Goal: Task Accomplishment & Management: Complete application form

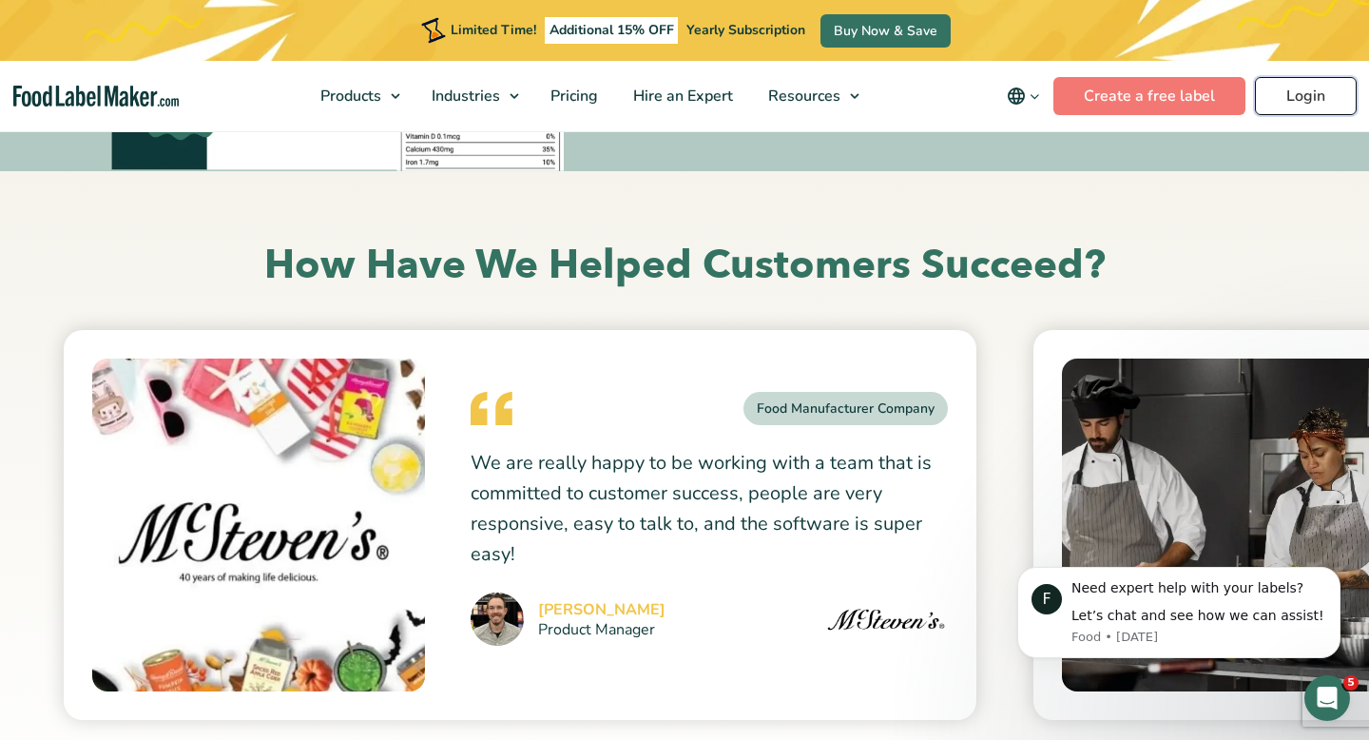
click at [1295, 105] on link "Login" at bounding box center [1306, 96] width 102 height 38
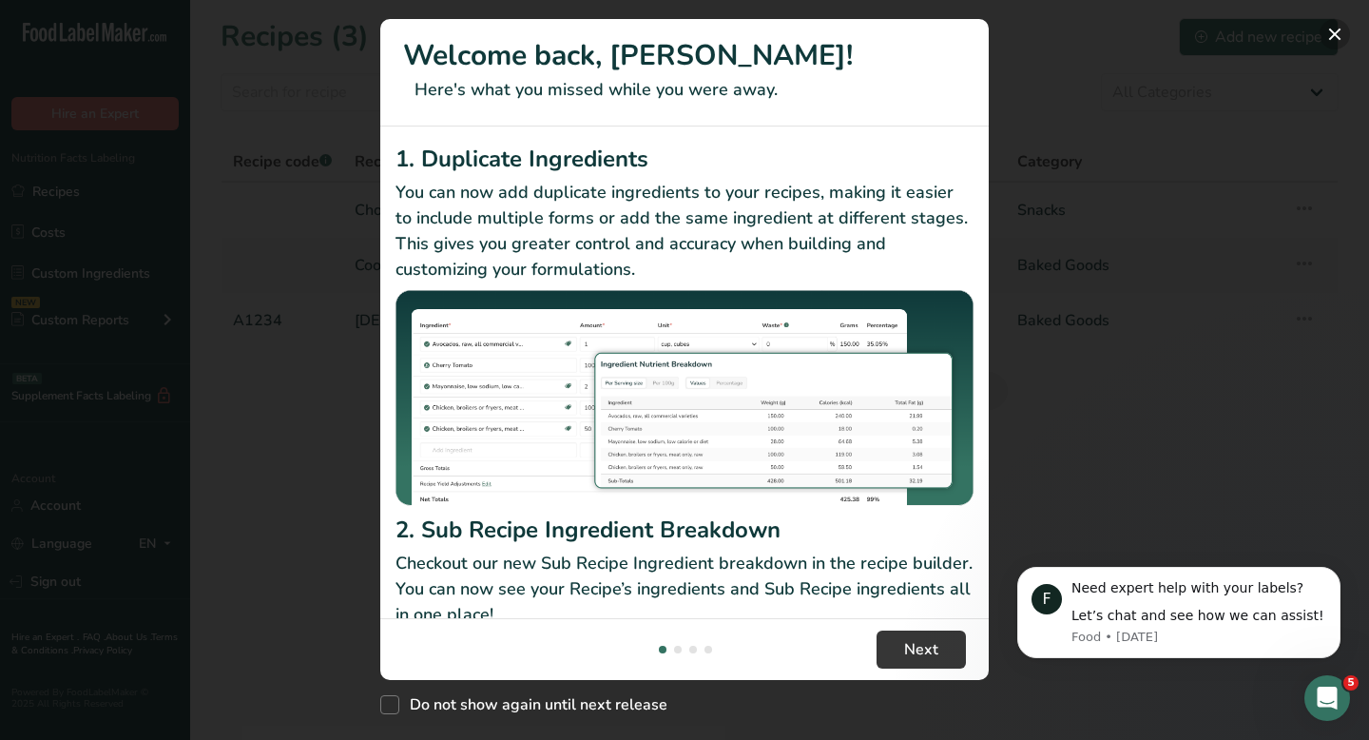
click at [1334, 36] on button "New Features" at bounding box center [1335, 34] width 30 height 30
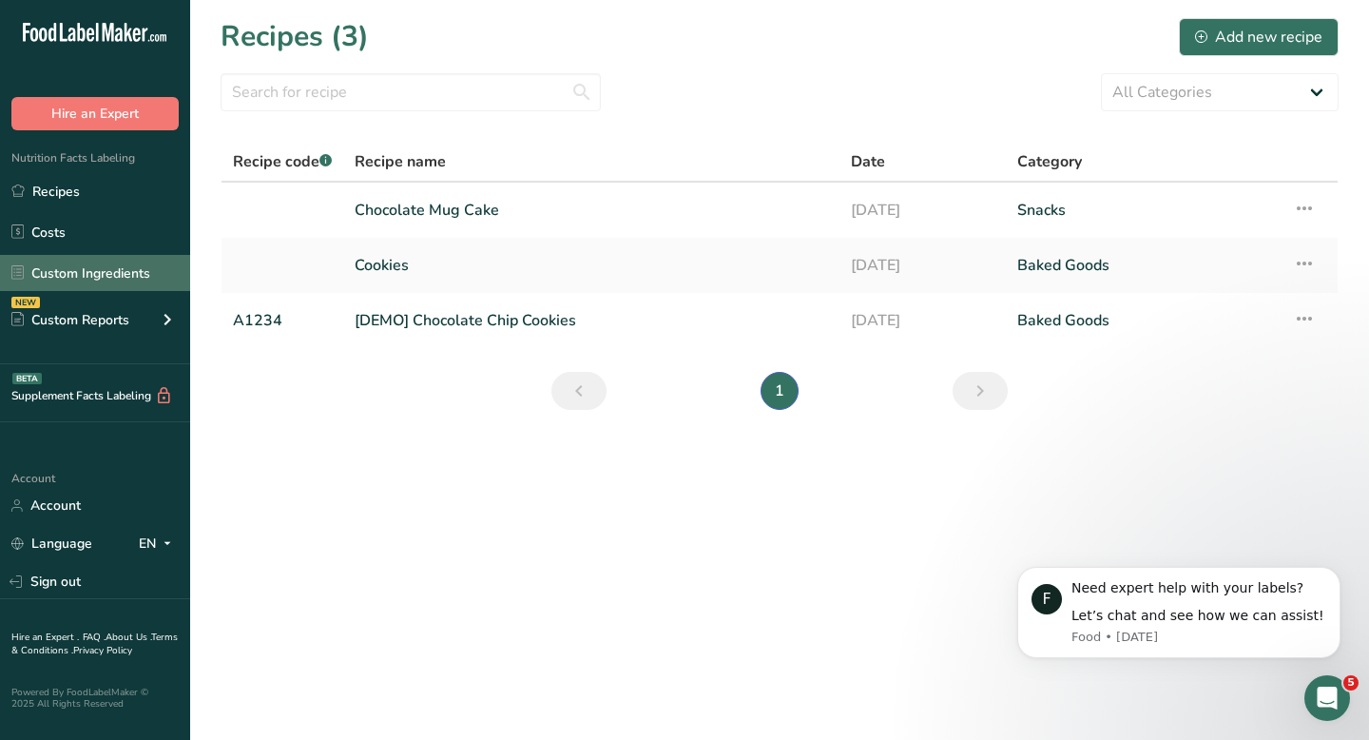
click at [99, 267] on link "Custom Ingredients" at bounding box center [95, 273] width 190 height 36
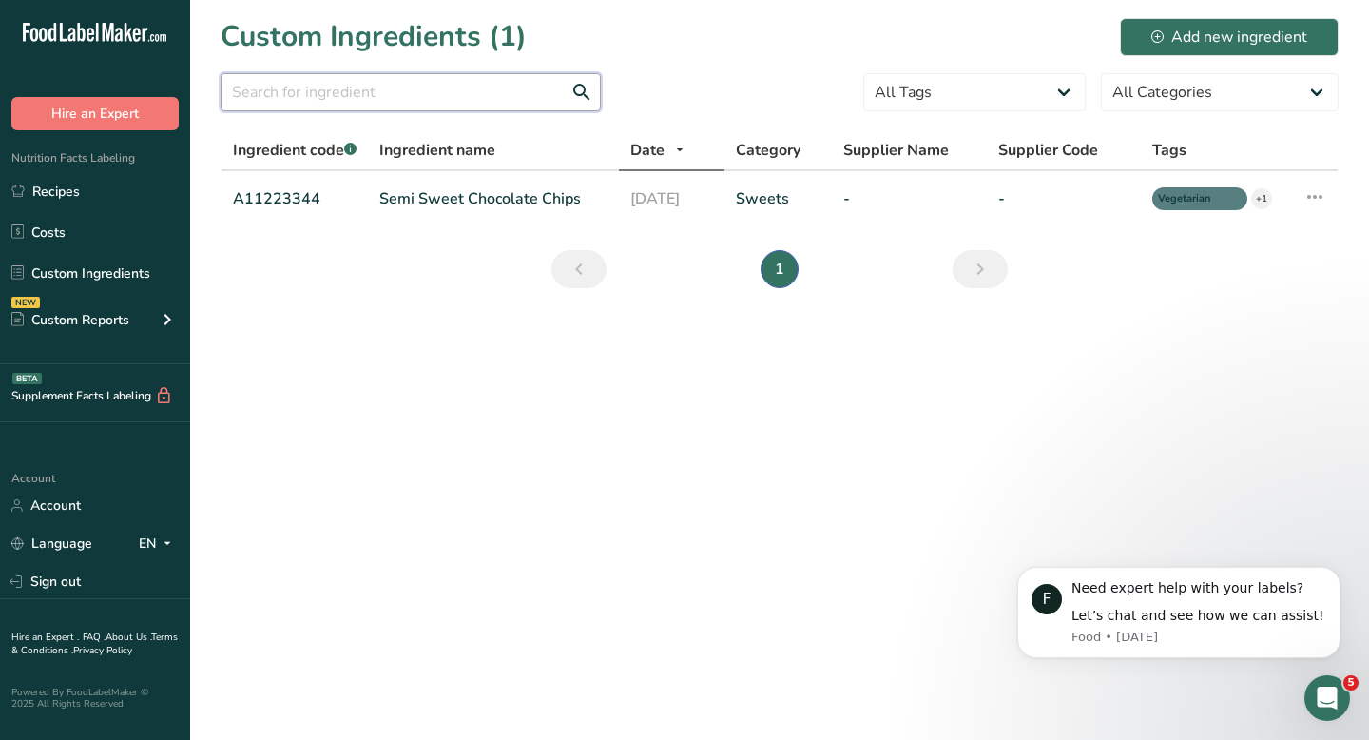
click at [405, 88] on input "text" at bounding box center [411, 92] width 380 height 38
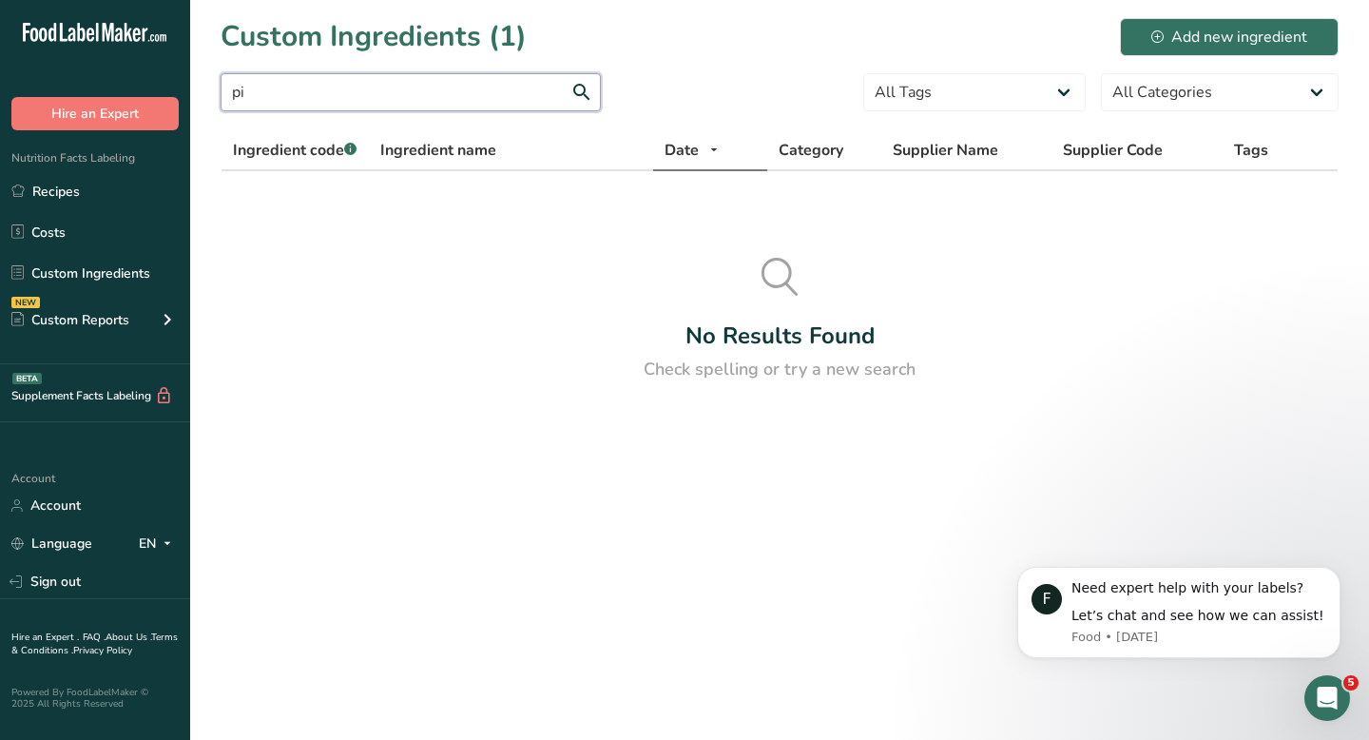
type input "p"
type input "bread"
click at [85, 184] on link "Recipes" at bounding box center [95, 191] width 190 height 36
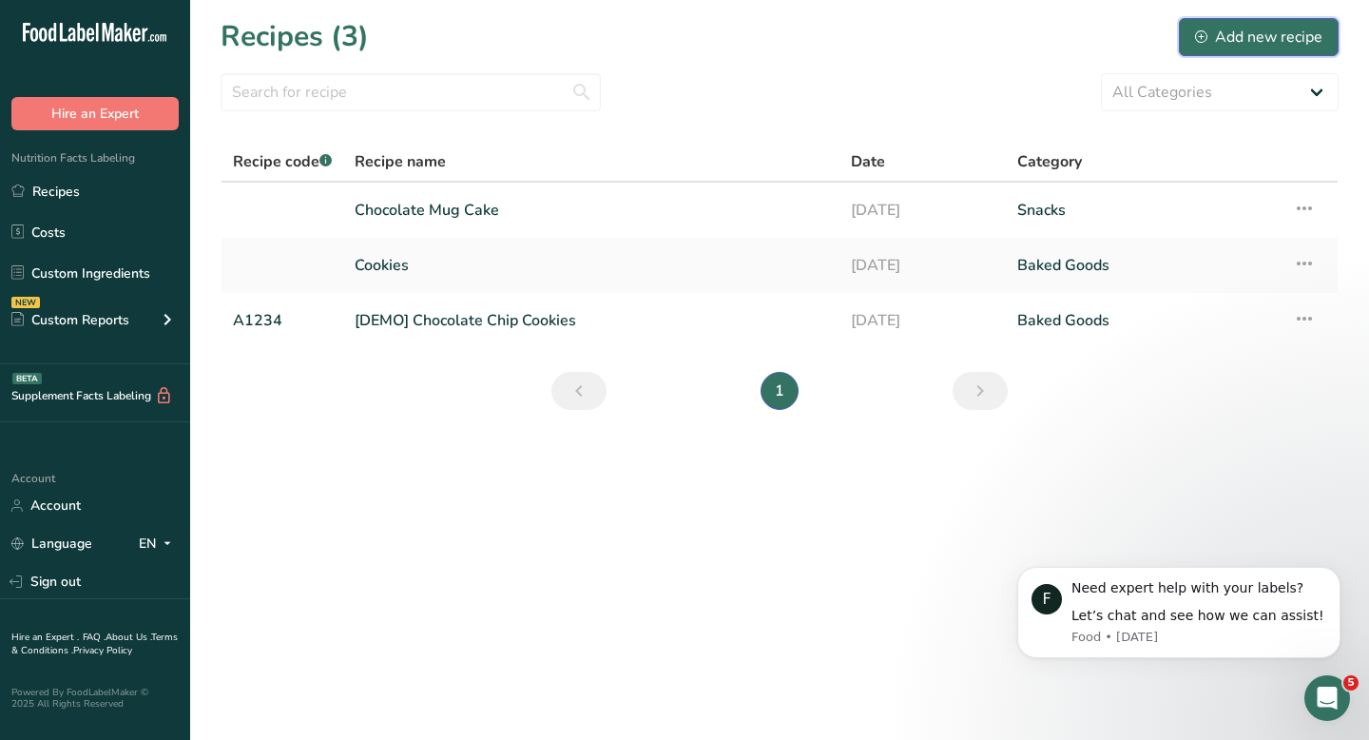
click at [1261, 42] on div "Add new recipe" at bounding box center [1258, 37] width 127 height 23
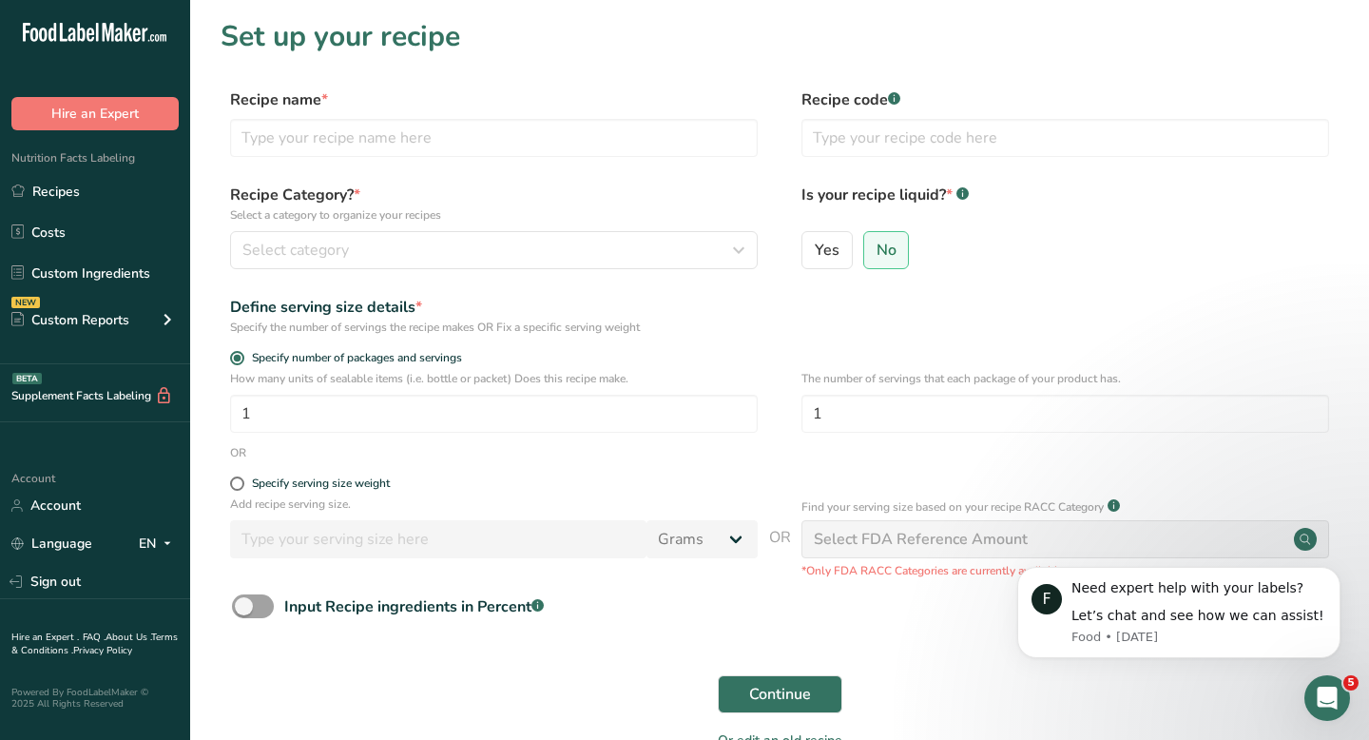
click at [611, 164] on div "Recipe name * Recipe code .a-a{fill:#347362;}.b-a{fill:#fff;}" at bounding box center [780, 128] width 1118 height 80
click at [593, 153] on input "text" at bounding box center [494, 138] width 528 height 38
type input "testing"
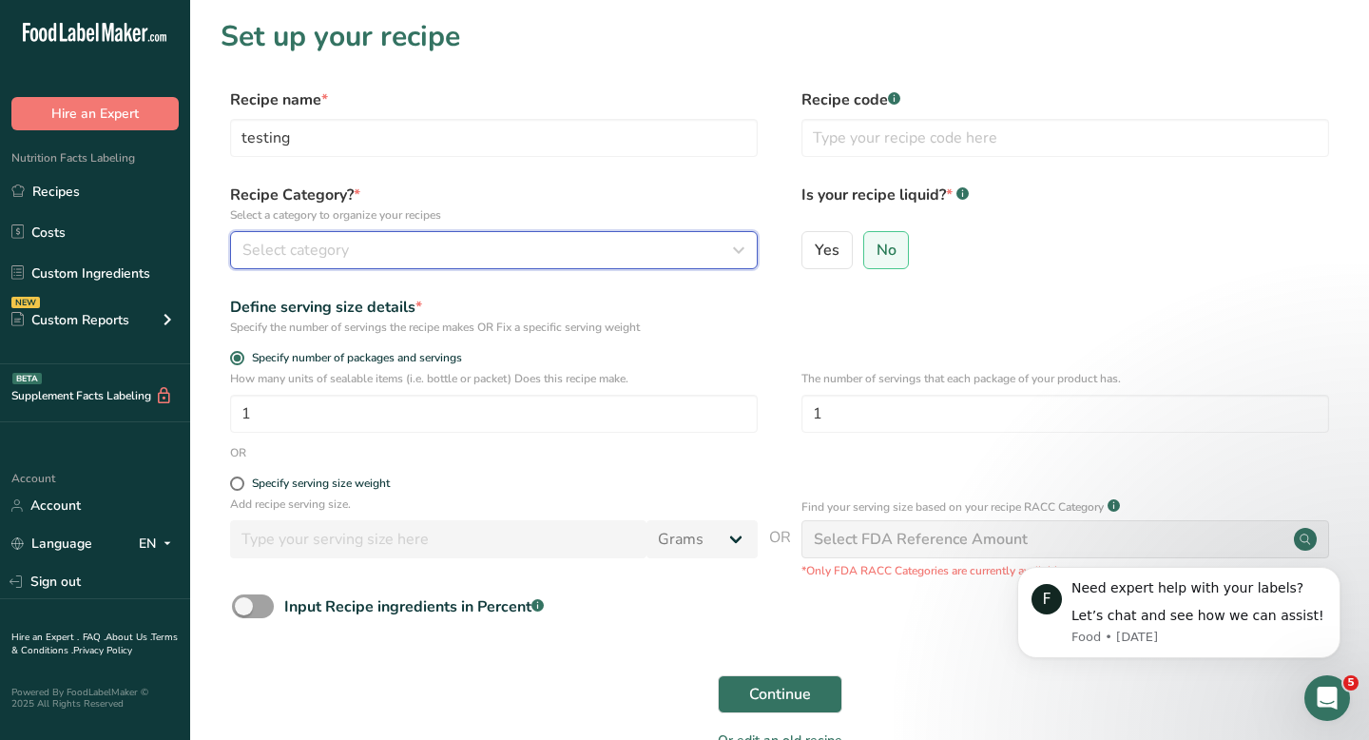
click at [640, 256] on div "Select category" at bounding box center [488, 250] width 492 height 23
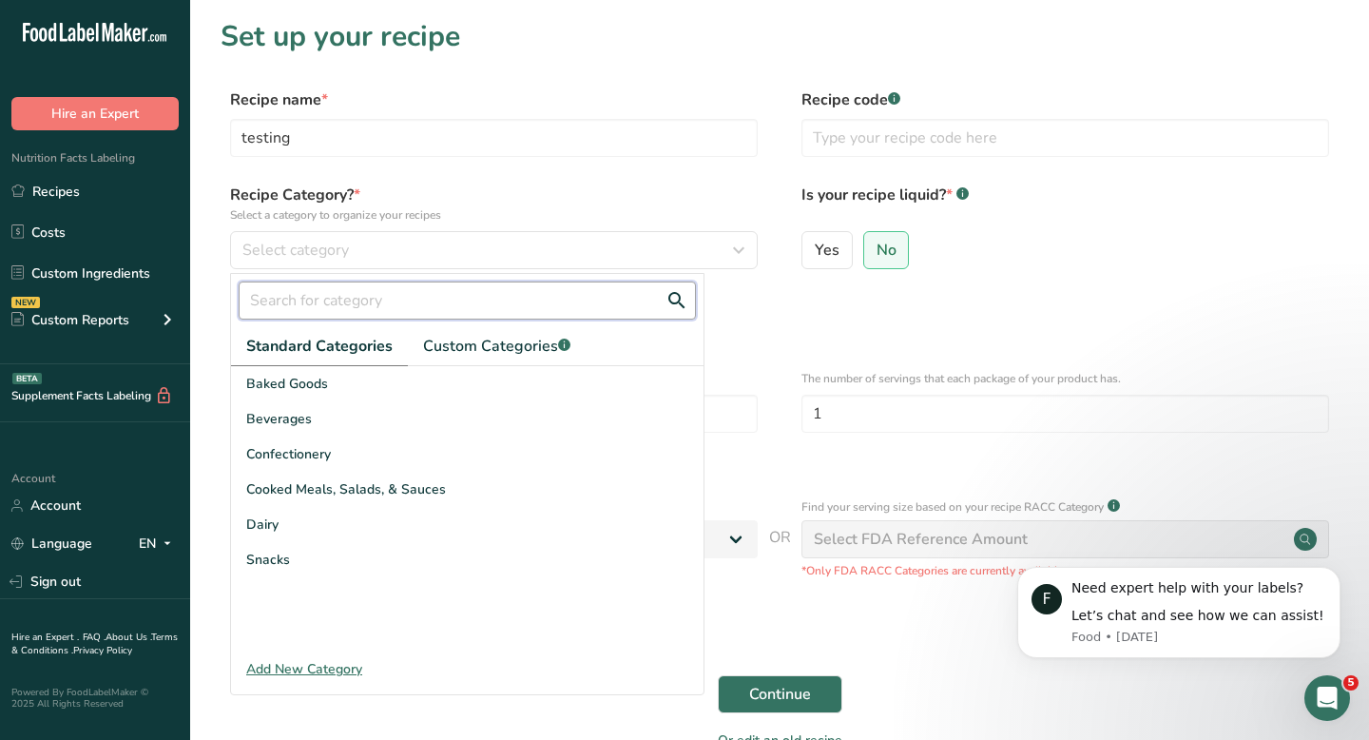
click at [543, 295] on input "text" at bounding box center [467, 300] width 457 height 38
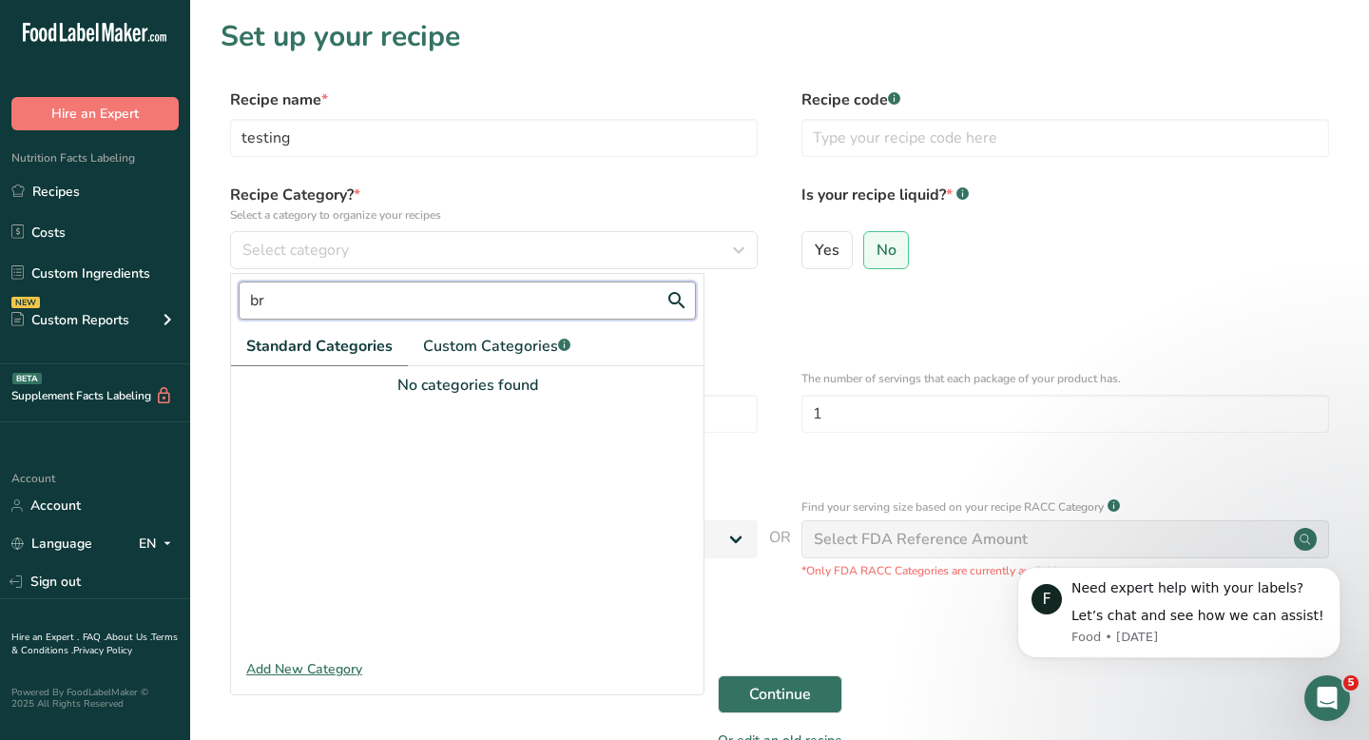
type input "b"
type input "l"
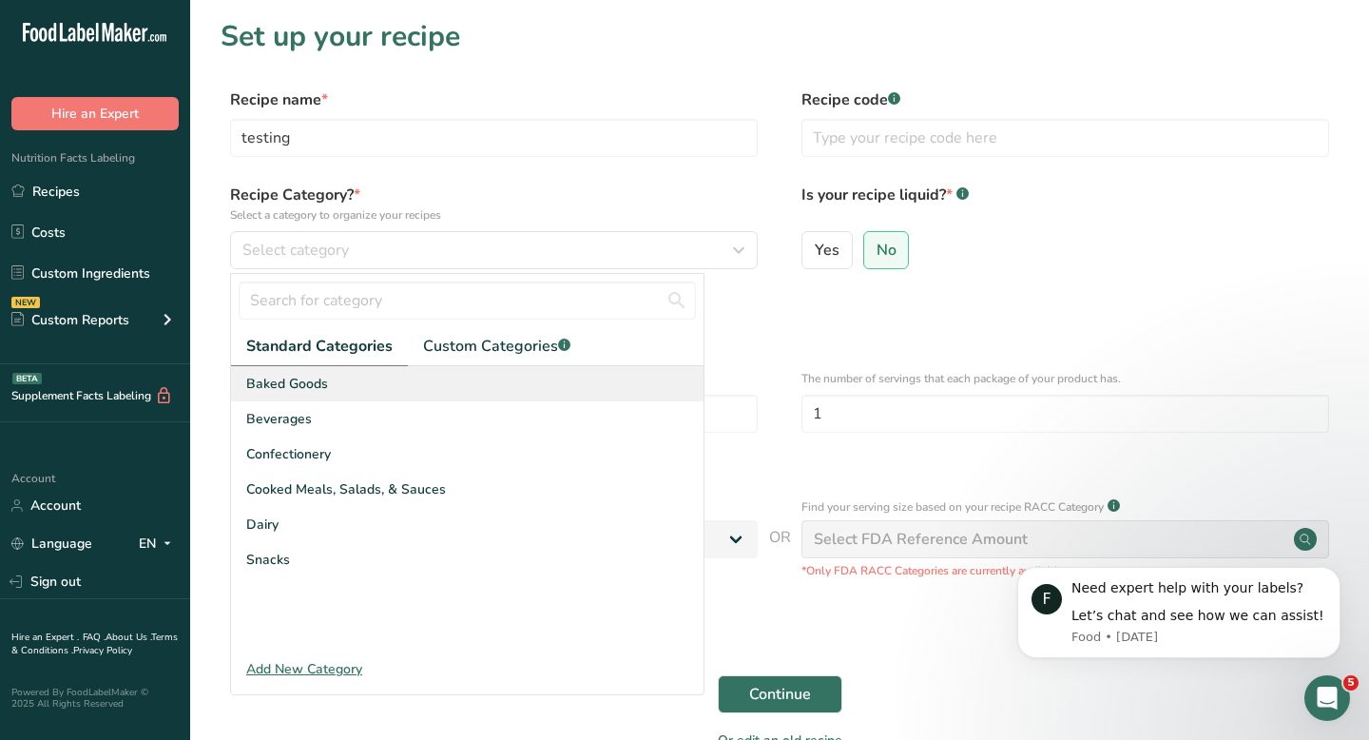
click at [414, 391] on div "Baked Goods" at bounding box center [467, 383] width 473 height 35
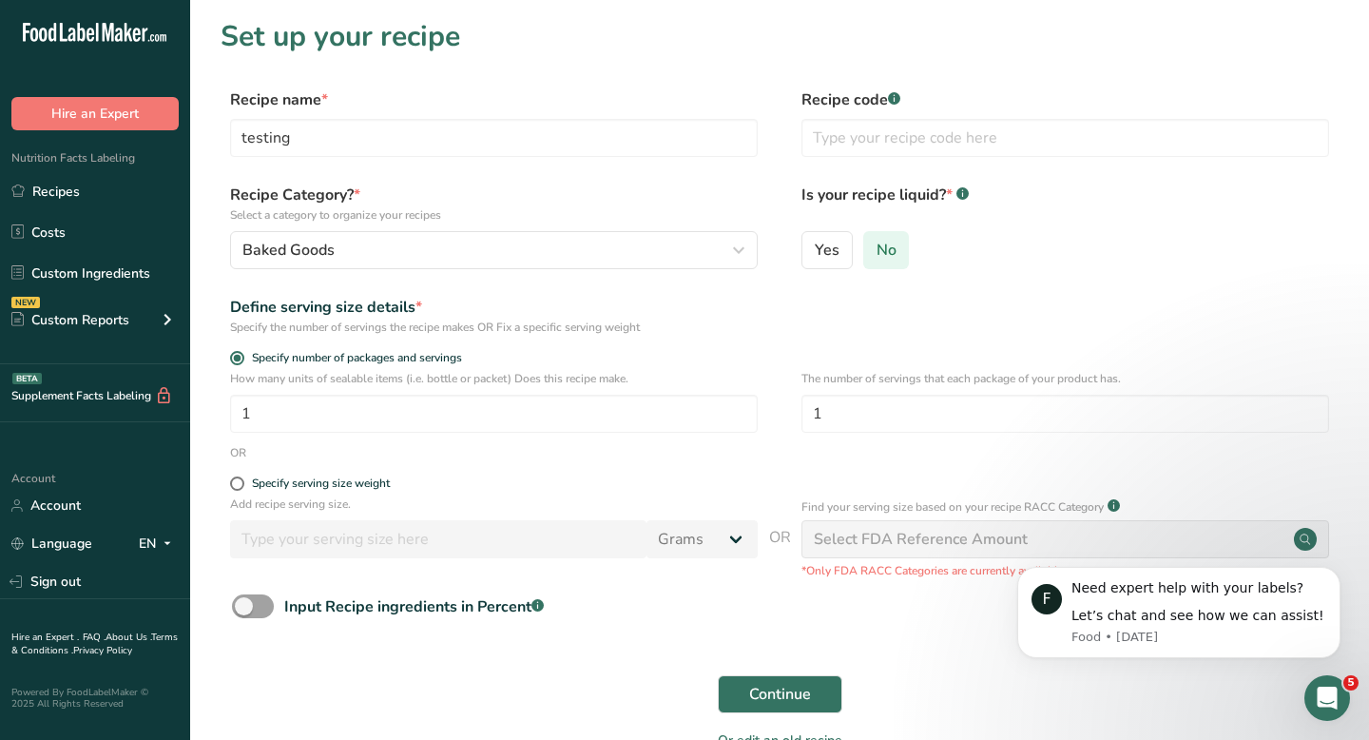
click at [898, 242] on label "No" at bounding box center [886, 250] width 47 height 38
click at [877, 243] on input "No" at bounding box center [870, 249] width 12 height 12
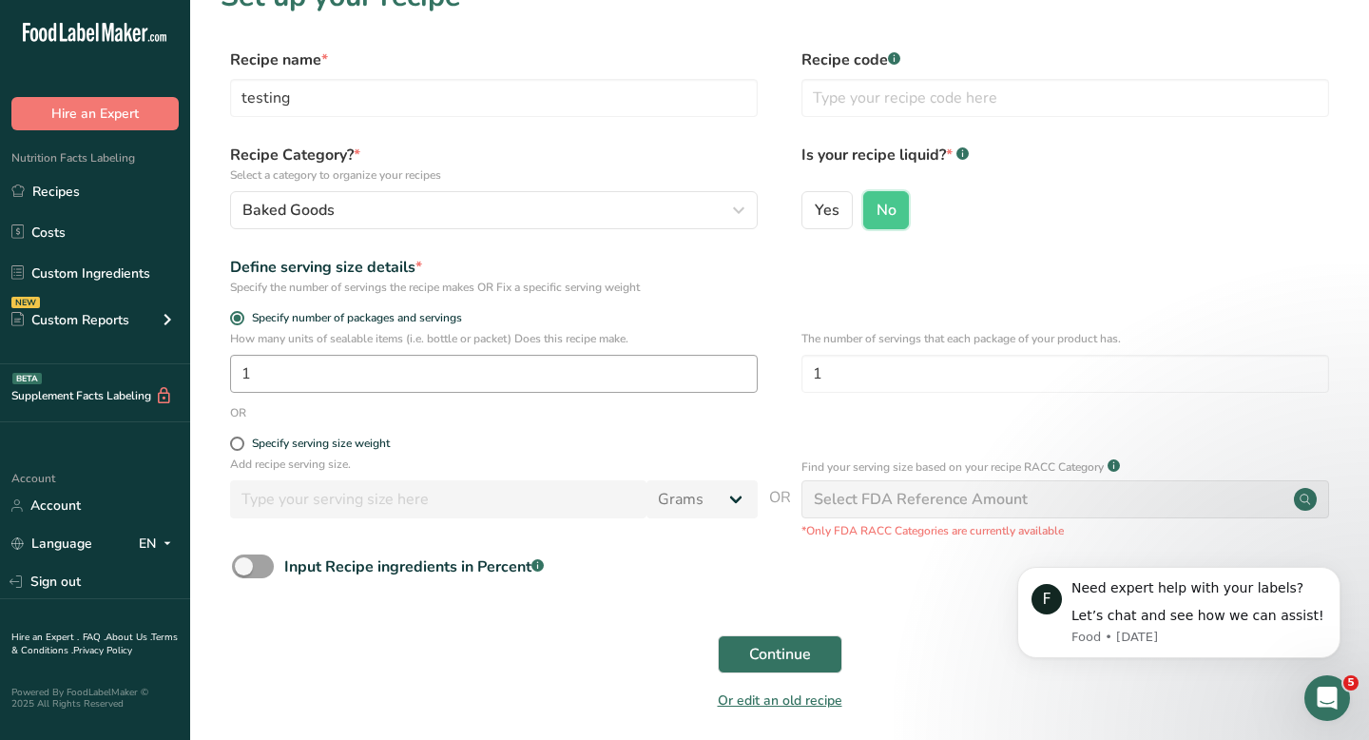
scroll to position [64, 0]
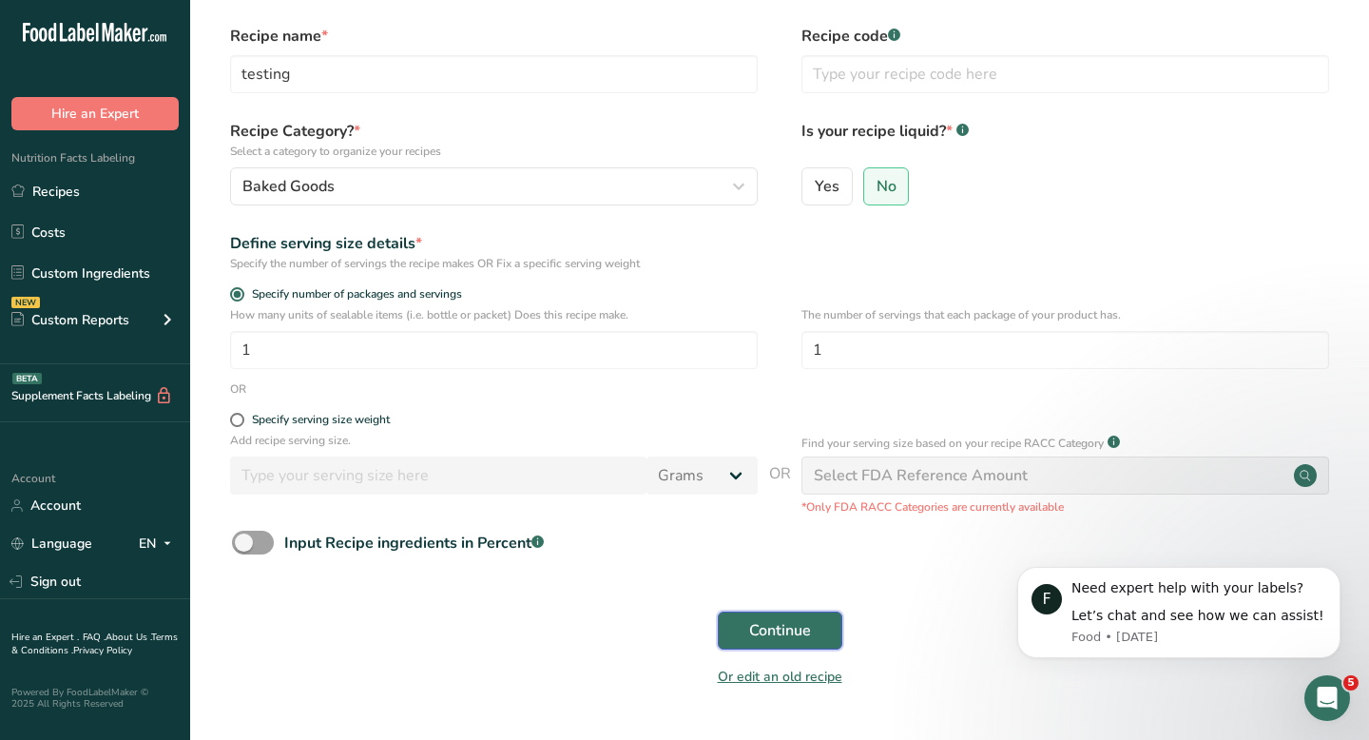
click at [746, 643] on button "Continue" at bounding box center [780, 630] width 125 height 38
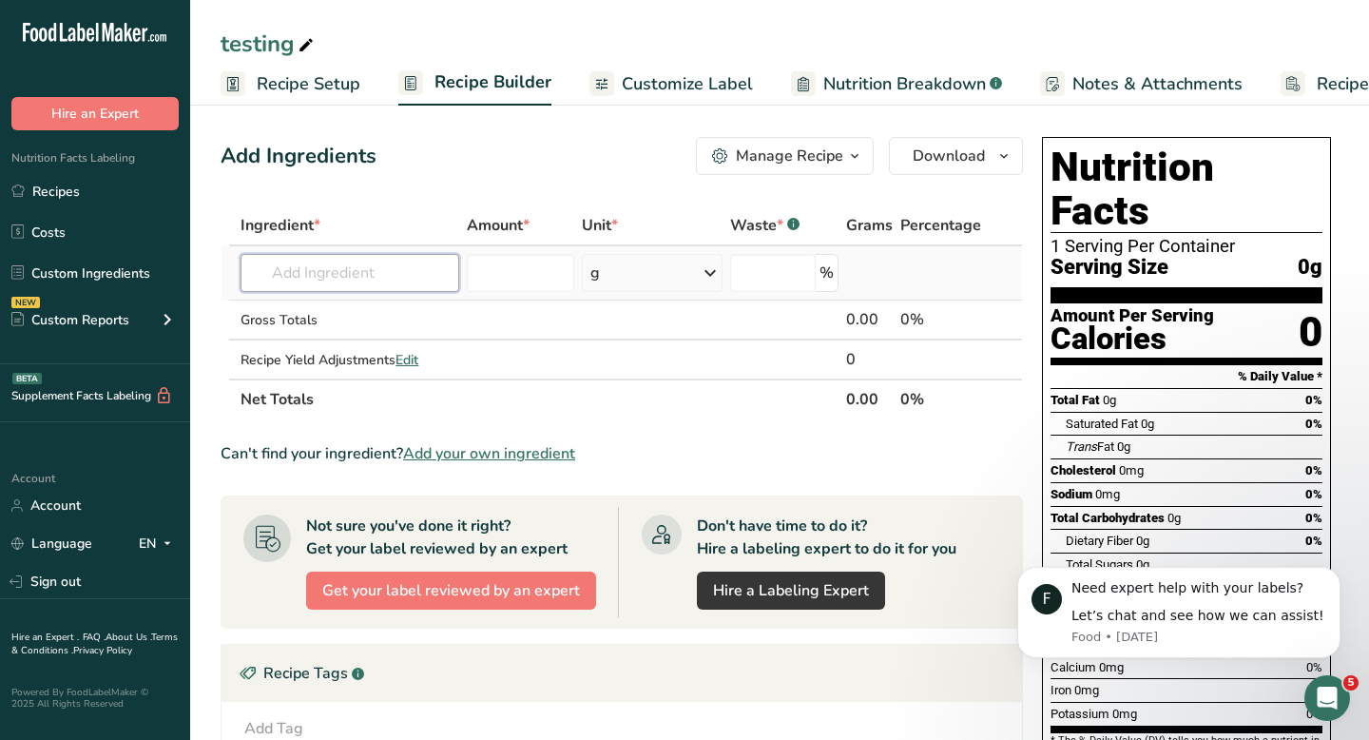
click at [387, 285] on input "text" at bounding box center [350, 273] width 219 height 38
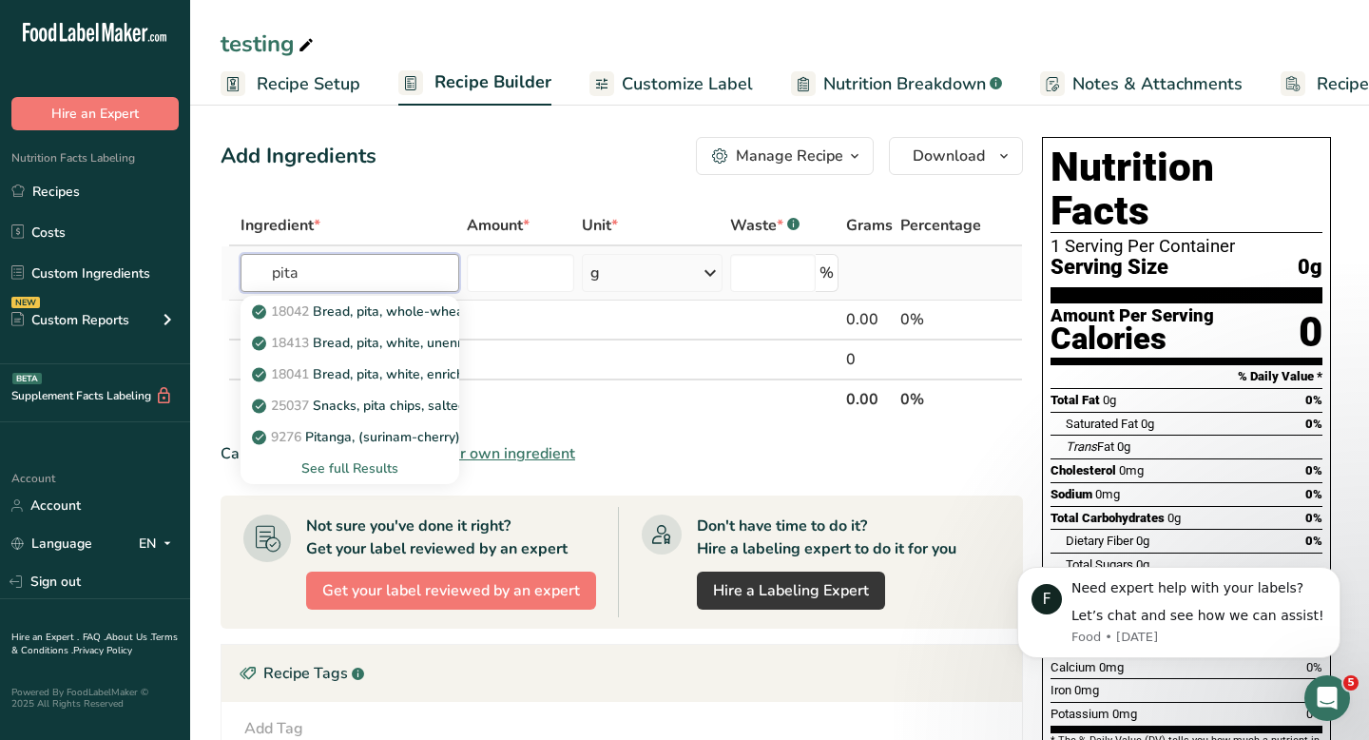
type input "pita"
click at [375, 470] on div "See full Results" at bounding box center [350, 468] width 188 height 20
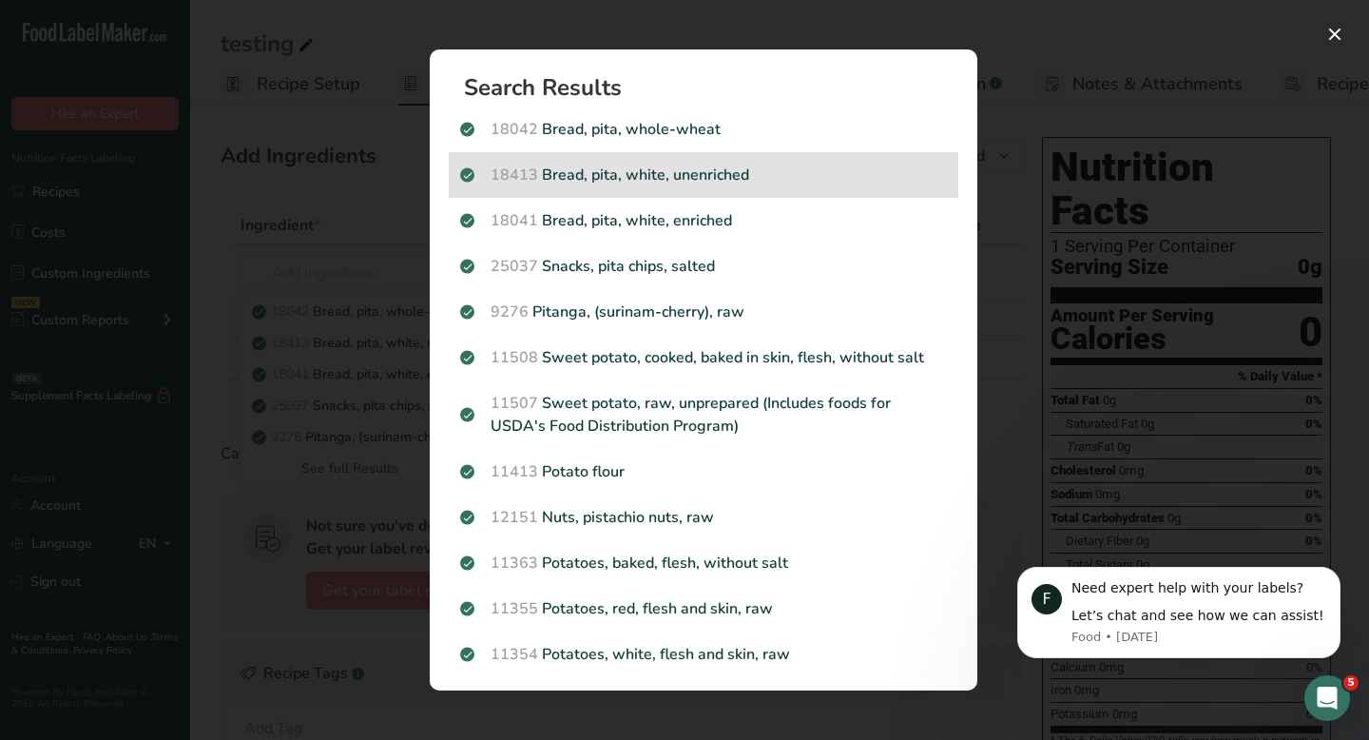
click at [792, 177] on p "18413 Bread, pita, white, unenriched" at bounding box center [703, 175] width 487 height 23
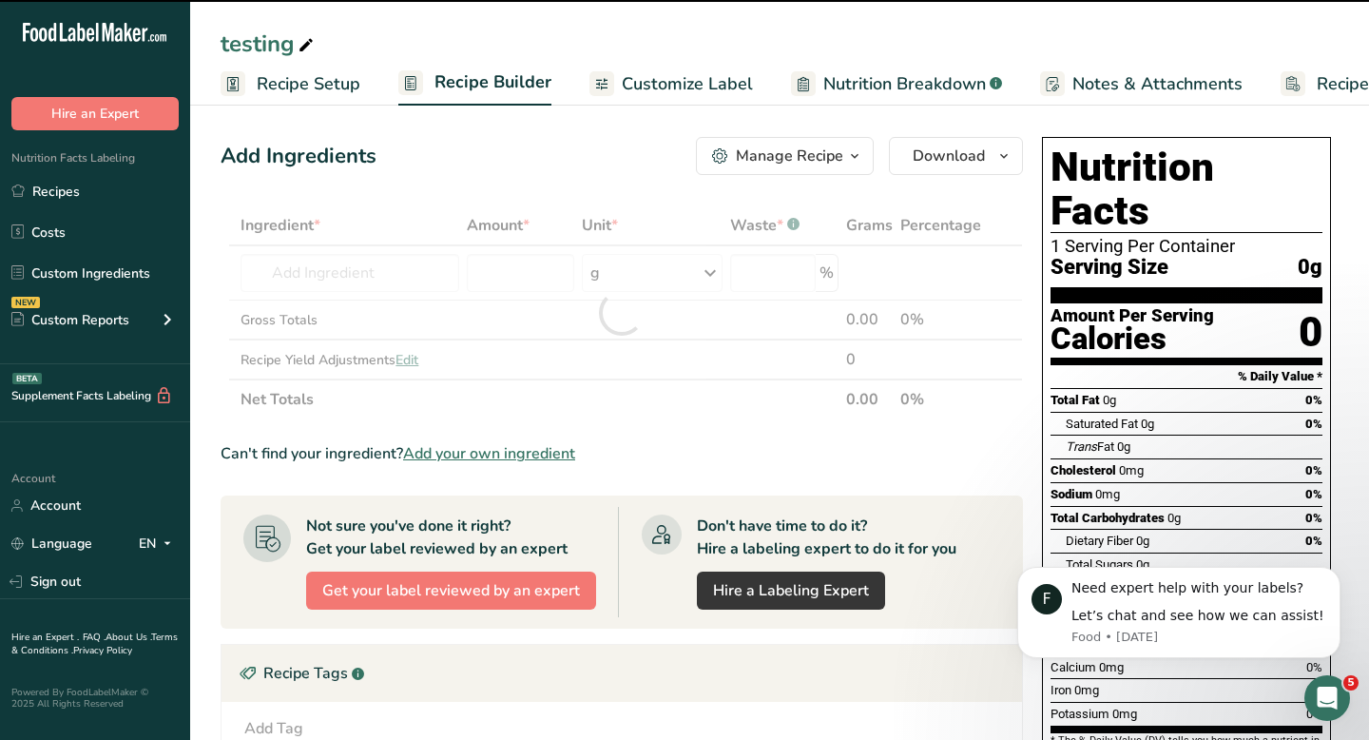
type input "0"
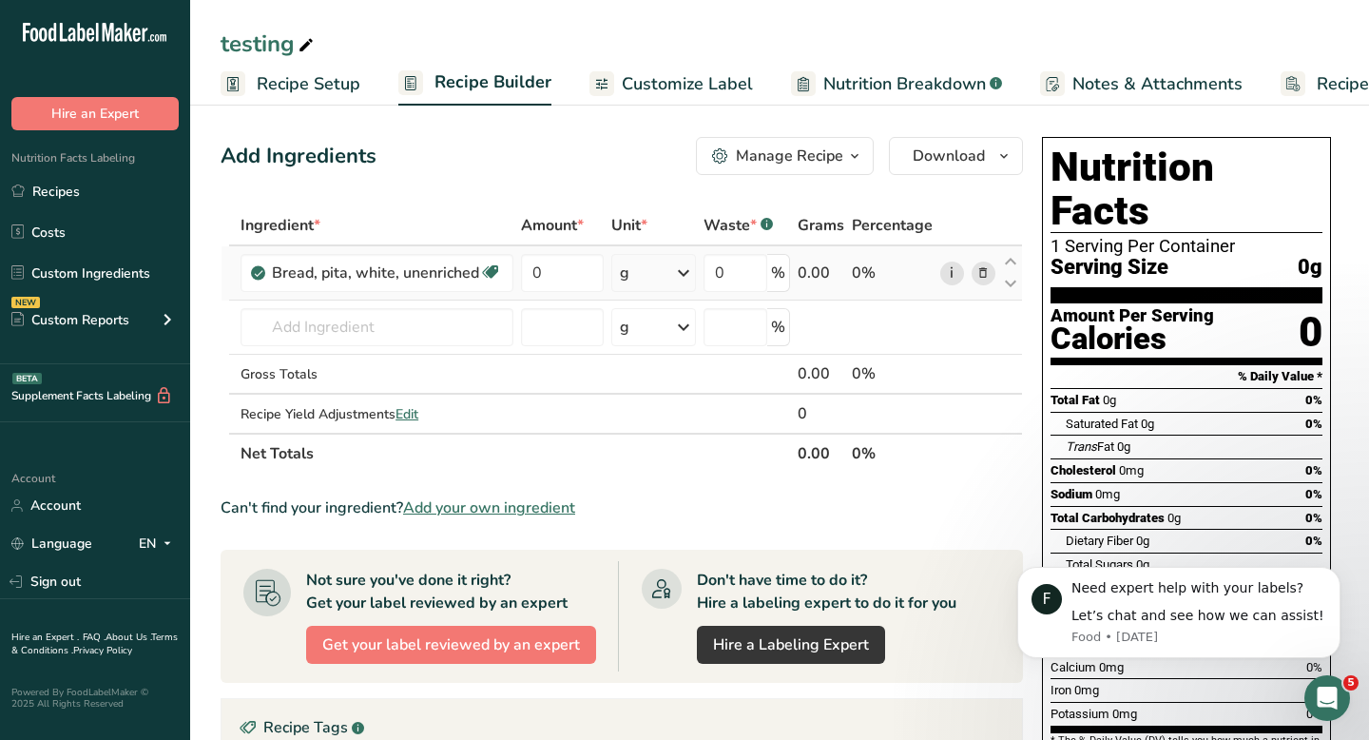
click at [955, 270] on link "i" at bounding box center [952, 273] width 24 height 24
click at [384, 337] on input "text" at bounding box center [377, 327] width 273 height 38
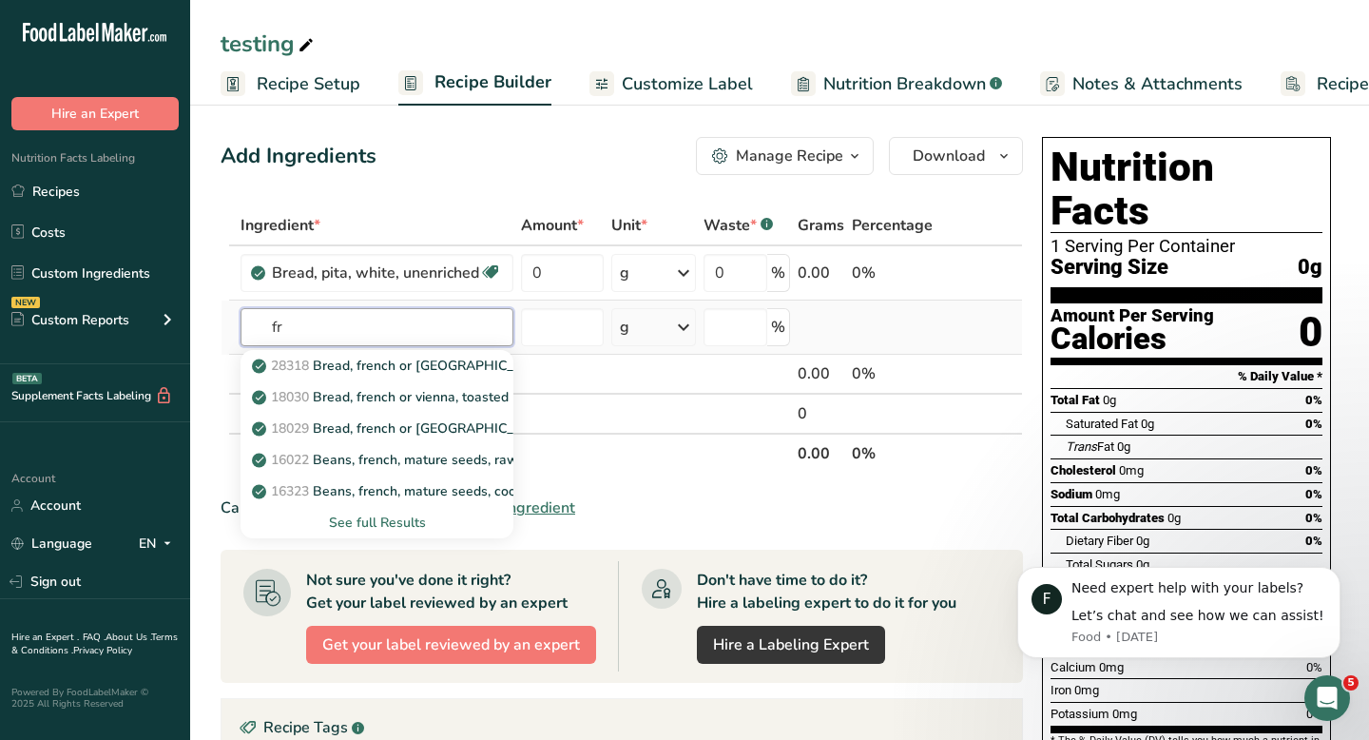
type input "f"
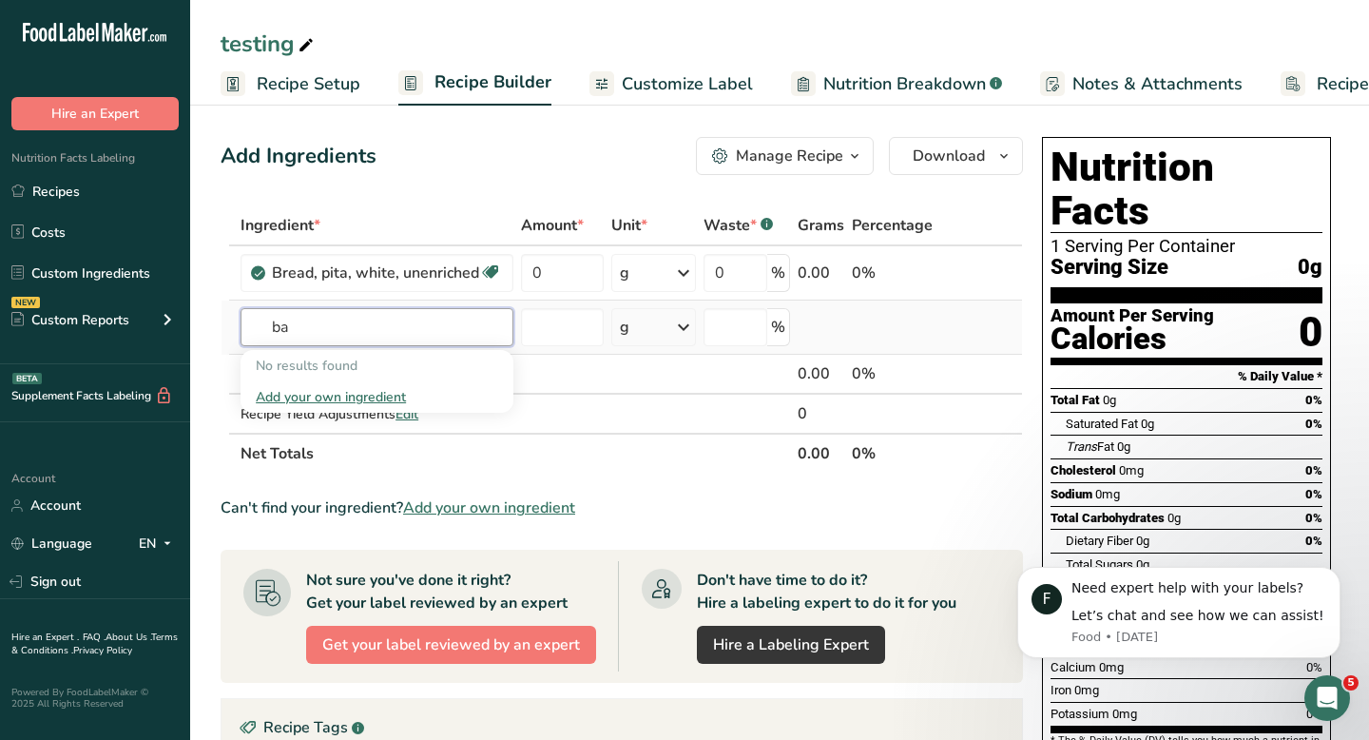
type input "b"
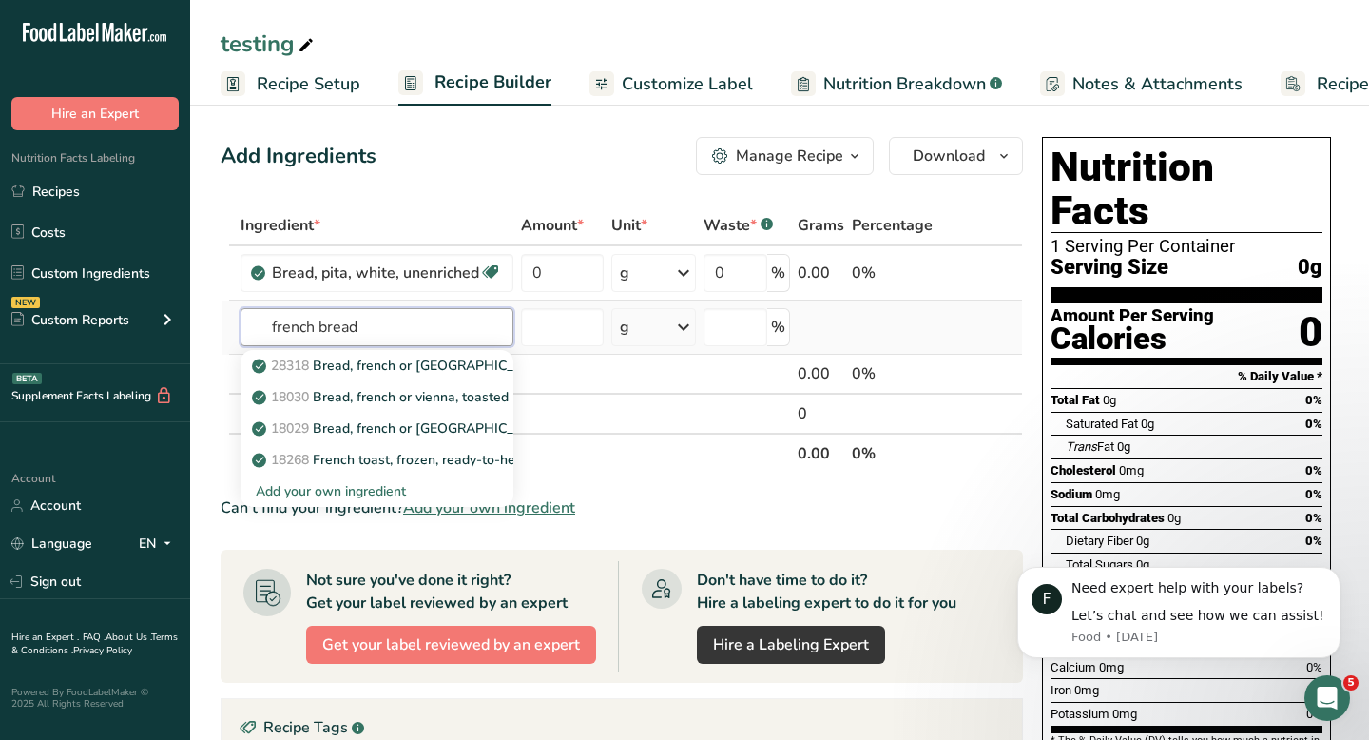
type input "french bread"
click at [389, 493] on div "Add your own ingredient" at bounding box center [377, 491] width 242 height 20
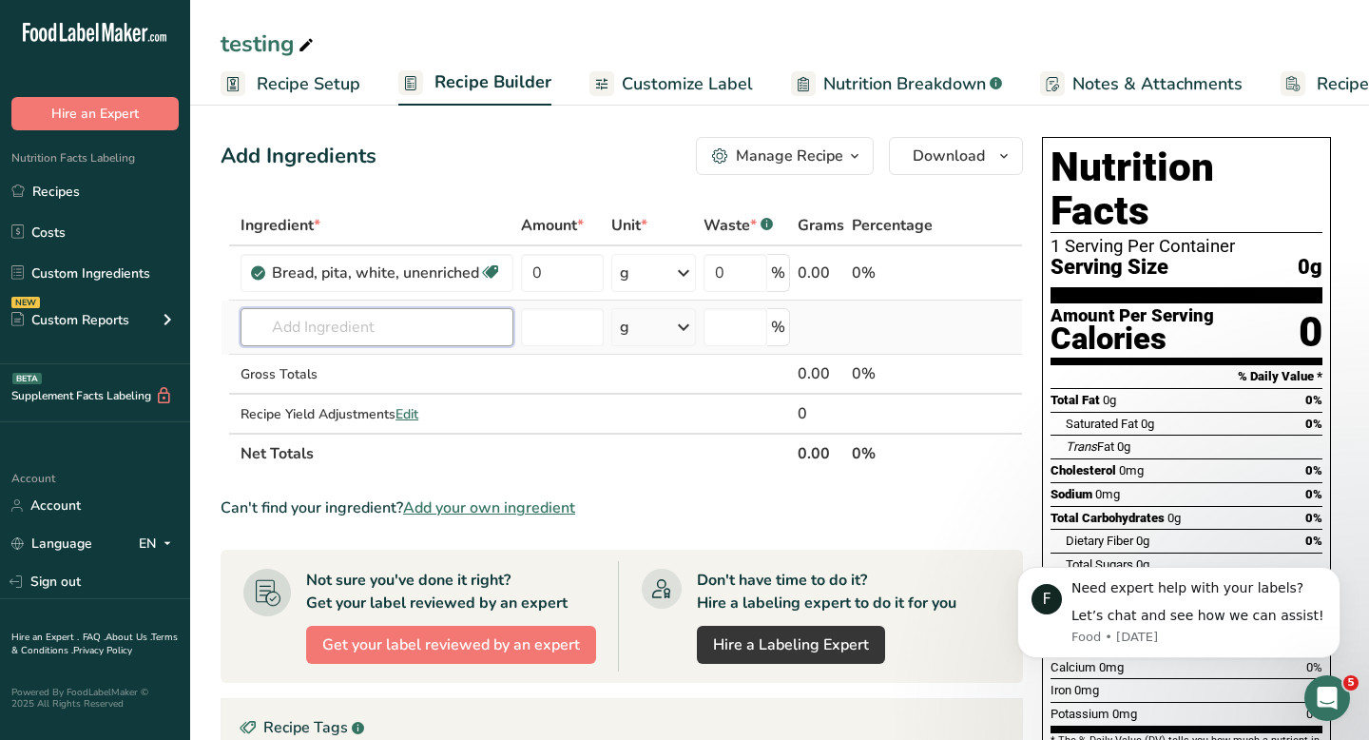
click at [380, 336] on input "text" at bounding box center [377, 327] width 273 height 38
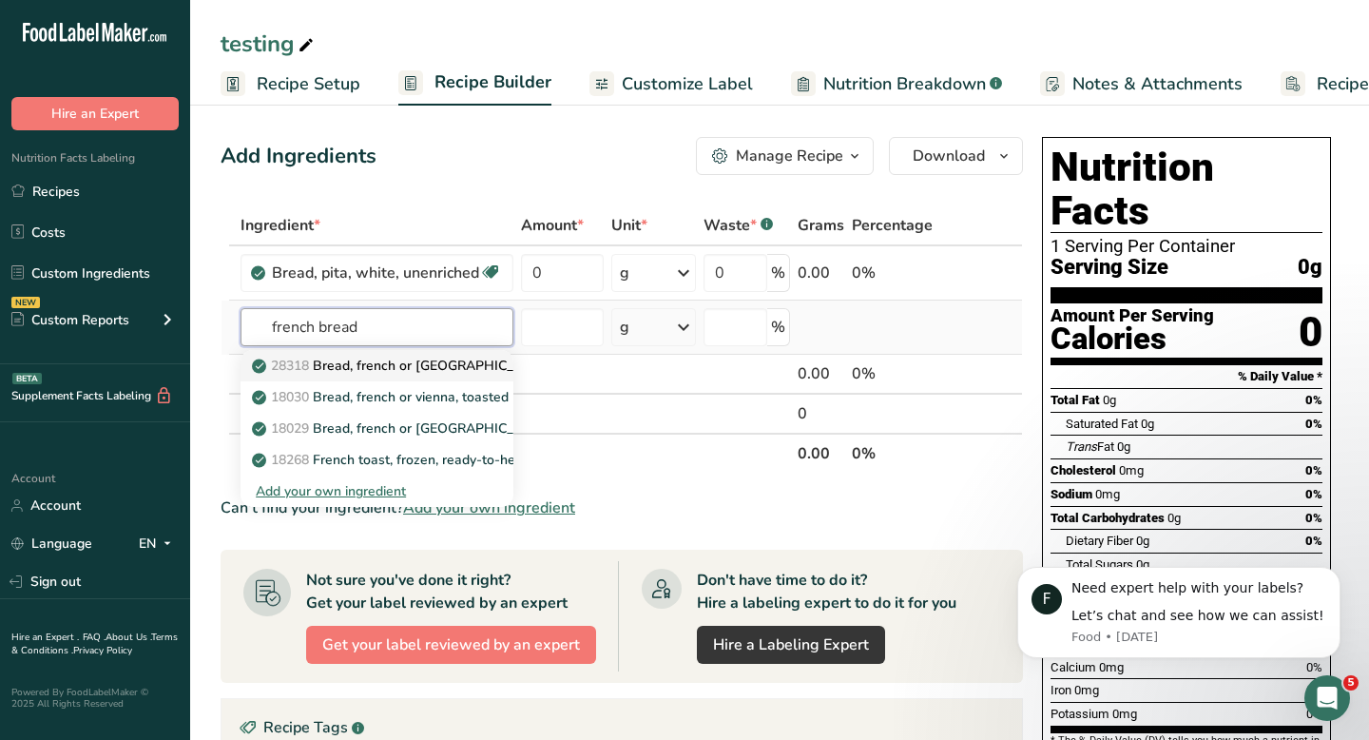
type input "french bread"
click at [439, 359] on p "28318 Bread, french or vienna, whole wheat" at bounding box center [449, 366] width 386 height 20
type input "Bread, french or vienna, whole wheat"
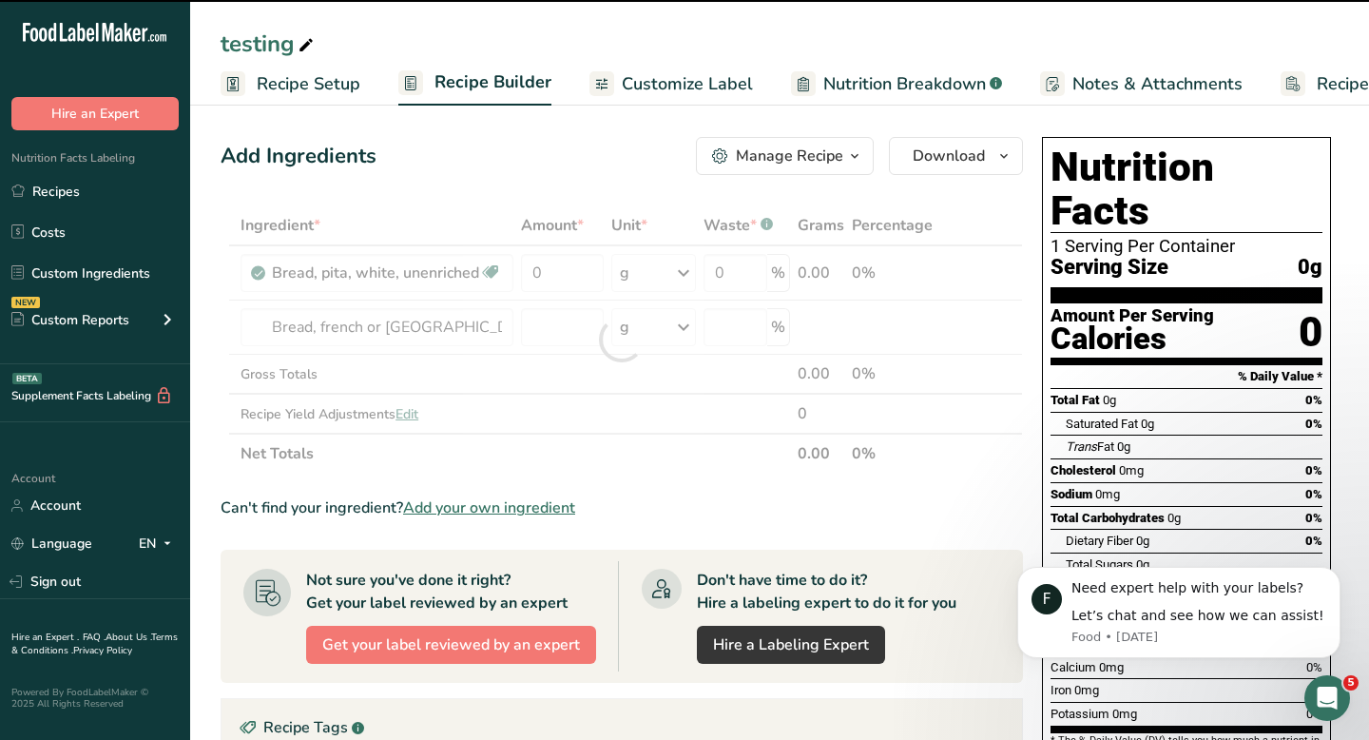
type input "0"
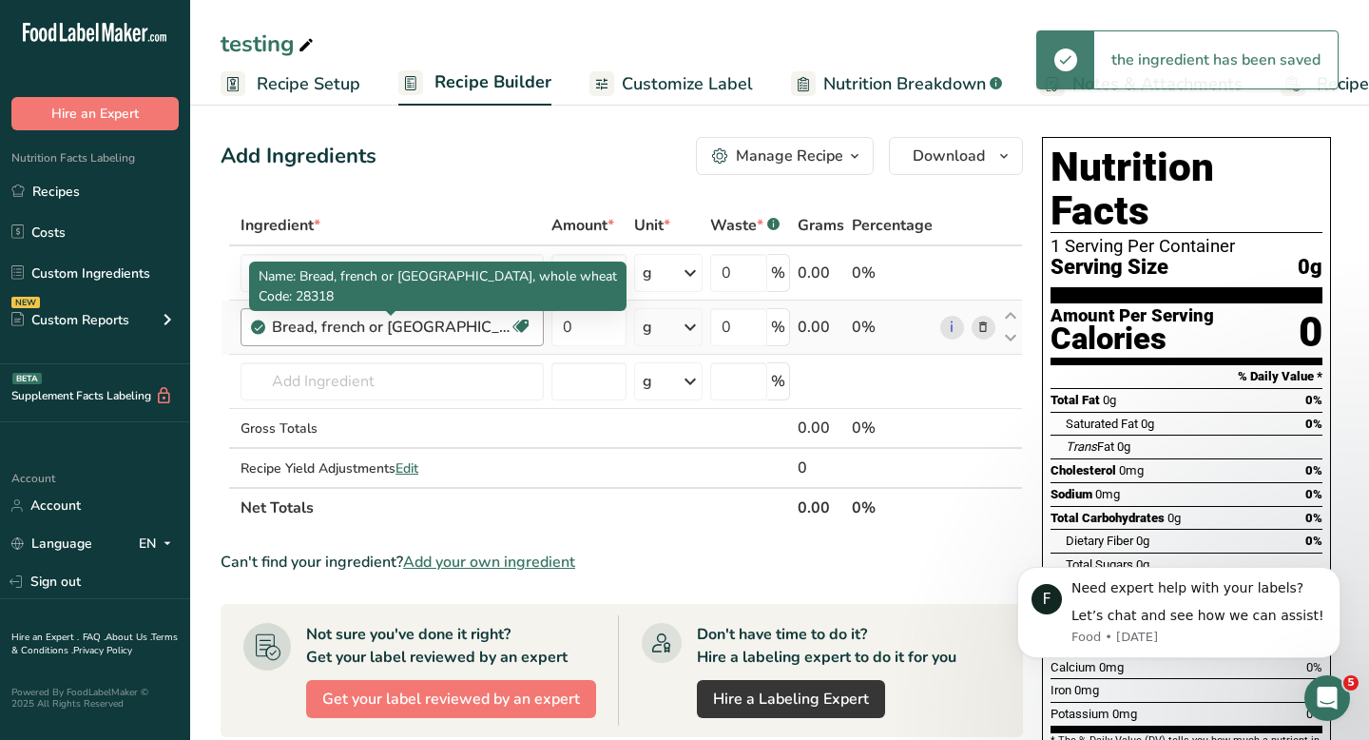
click at [425, 330] on div "Bread, french or vienna, whole wheat" at bounding box center [391, 327] width 238 height 23
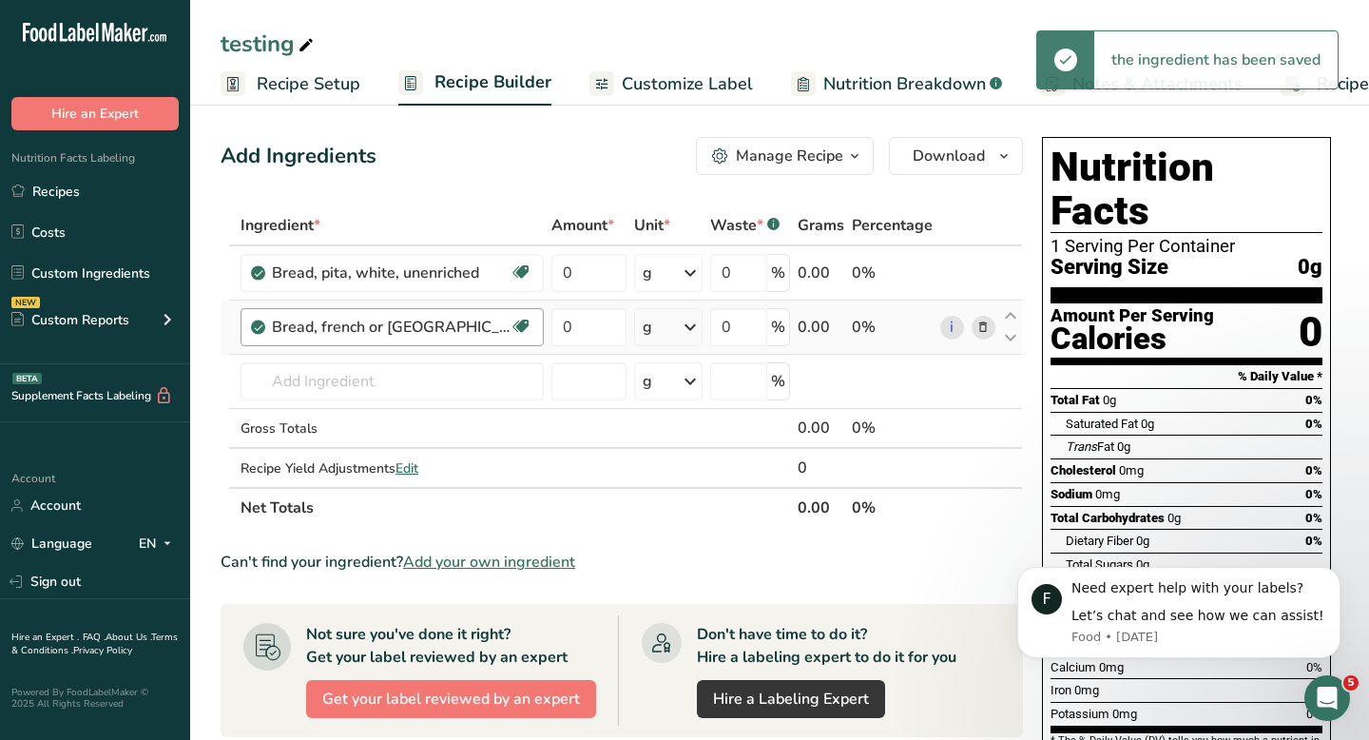
click at [464, 331] on div "Bread, french or vienna, whole wheat" at bounding box center [391, 327] width 238 height 23
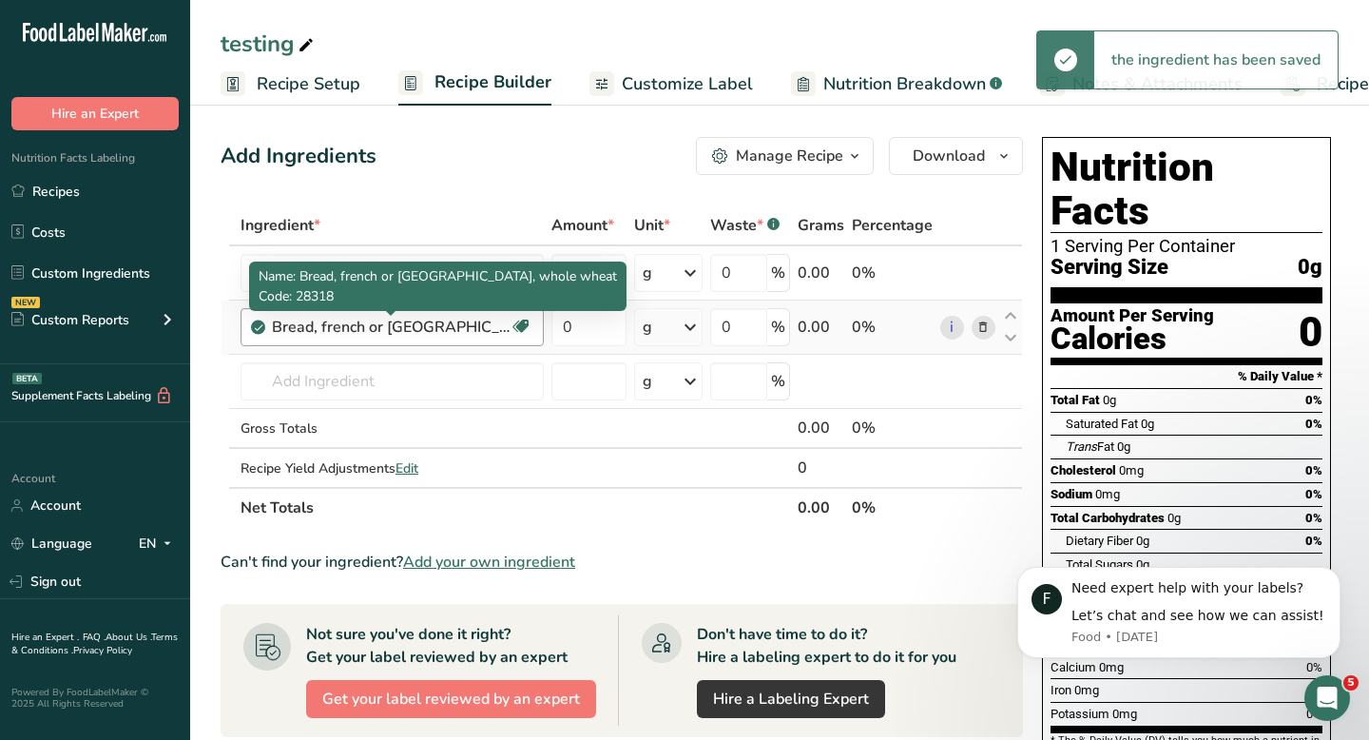
click at [464, 331] on div "Bread, french or vienna, whole wheat" at bounding box center [391, 327] width 238 height 23
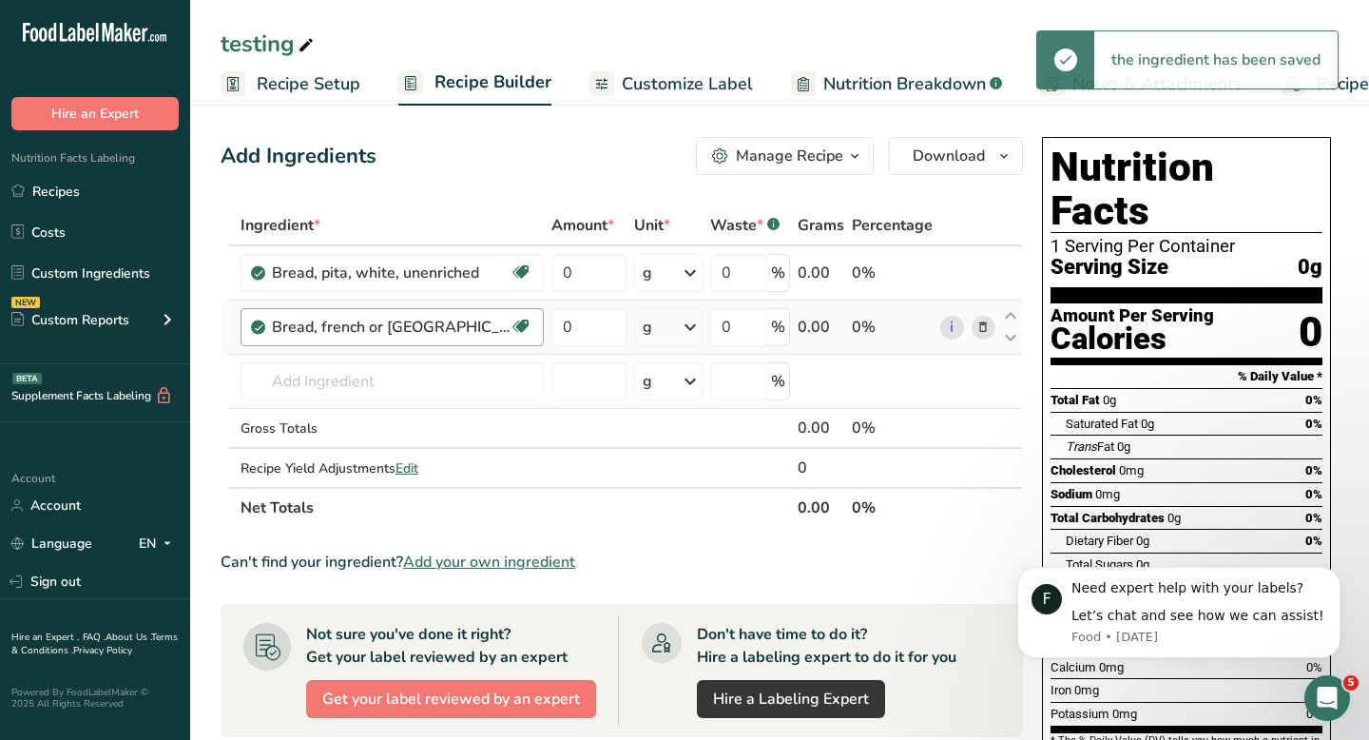
click at [464, 331] on div "Bread, french or vienna, whole wheat" at bounding box center [391, 327] width 238 height 23
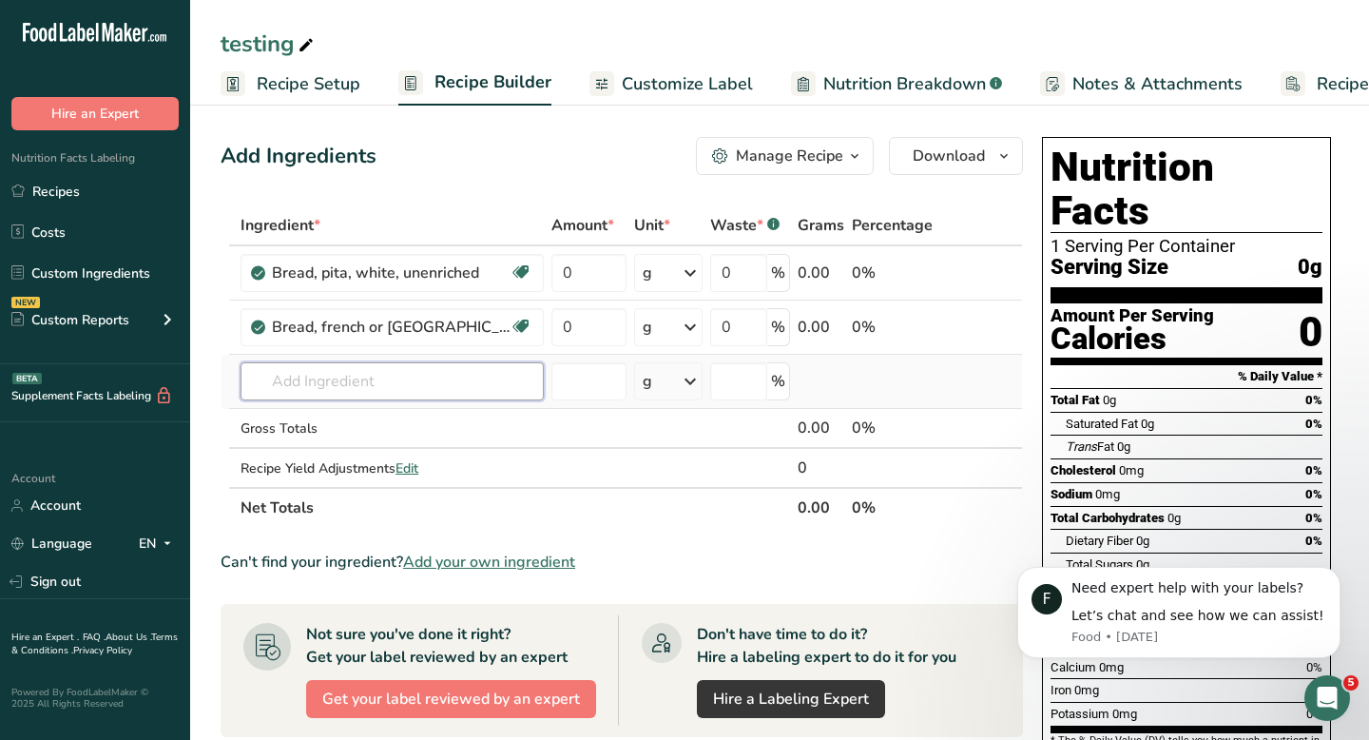
click at [381, 383] on input "text" at bounding box center [392, 381] width 303 height 38
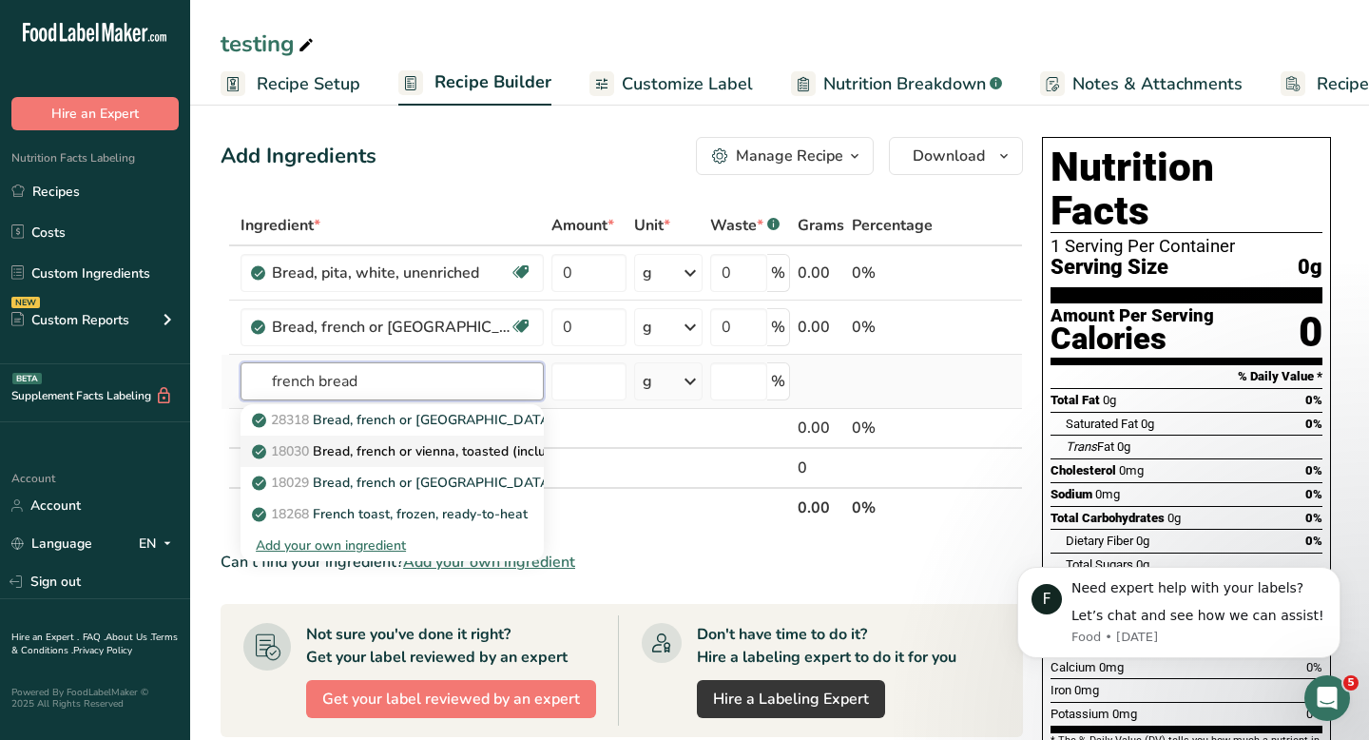
type input "french bread"
click at [448, 454] on p "18030 Bread, french or vienna, toasted (includes sourdough)" at bounding box center [448, 451] width 385 height 20
type input "Bread, french or vienna, toasted (includes sourdough)"
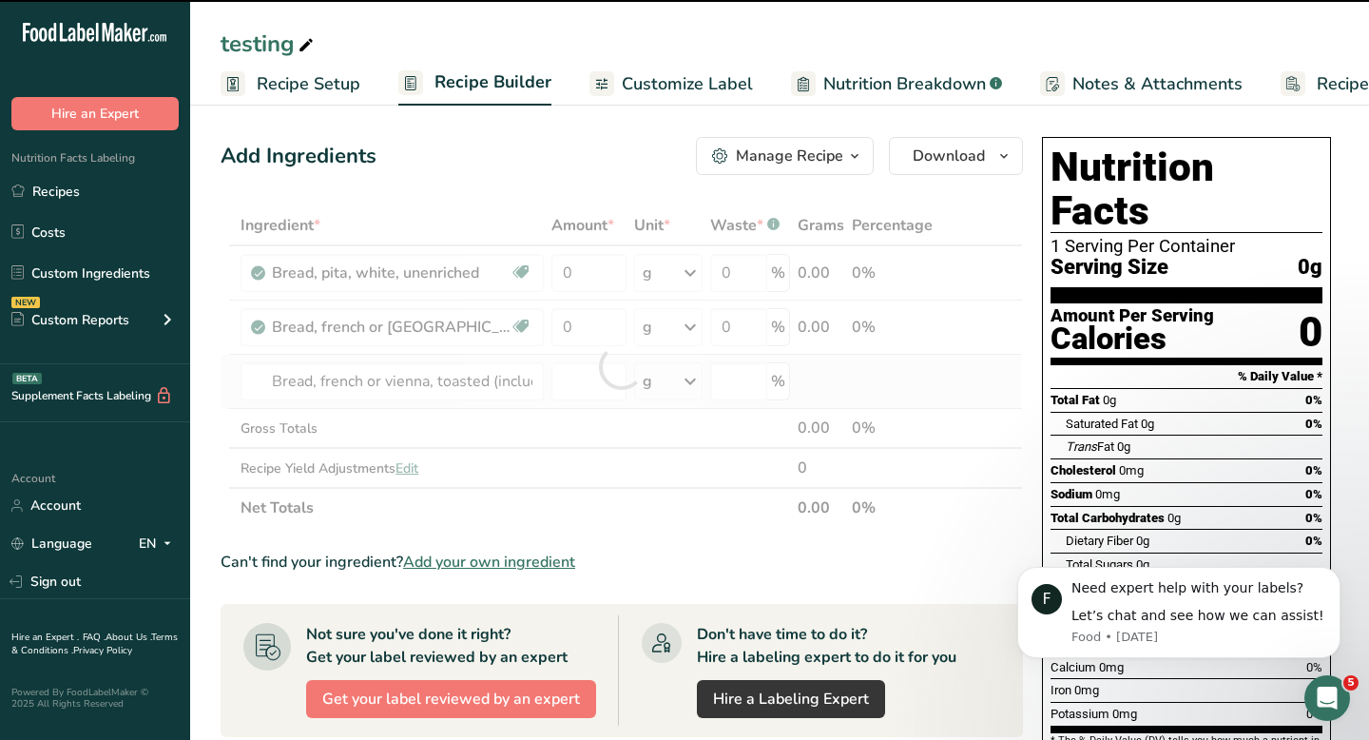
type input "0"
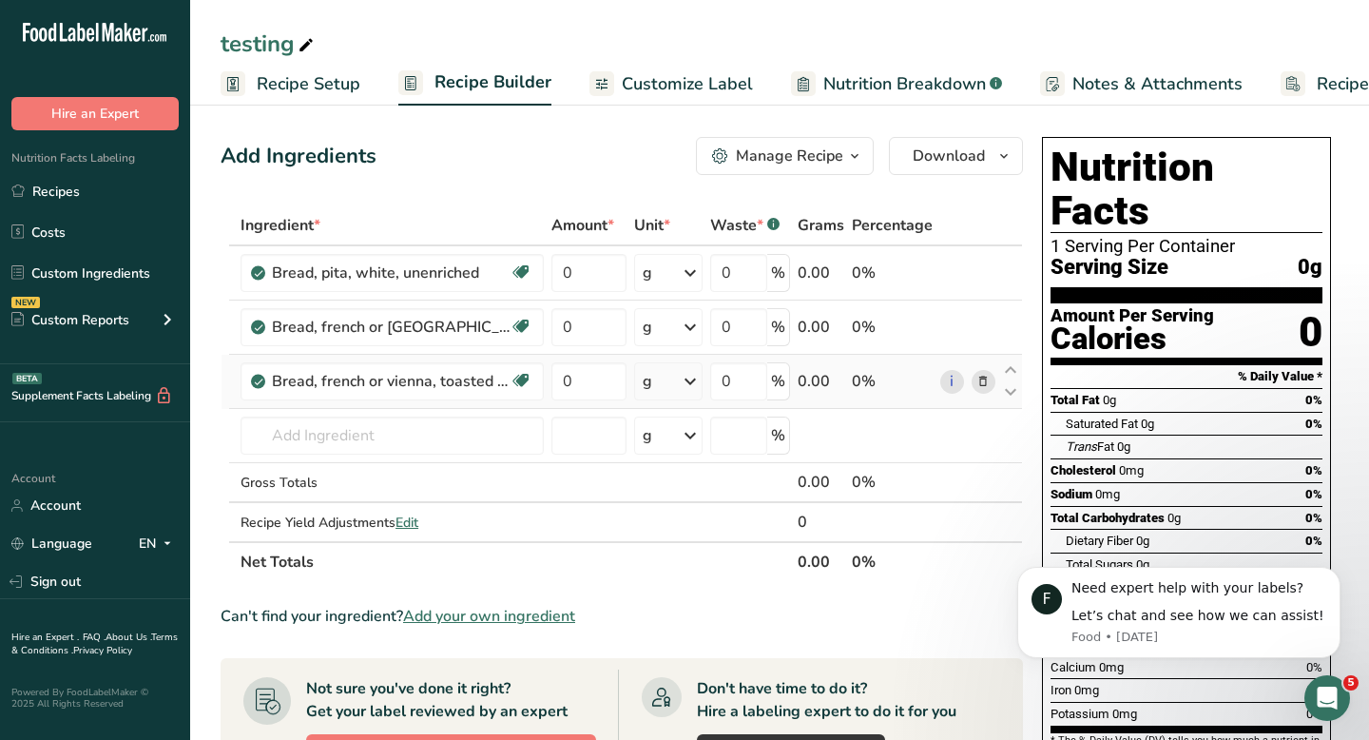
click at [978, 386] on icon at bounding box center [983, 382] width 13 height 20
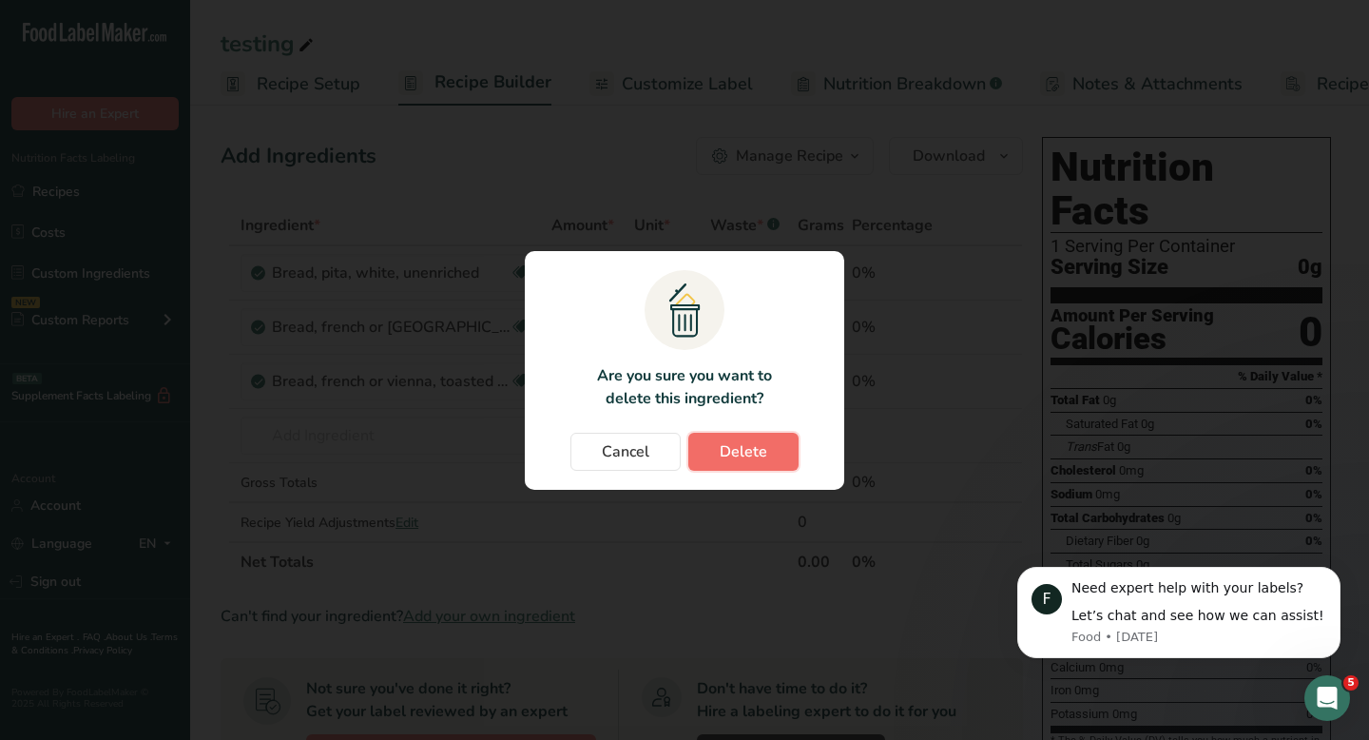
click at [765, 445] on span "Delete" at bounding box center [744, 451] width 48 height 23
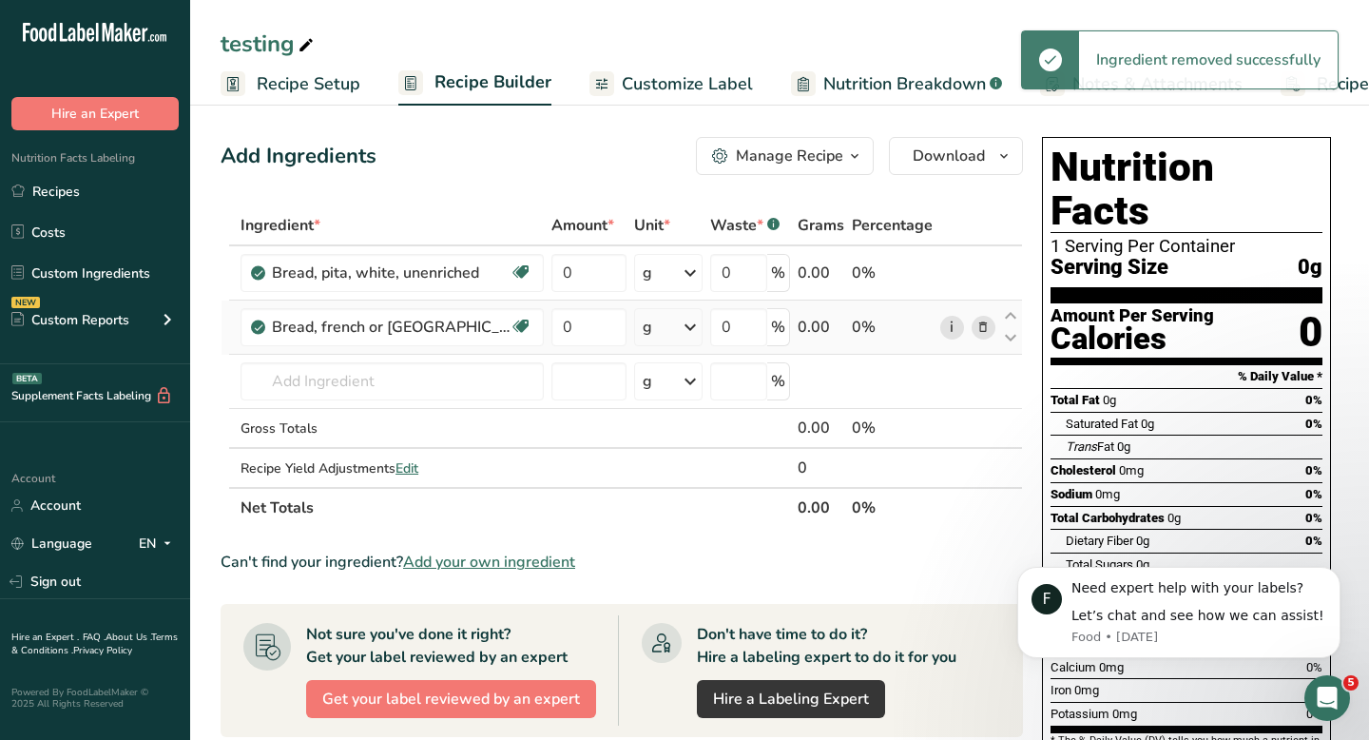
click at [955, 329] on link "i" at bounding box center [952, 328] width 24 height 24
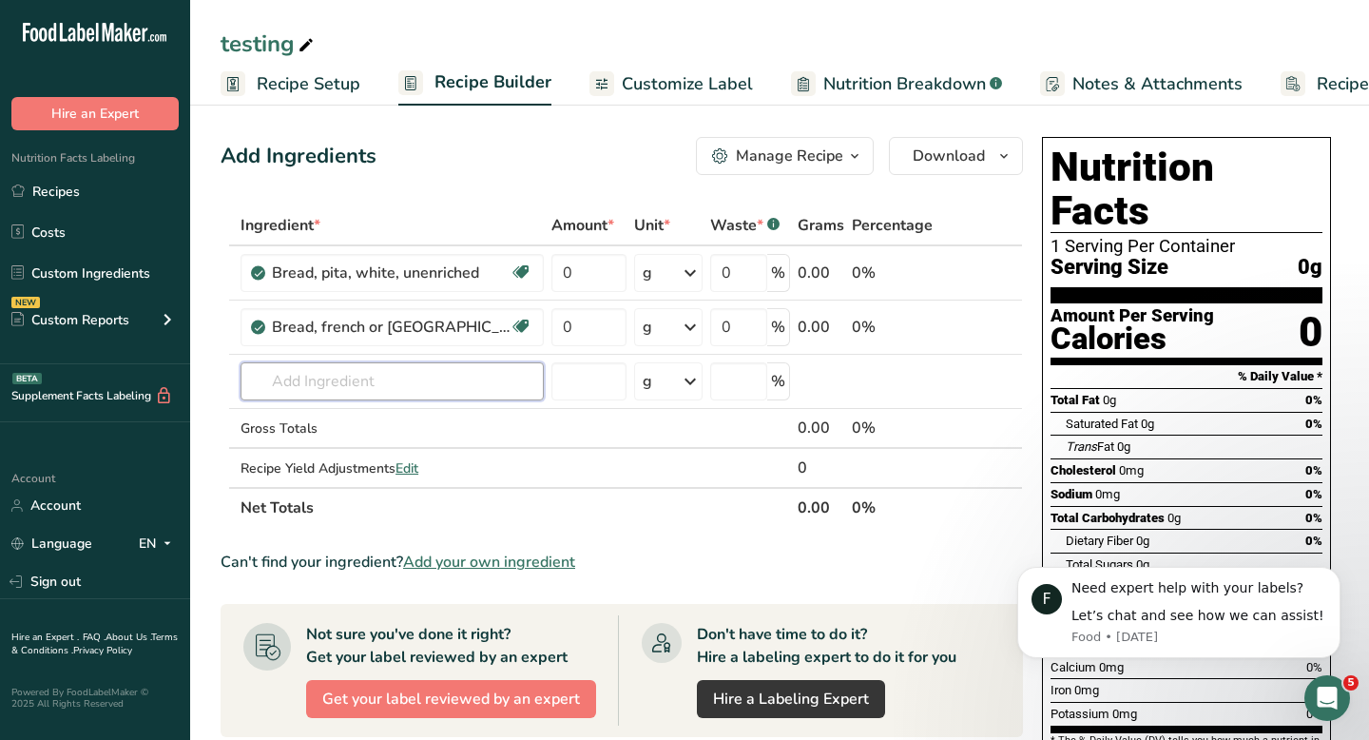
click at [375, 384] on input "text" at bounding box center [392, 381] width 303 height 38
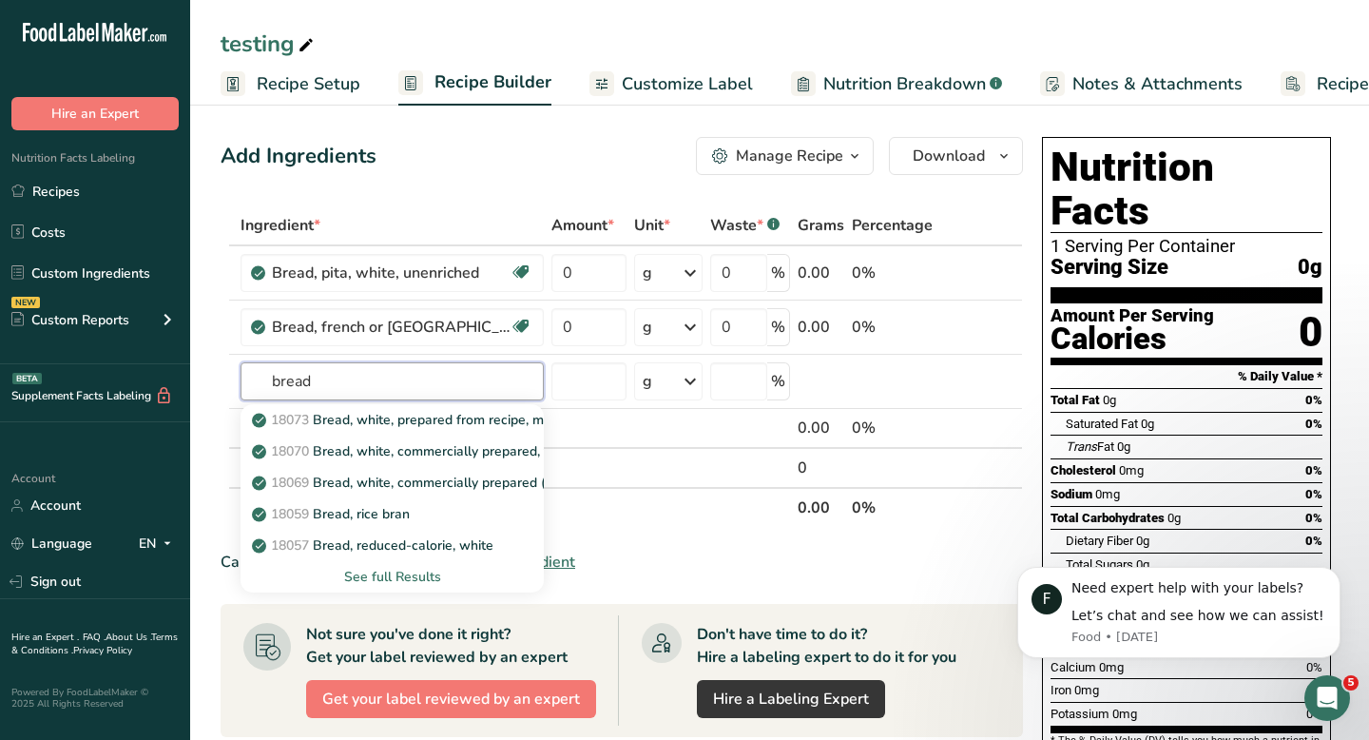
type input "bread"
click at [403, 571] on div "See full Results" at bounding box center [392, 577] width 273 height 20
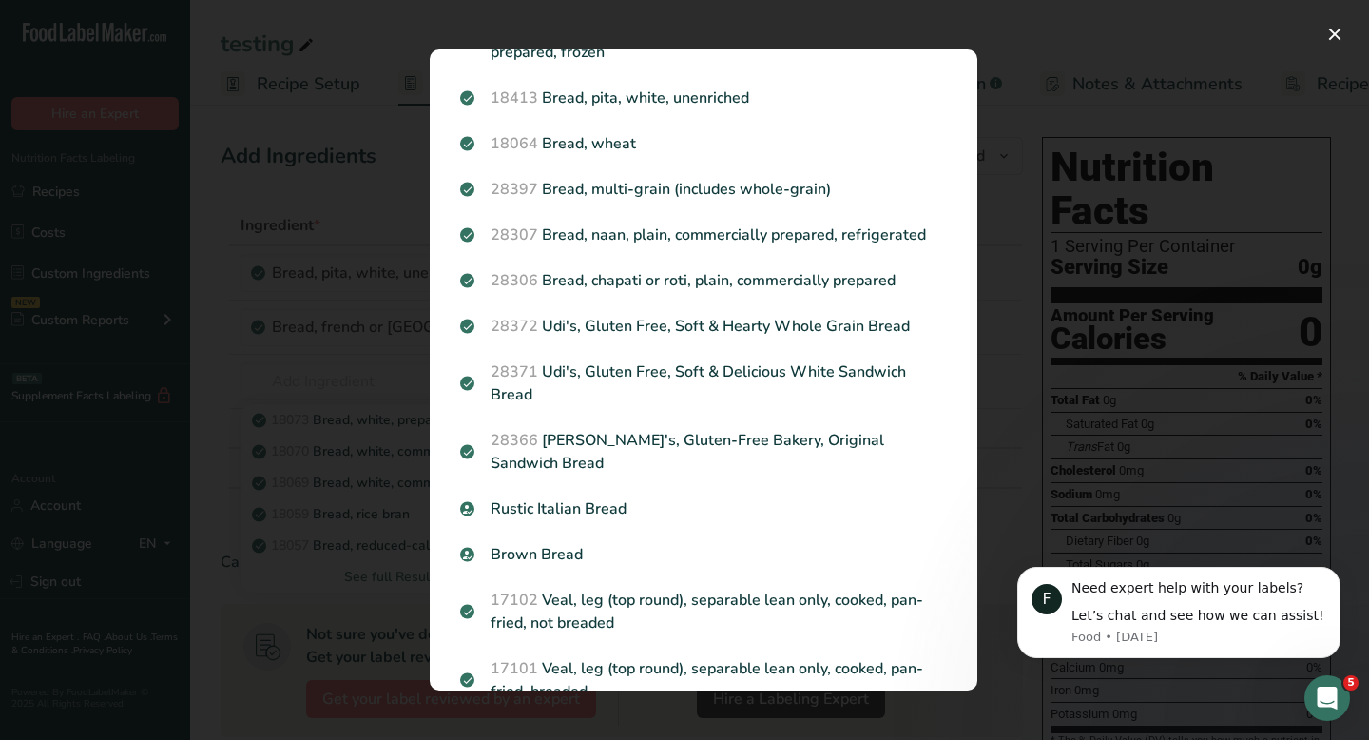
scroll to position [187, 0]
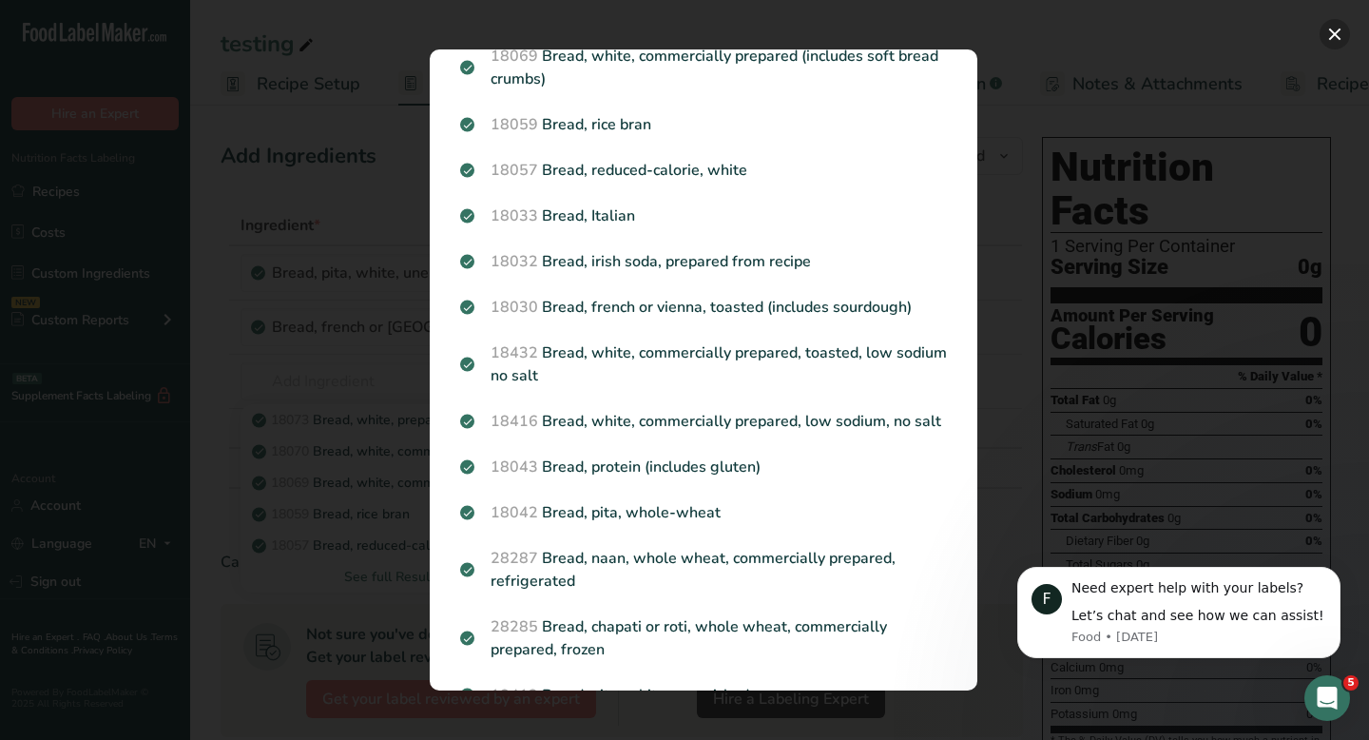
click at [1339, 29] on button "Search results modal" at bounding box center [1335, 34] width 30 height 30
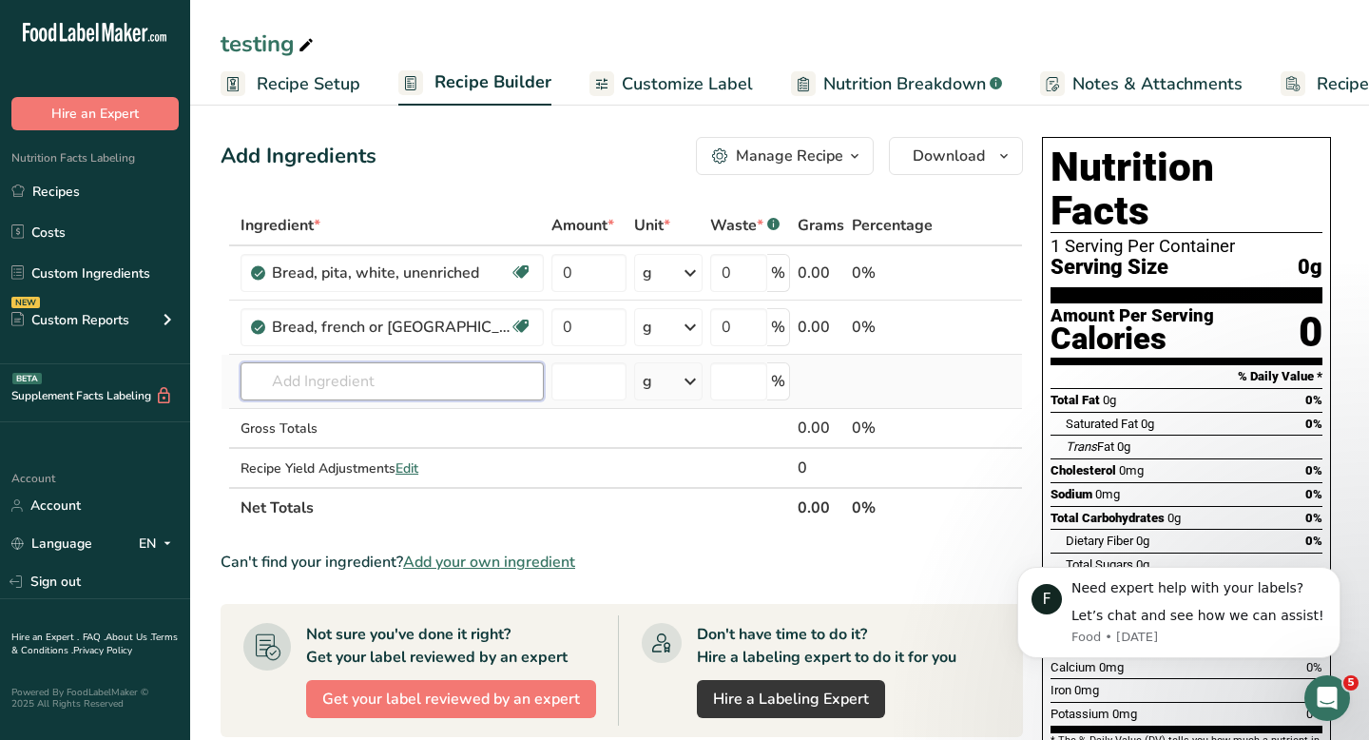
click at [391, 384] on input "text" at bounding box center [392, 381] width 303 height 38
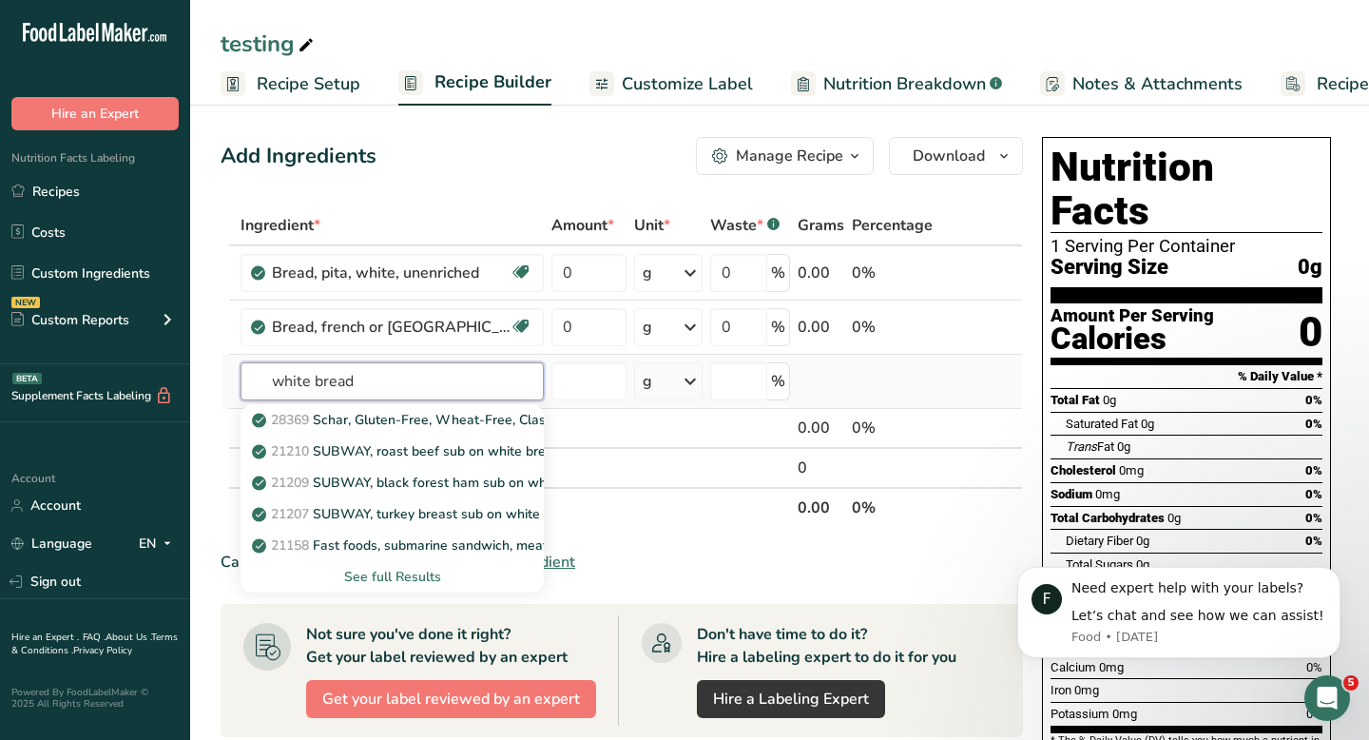
type input "white bread"
click at [413, 573] on div "See full Results" at bounding box center [392, 577] width 273 height 20
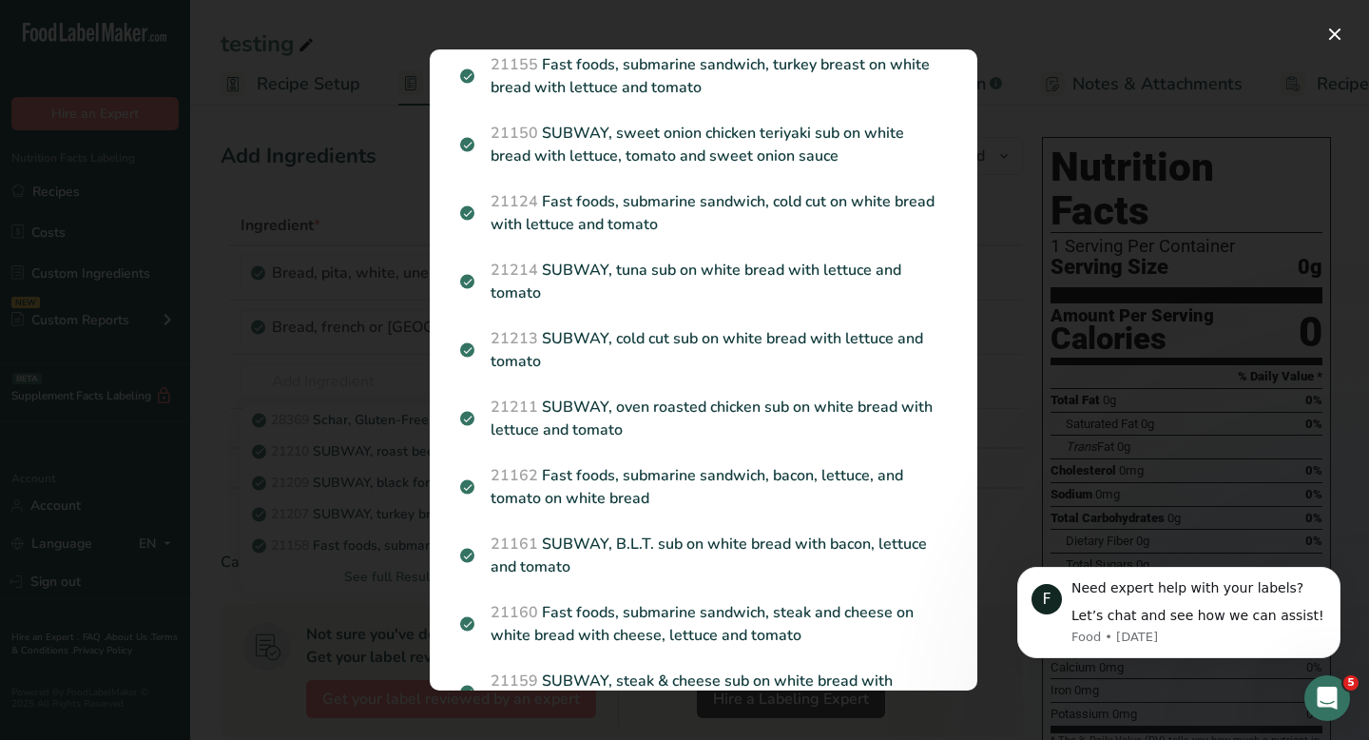
scroll to position [695, 0]
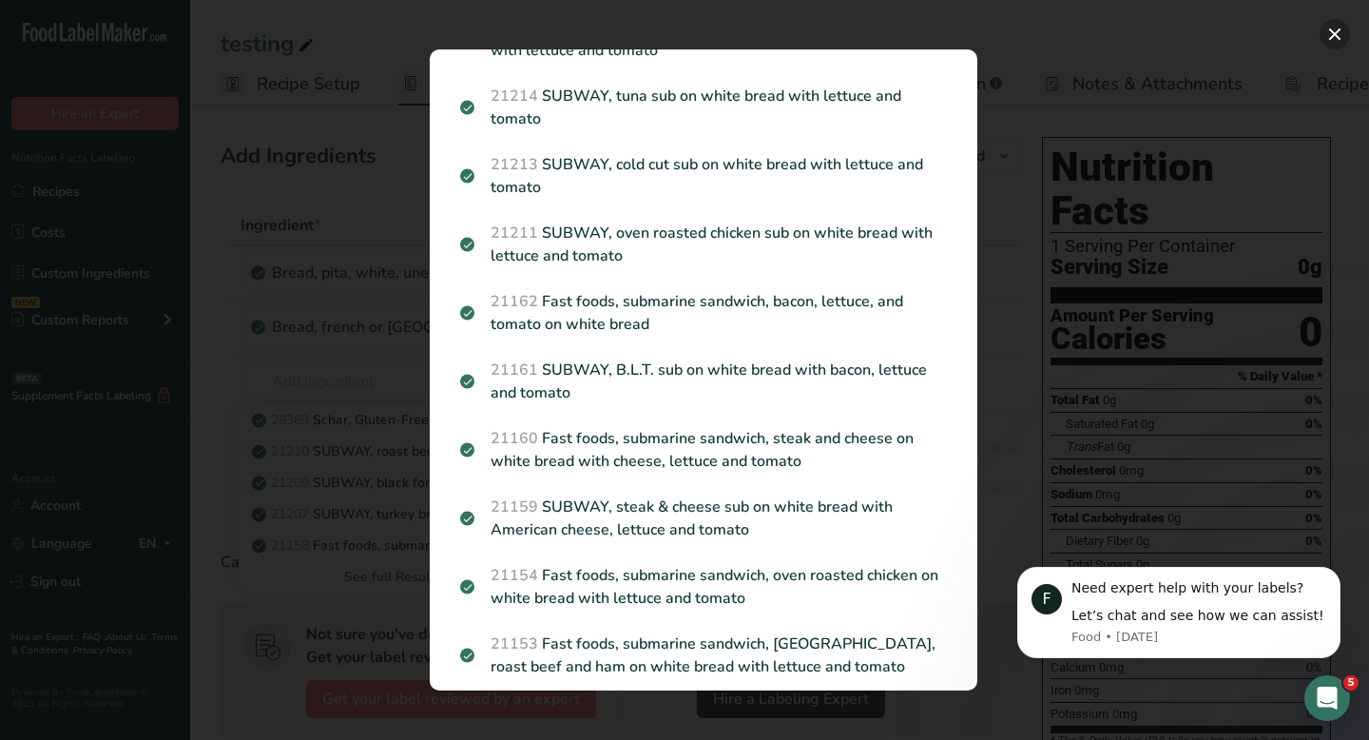
click at [1336, 38] on button "Search results modal" at bounding box center [1335, 34] width 30 height 30
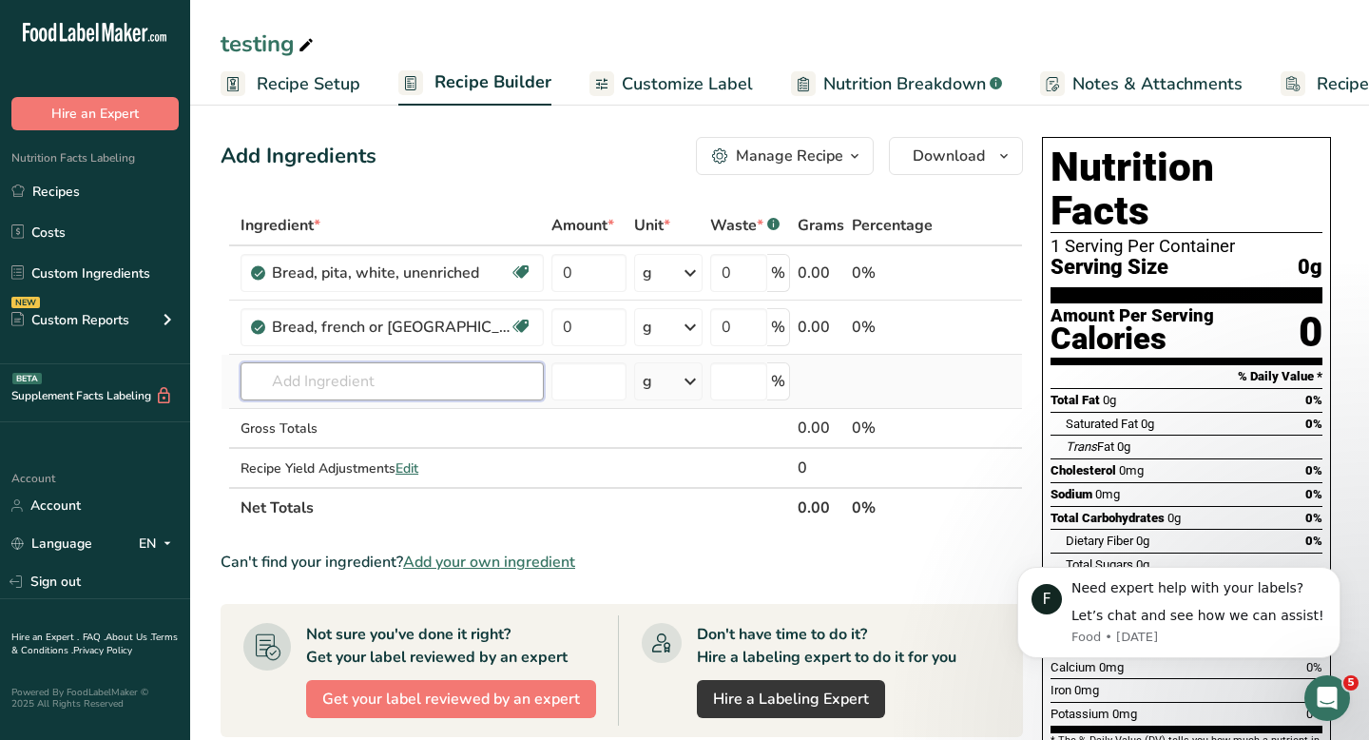
click at [386, 376] on input "text" at bounding box center [392, 381] width 303 height 38
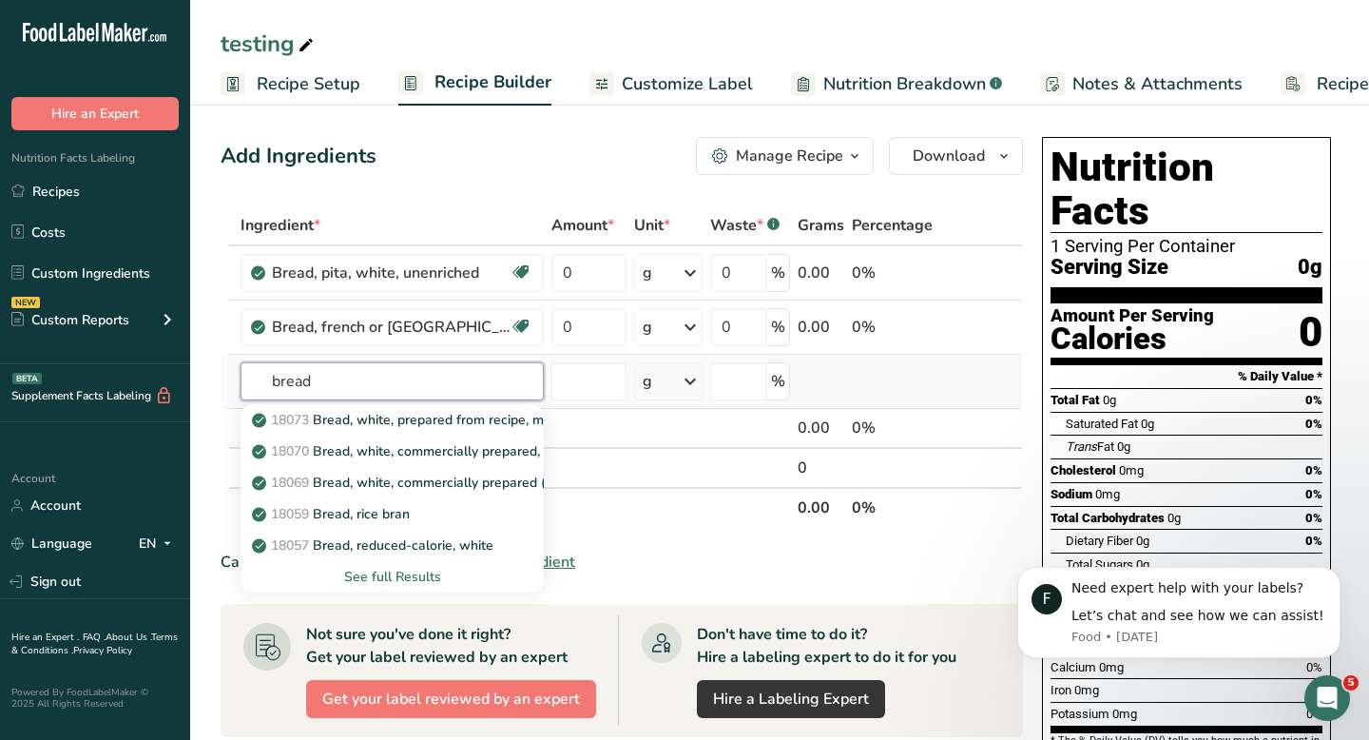
type input "bread"
click at [390, 578] on div "See full Results" at bounding box center [392, 577] width 273 height 20
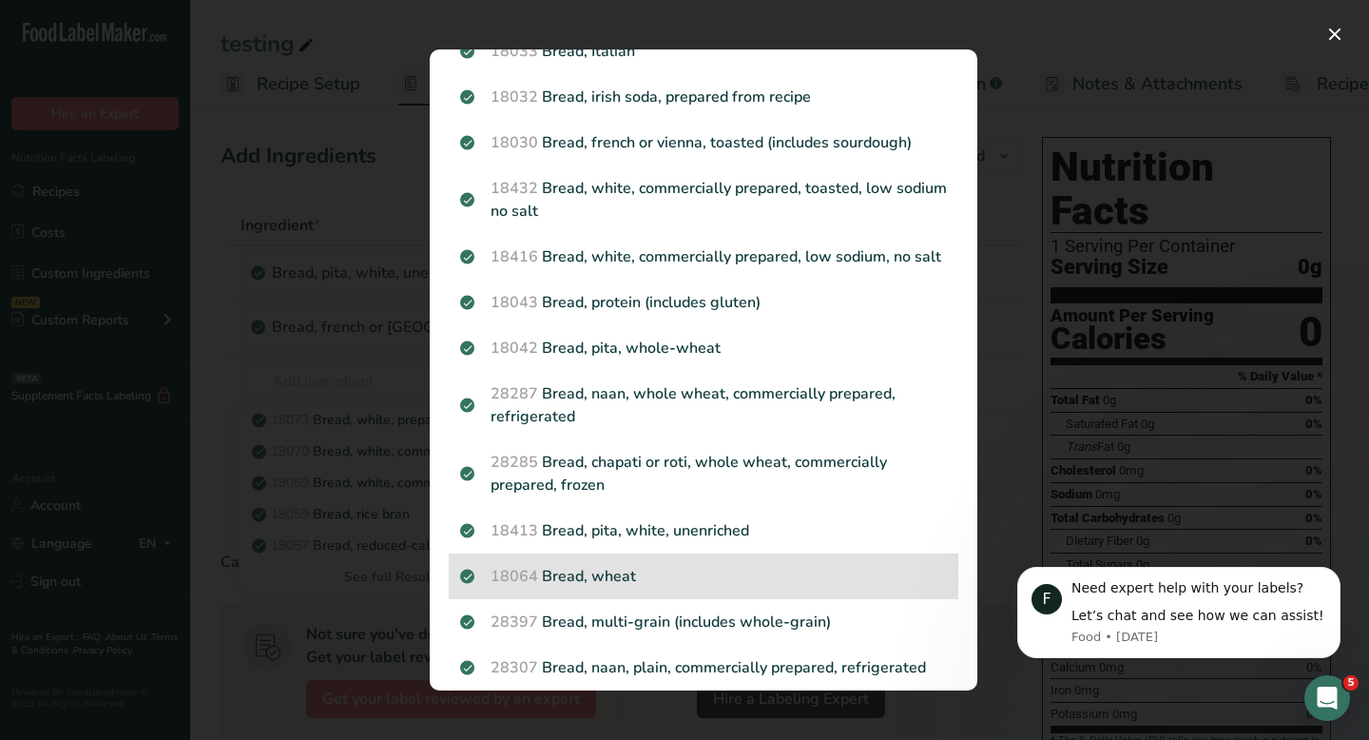
scroll to position [0, 0]
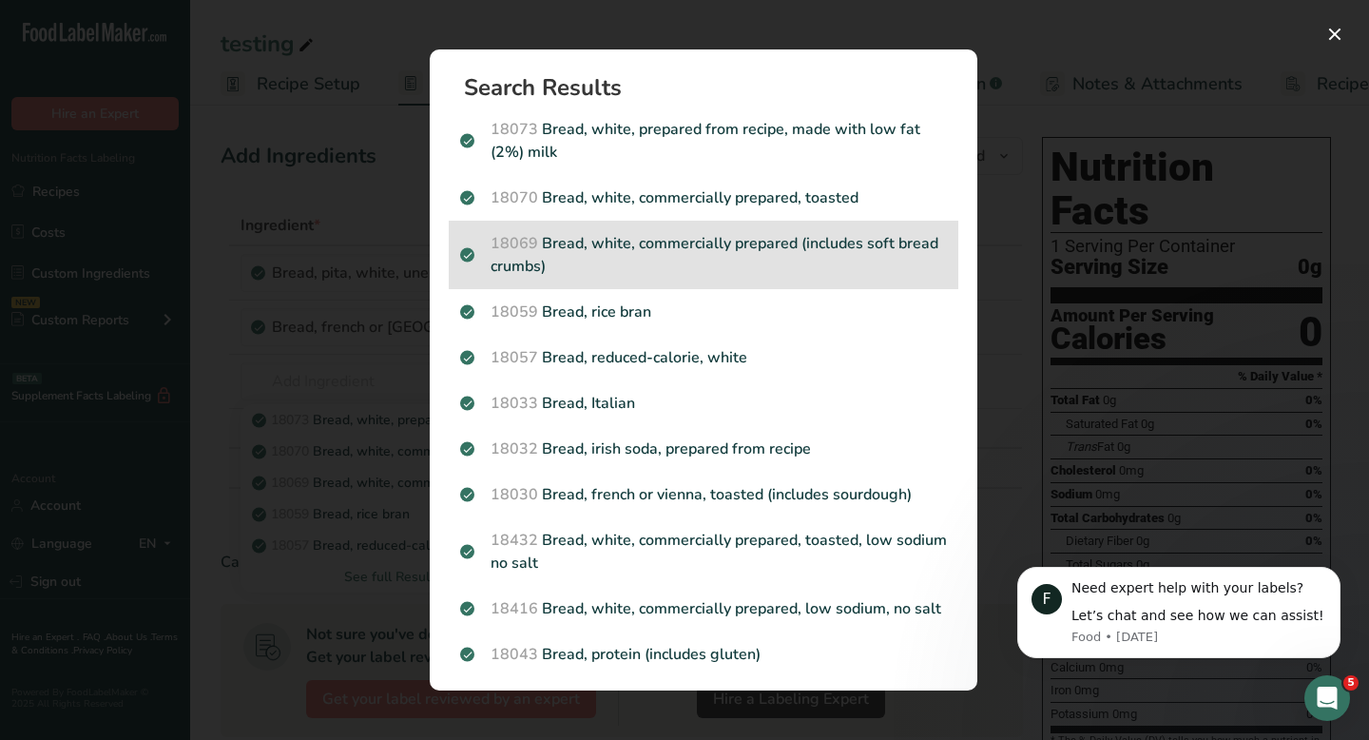
click at [793, 249] on p "18069 Bread, white, commercially prepared (includes soft bread crumbs)" at bounding box center [703, 255] width 487 height 46
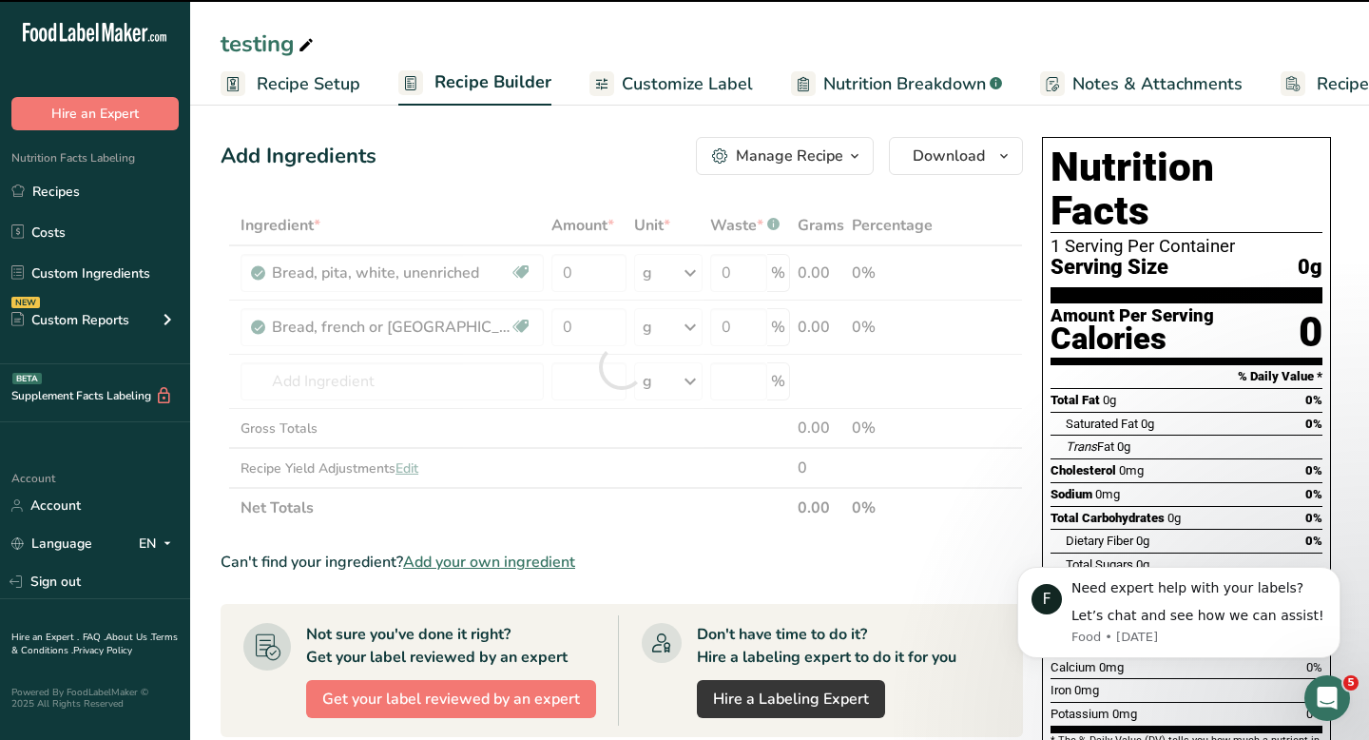
type input "0"
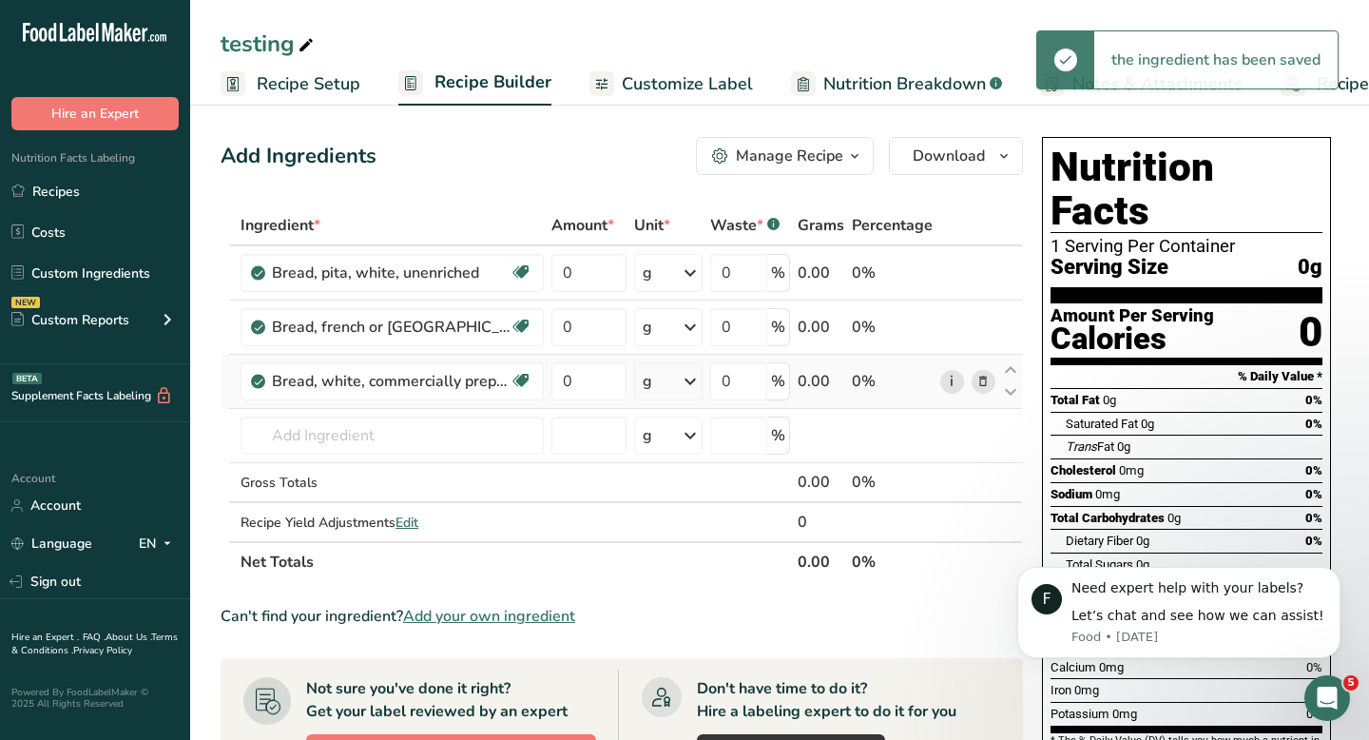
click at [959, 379] on link "i" at bounding box center [952, 382] width 24 height 24
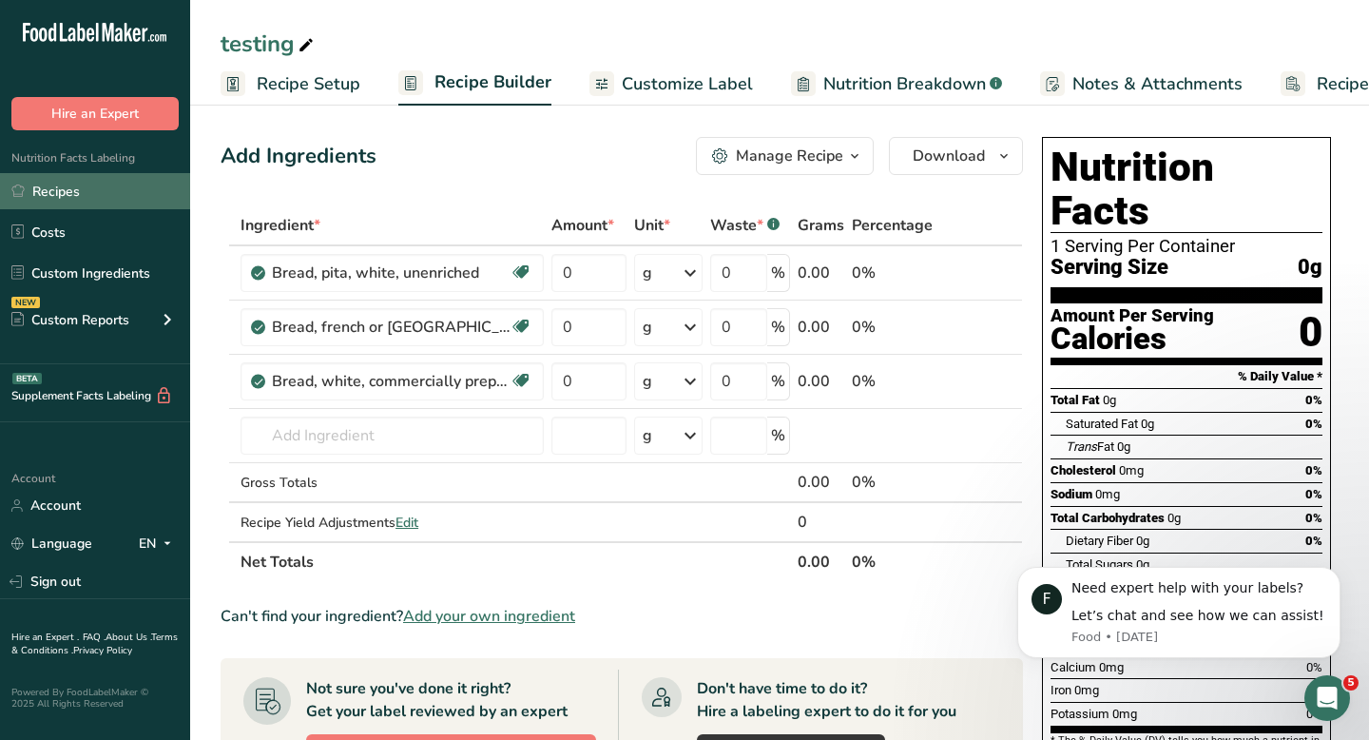
click at [116, 204] on link "Recipes" at bounding box center [95, 191] width 190 height 36
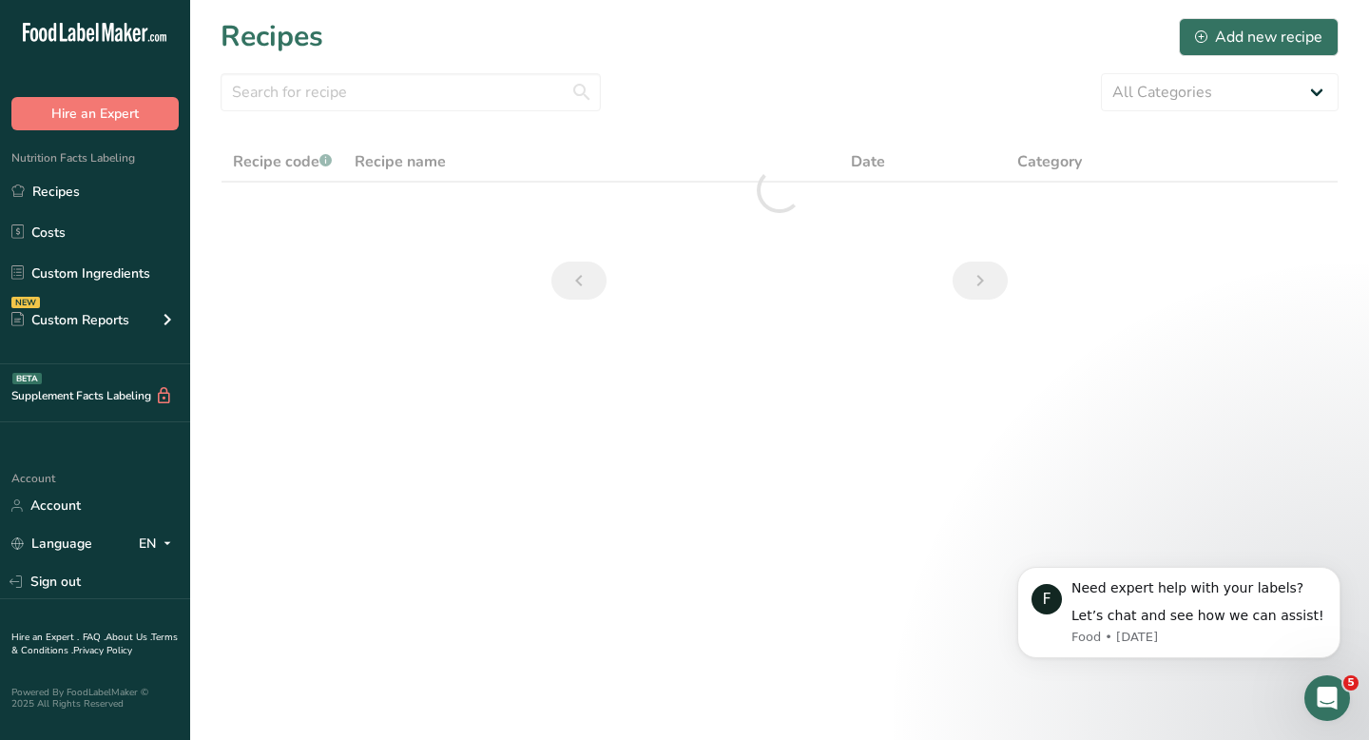
click at [359, 309] on section "Recipes Add new recipe All Categories Baked Goods Beverages Confectionery Cooke…" at bounding box center [779, 165] width 1179 height 330
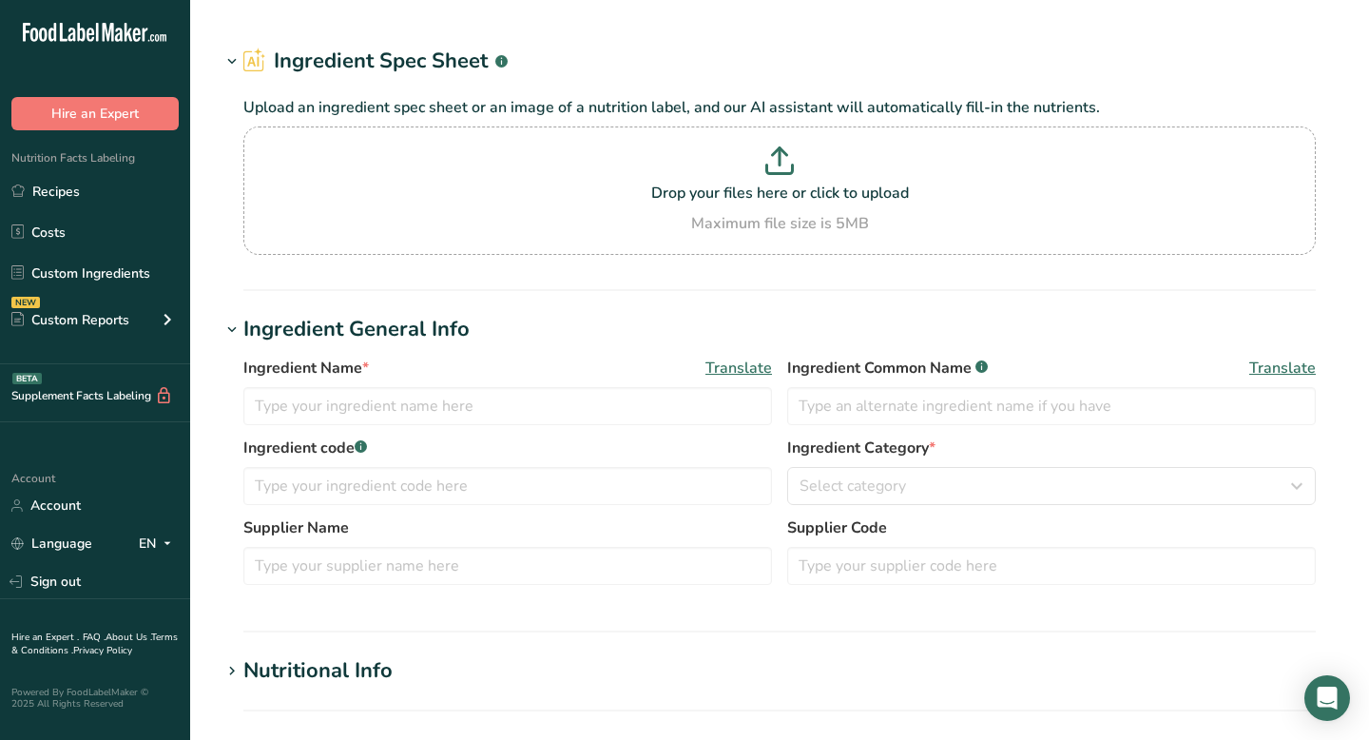
type input "Bread, pita, white, unenriched"
type input "White Pita Bread"
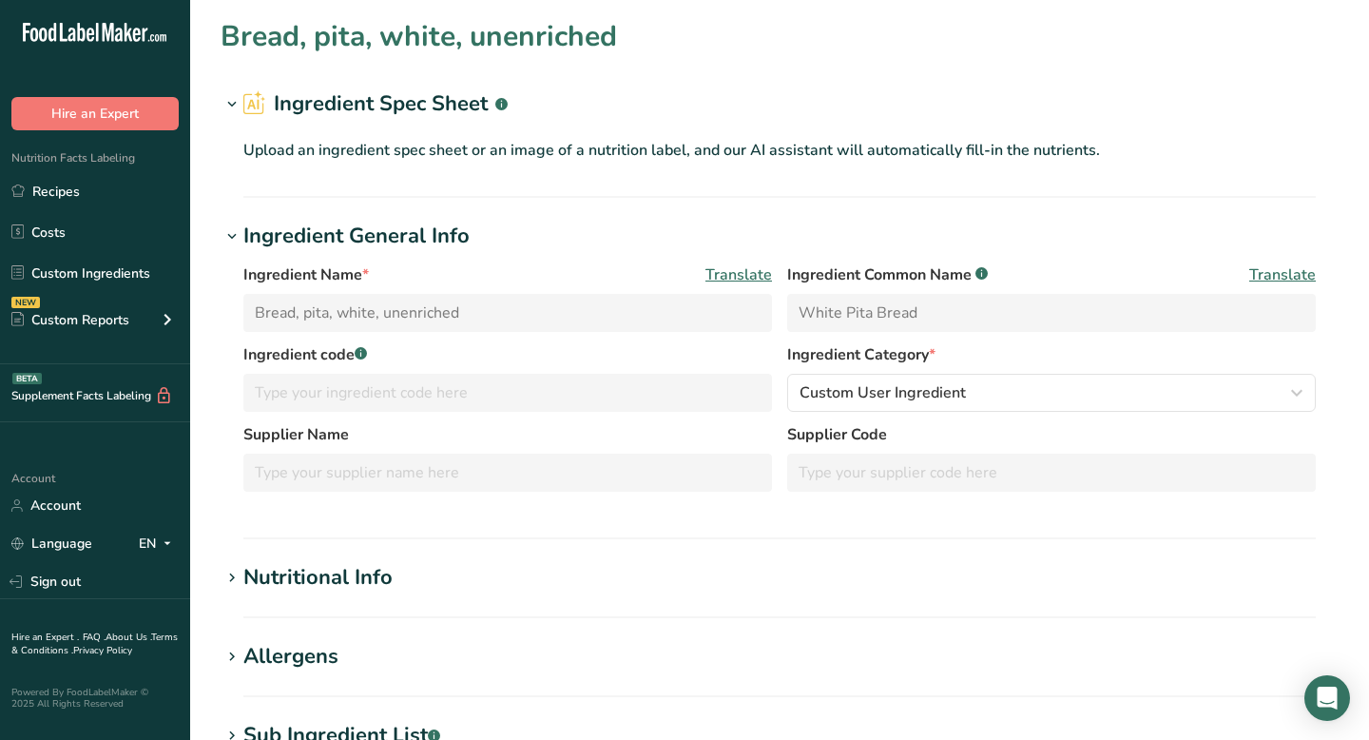
type input "275"
type KJ "1151"
type Fat "1.2"
type Fat "0.17"
type input "0"
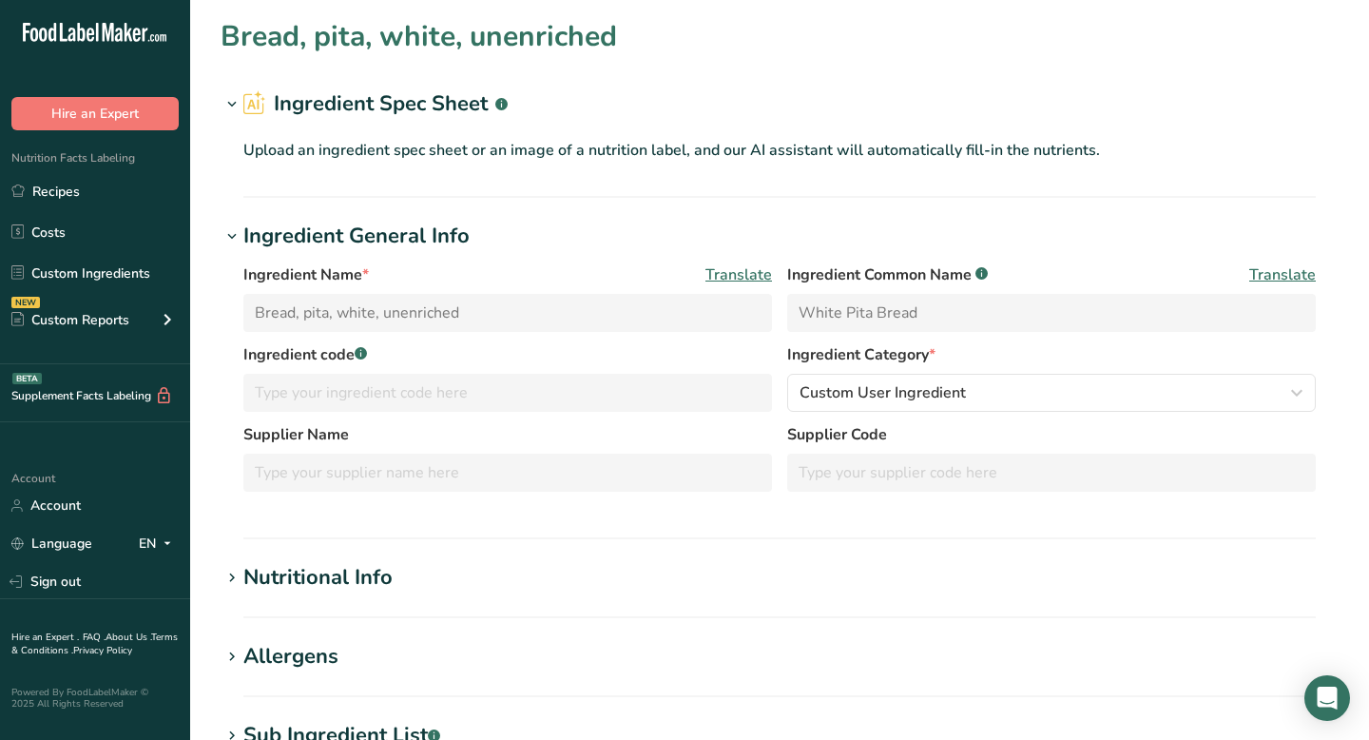
type input "536"
type Carbohydrates "55.7"
type Fiber "2.2"
type input "9.1"
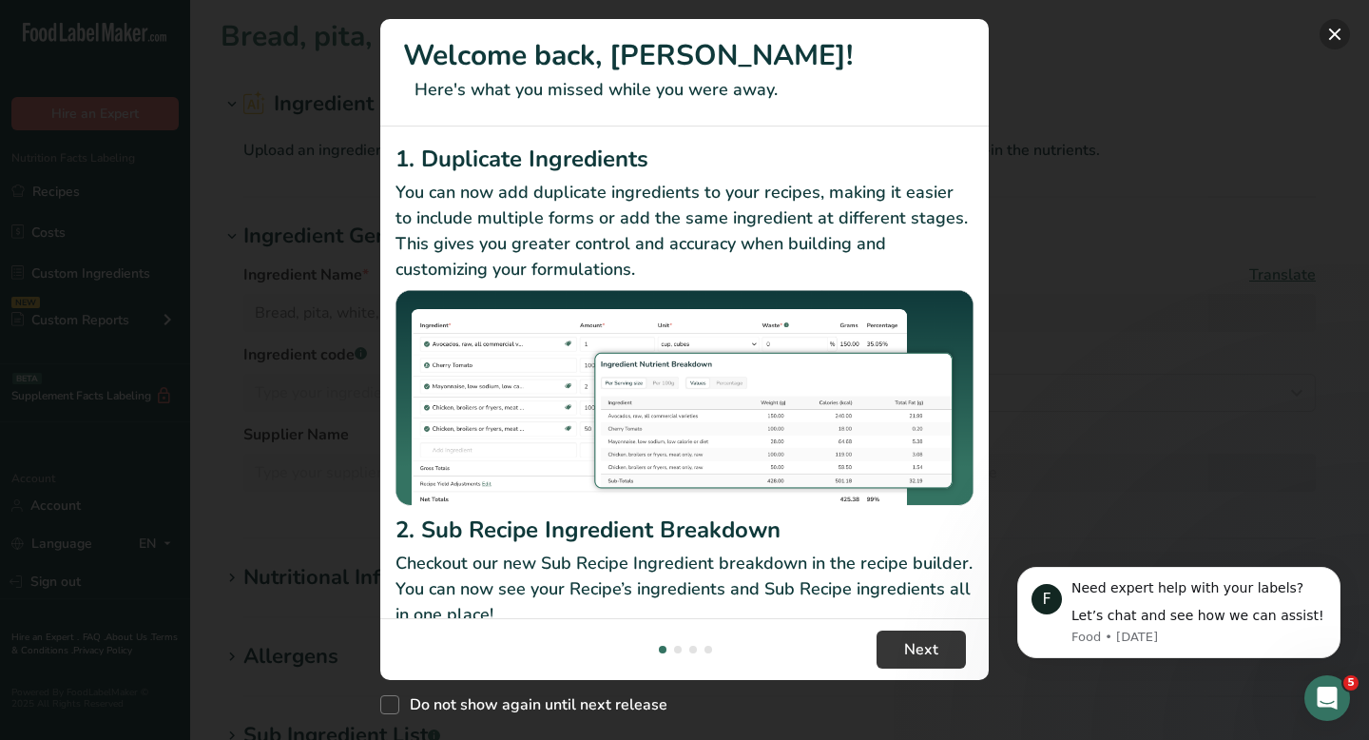
click at [1338, 35] on button "New Features" at bounding box center [1335, 34] width 30 height 30
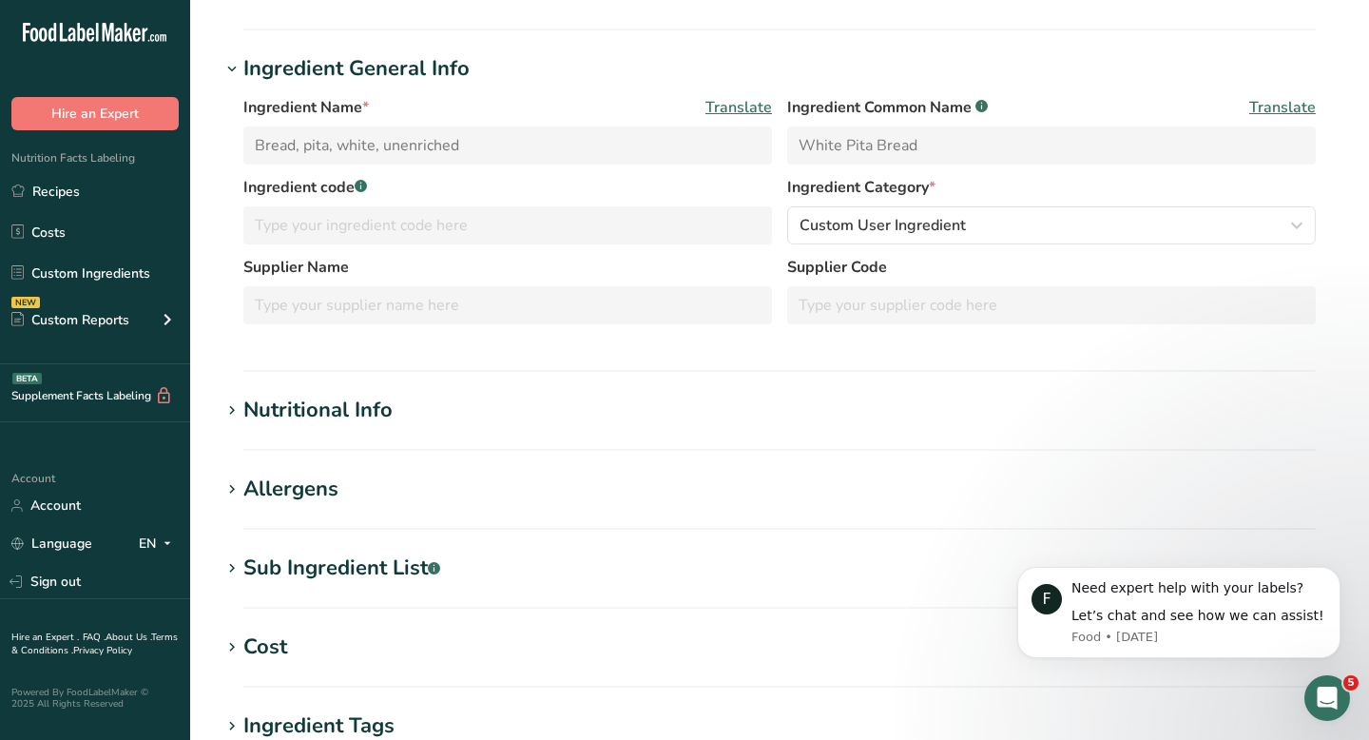
scroll to position [182, 0]
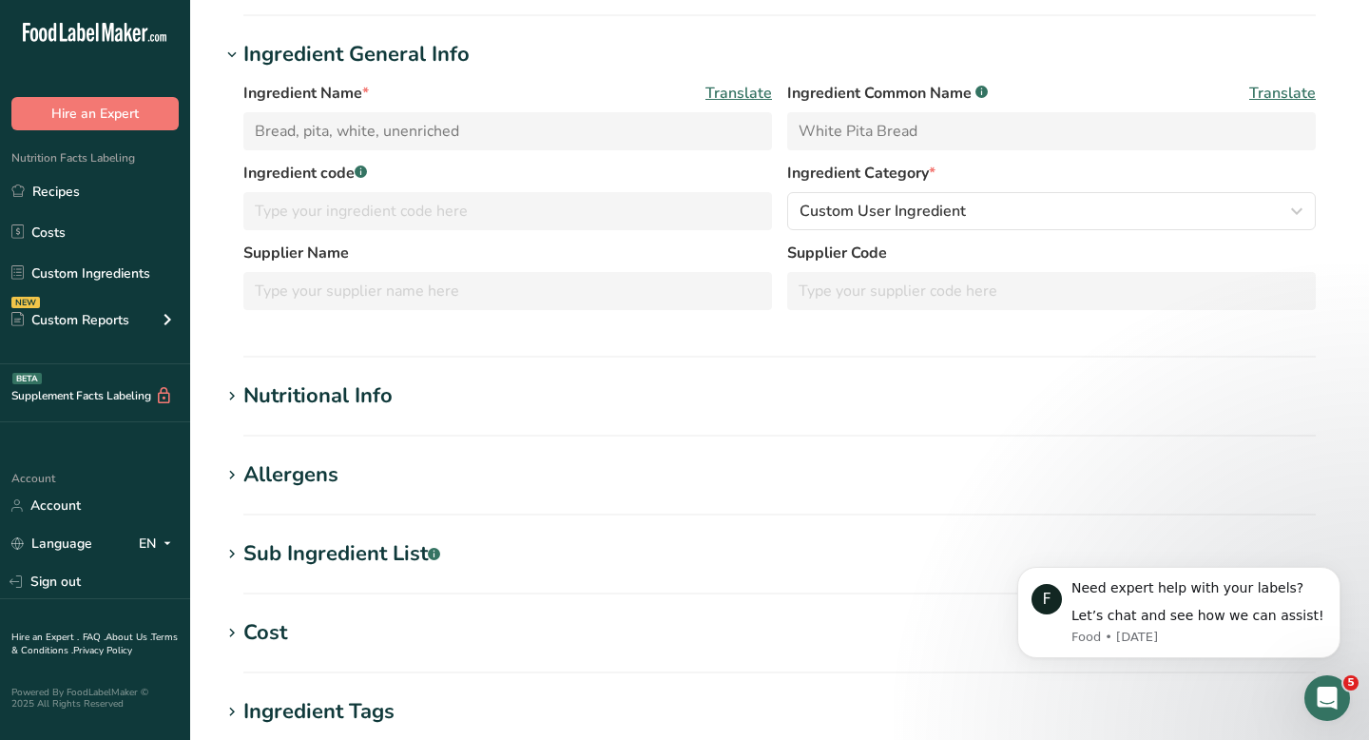
click at [834, 397] on h1 "Nutritional Info" at bounding box center [780, 395] width 1118 height 31
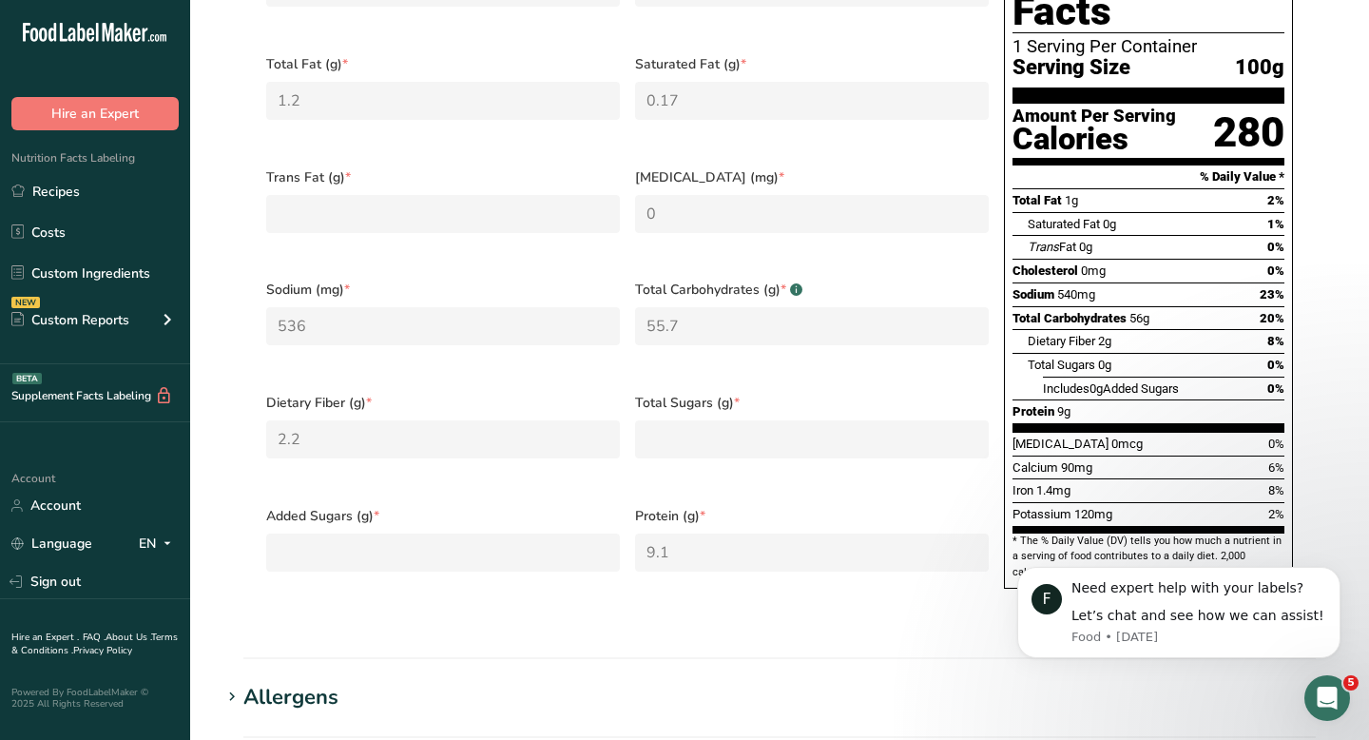
scroll to position [763, 0]
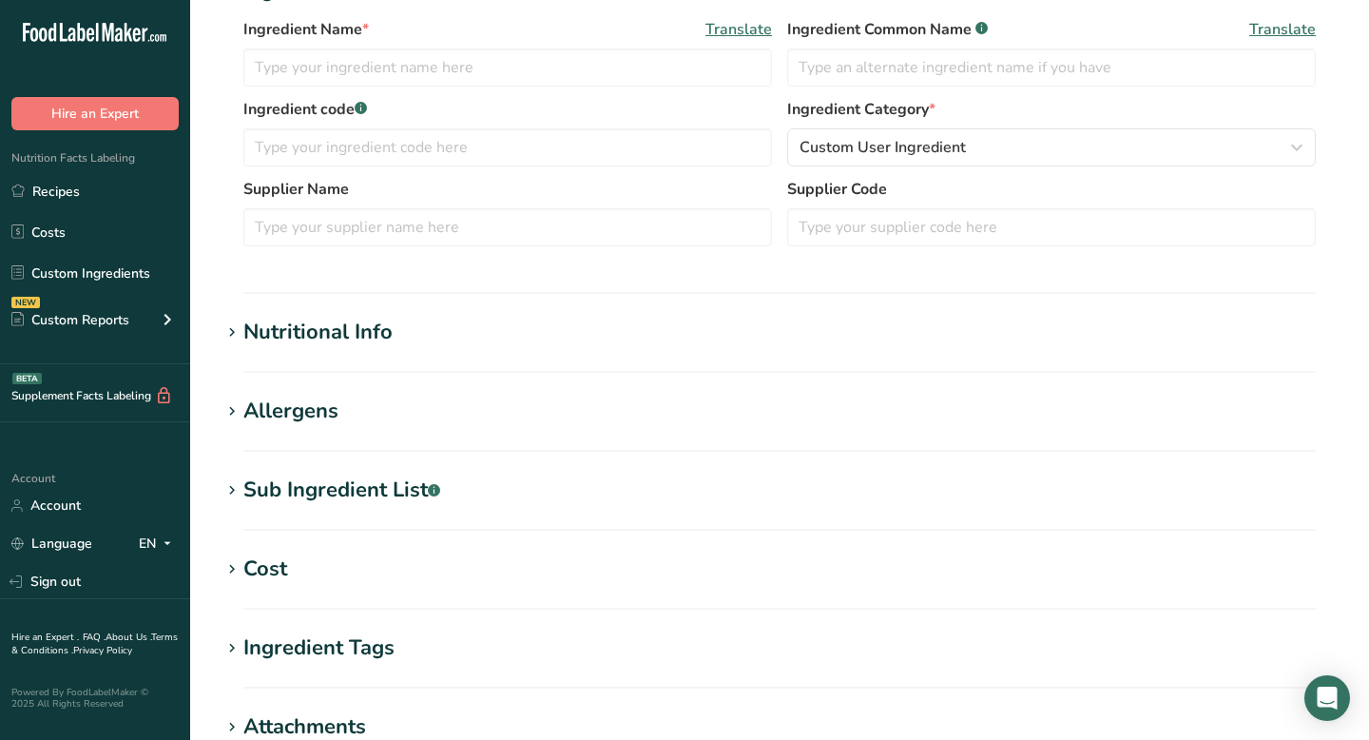
type input "Bread, french or [GEOGRAPHIC_DATA], whole wheat"
type input "Whole-wheat French Bread"
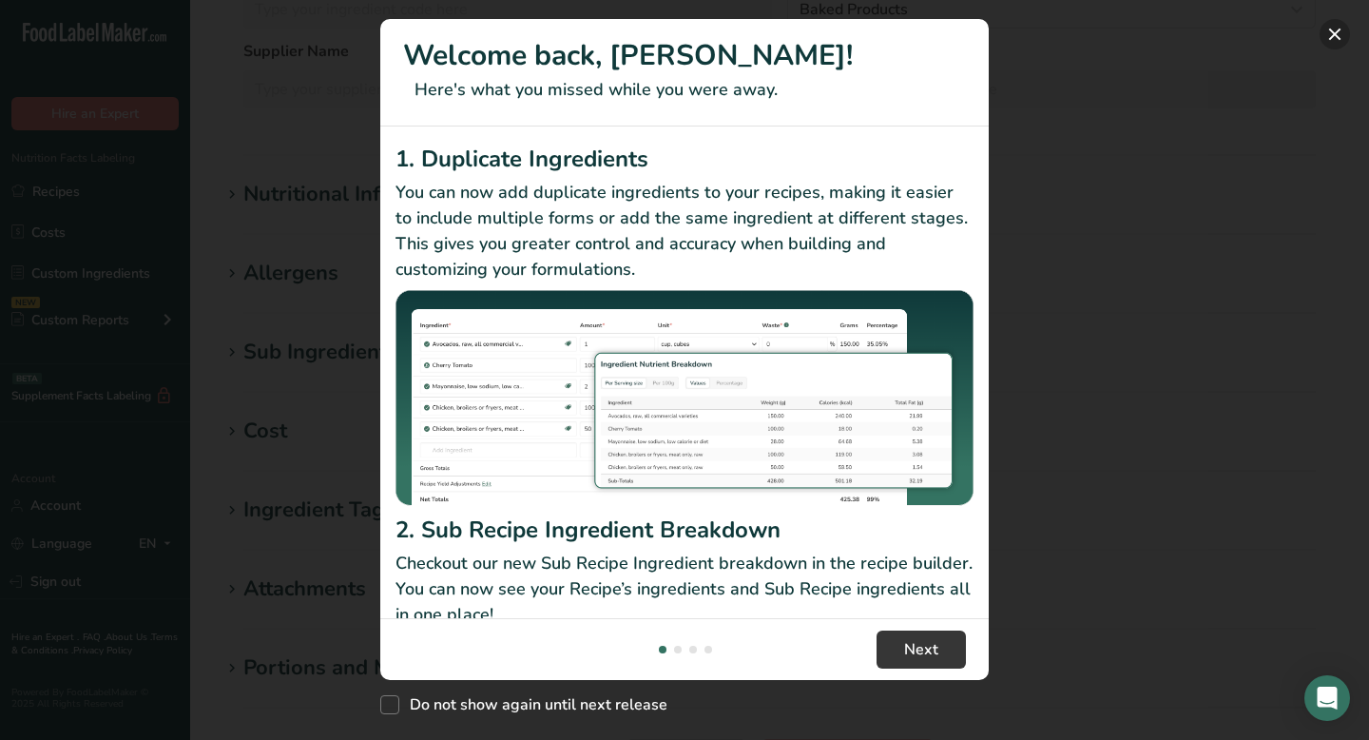
click at [1342, 29] on button "New Features" at bounding box center [1335, 34] width 30 height 30
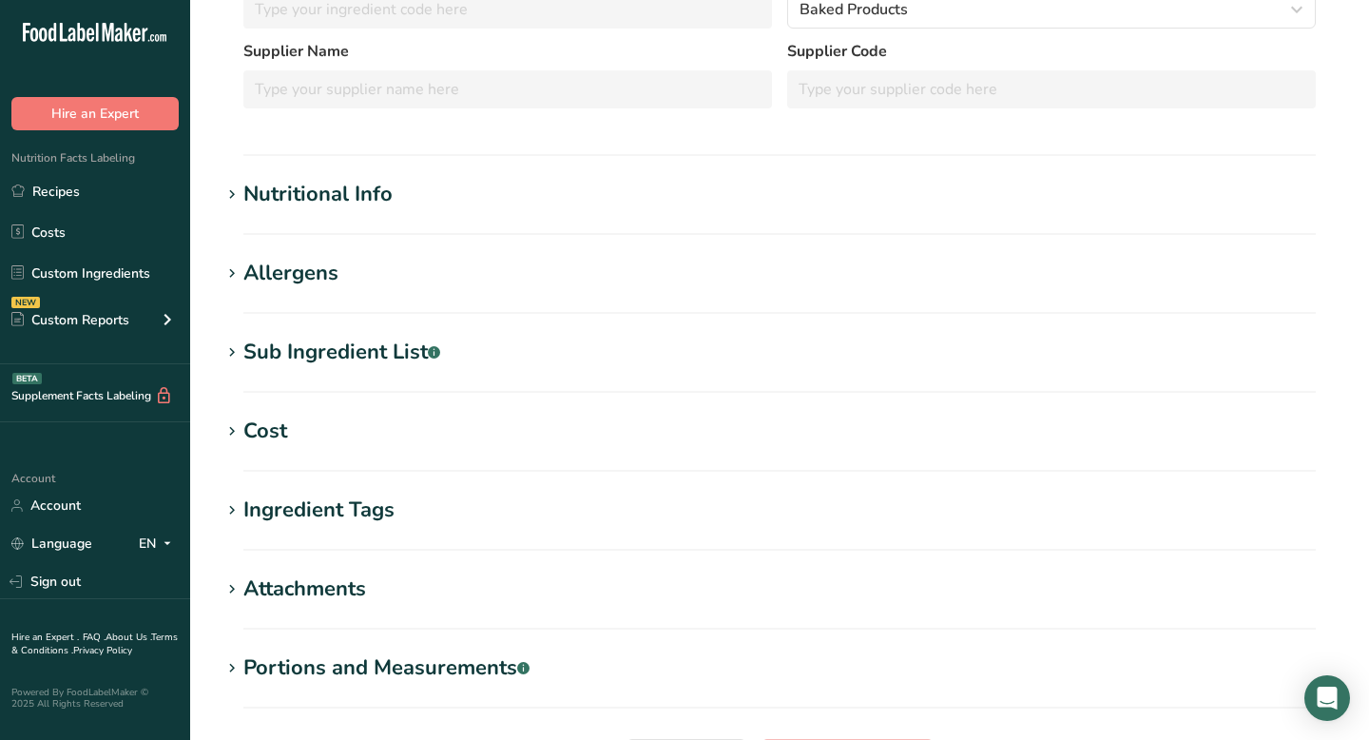
click at [327, 200] on div "Nutritional Info" at bounding box center [317, 194] width 149 height 31
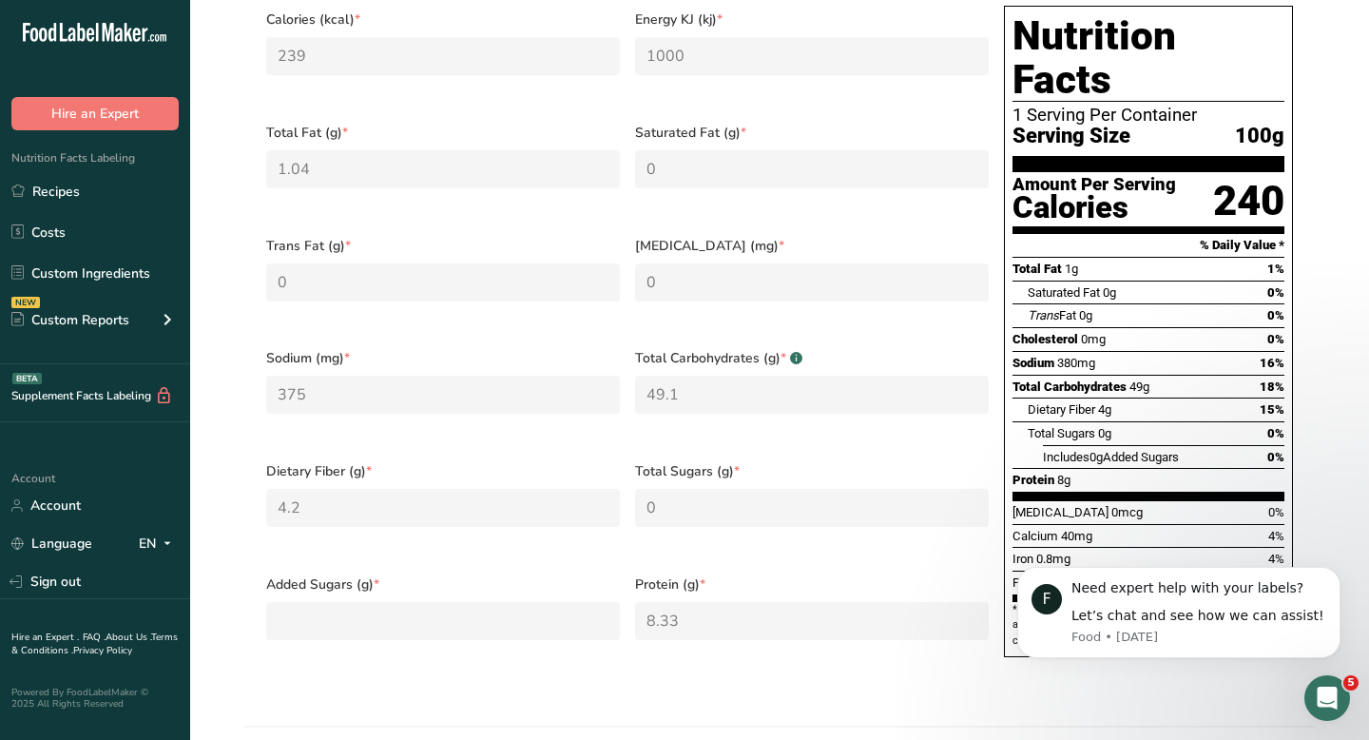
scroll to position [690, 0]
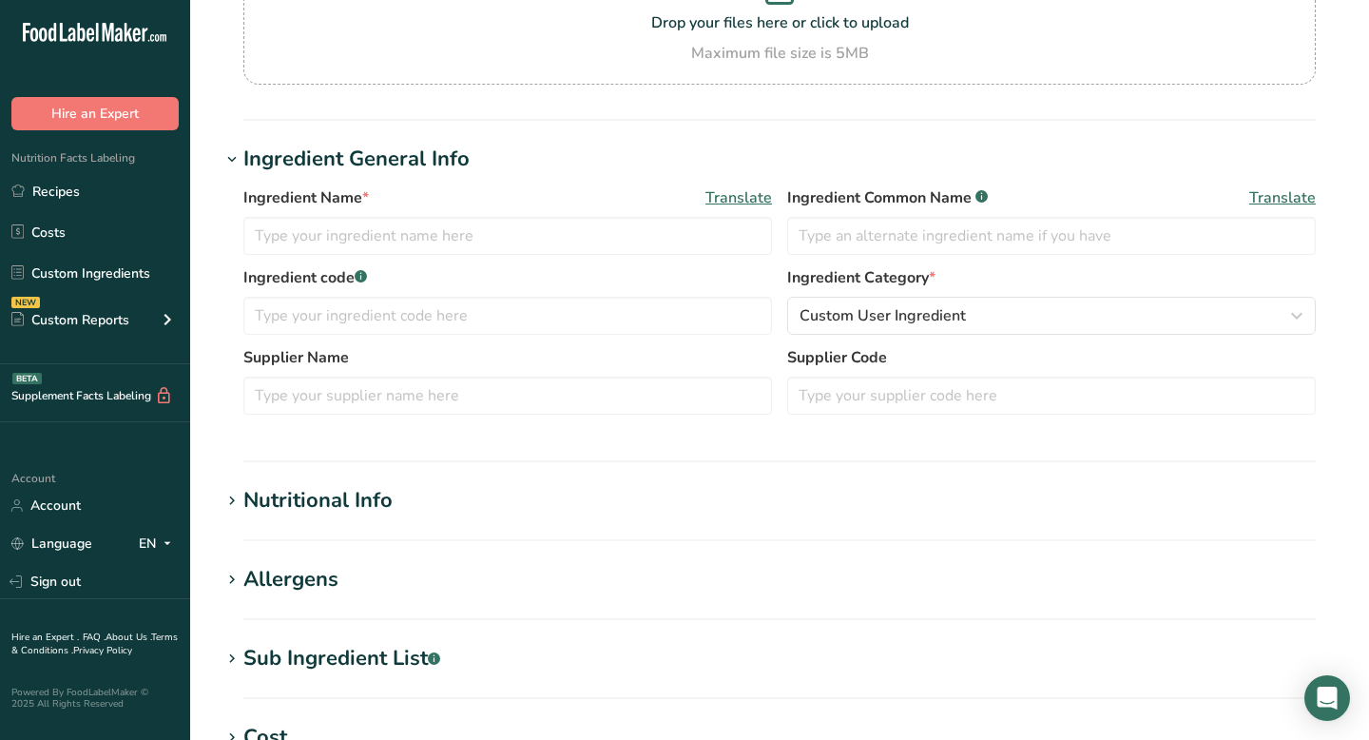
click at [367, 643] on div "Sub Ingredient List .a-a{fill:#347362;}.b-a{fill:#fff;}" at bounding box center [341, 658] width 197 height 31
type input "Bread, white, commercially prepared (includes soft bread crumbs)"
type input "Bread"
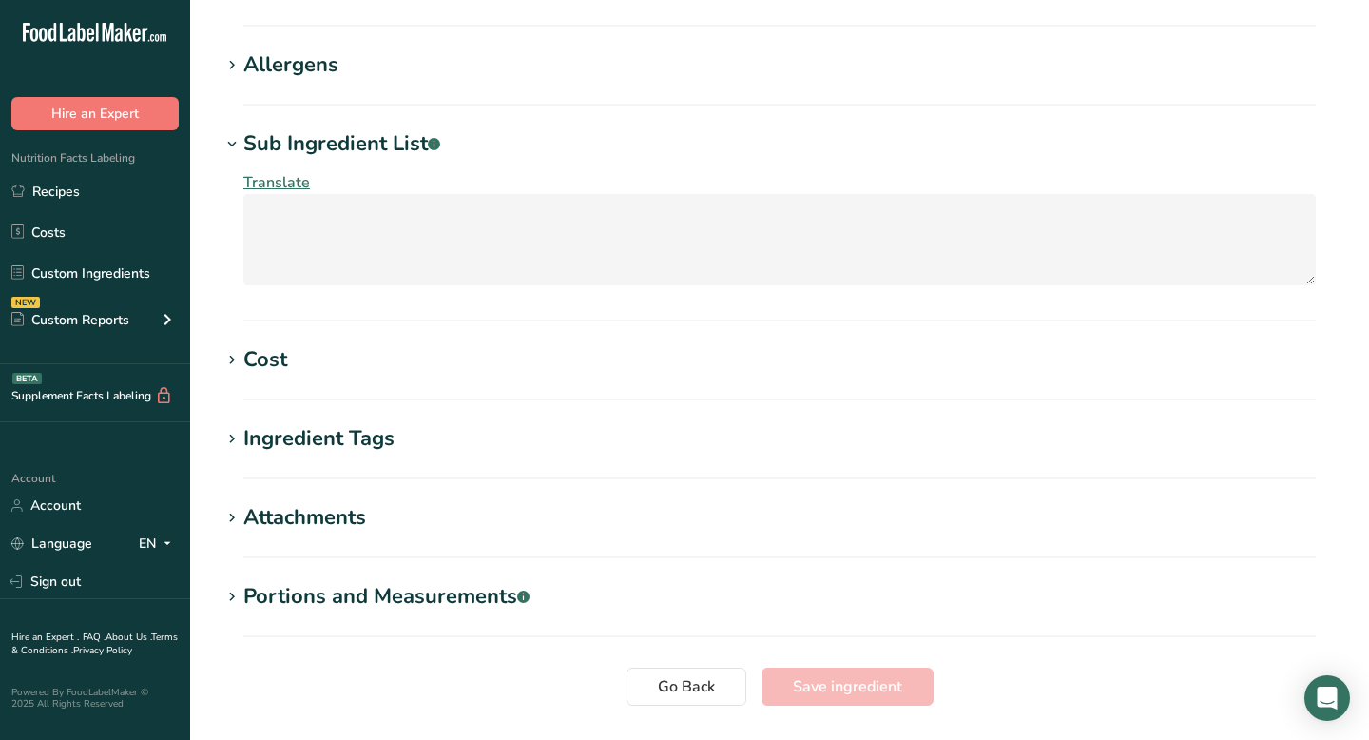
scroll to position [597, 0]
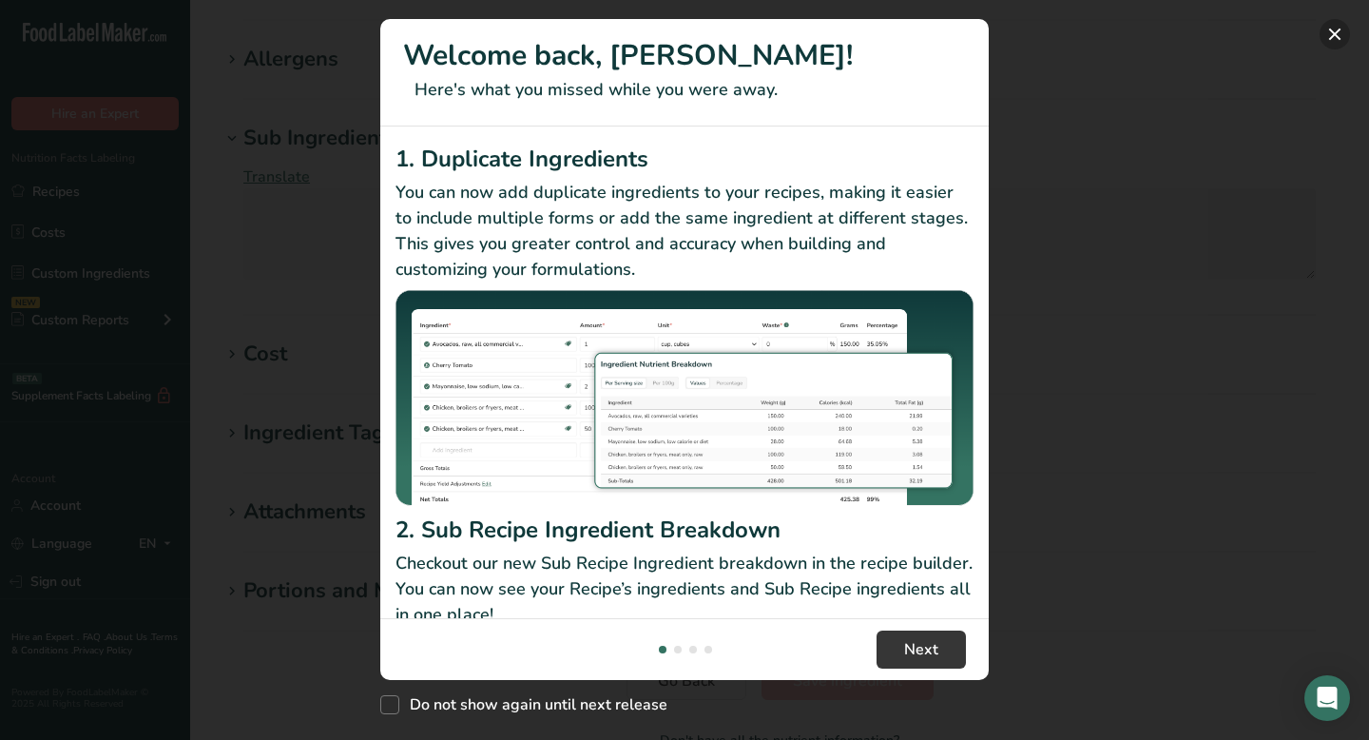
click at [1344, 26] on button "New Features" at bounding box center [1335, 34] width 30 height 30
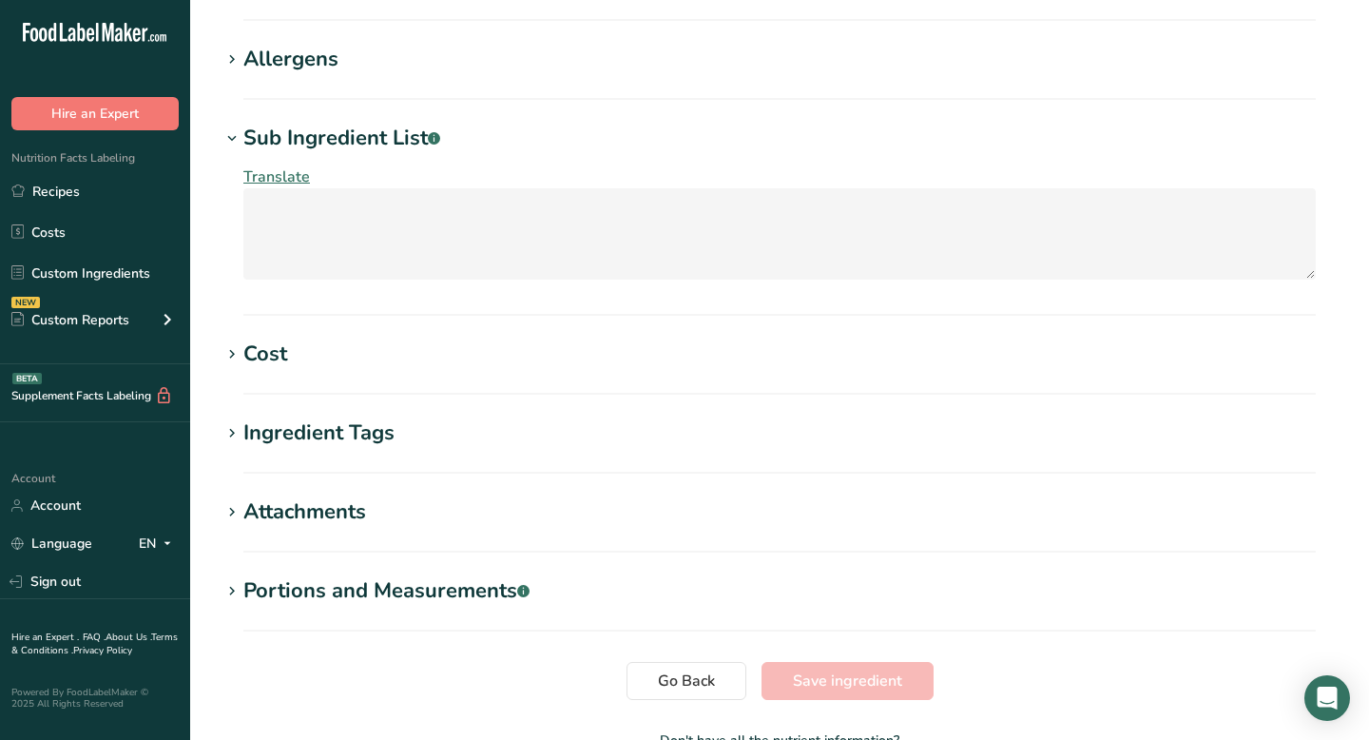
click at [329, 131] on div "Sub Ingredient List .a-a{fill:#347362;}.b-a{fill:#fff;}" at bounding box center [341, 138] width 197 height 31
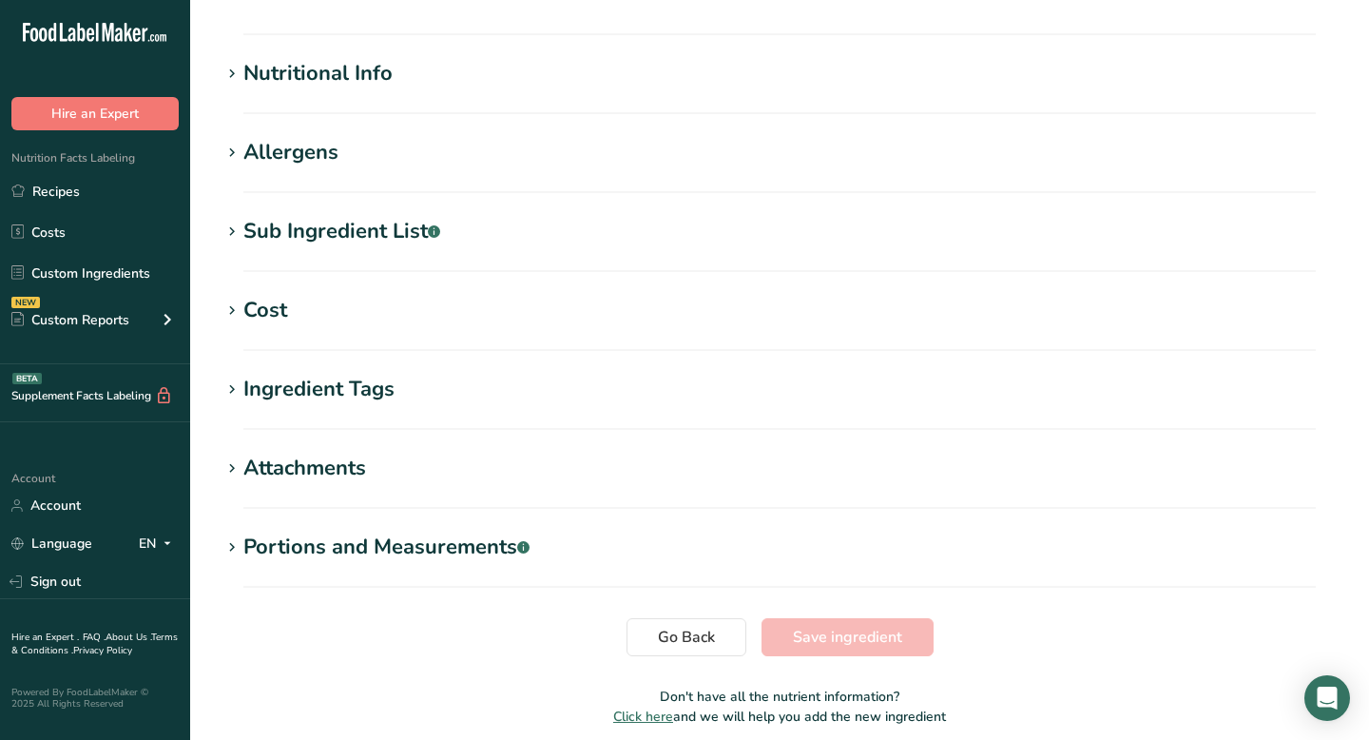
scroll to position [465, 0]
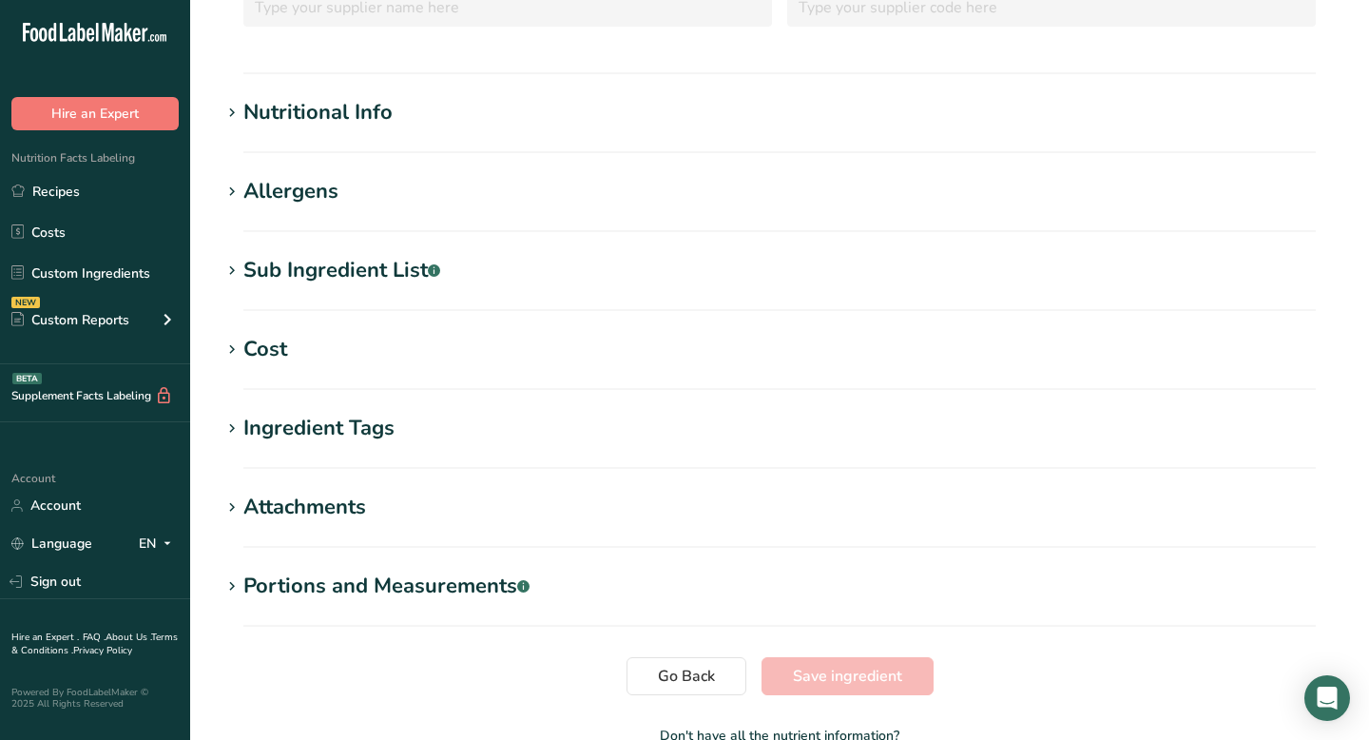
click at [334, 129] on section "Nutritional Info Required Components Vitamins Minerals Other Nutrients Amino Ac…" at bounding box center [780, 125] width 1118 height 56
click at [334, 111] on div "Nutritional Info" at bounding box center [317, 112] width 149 height 31
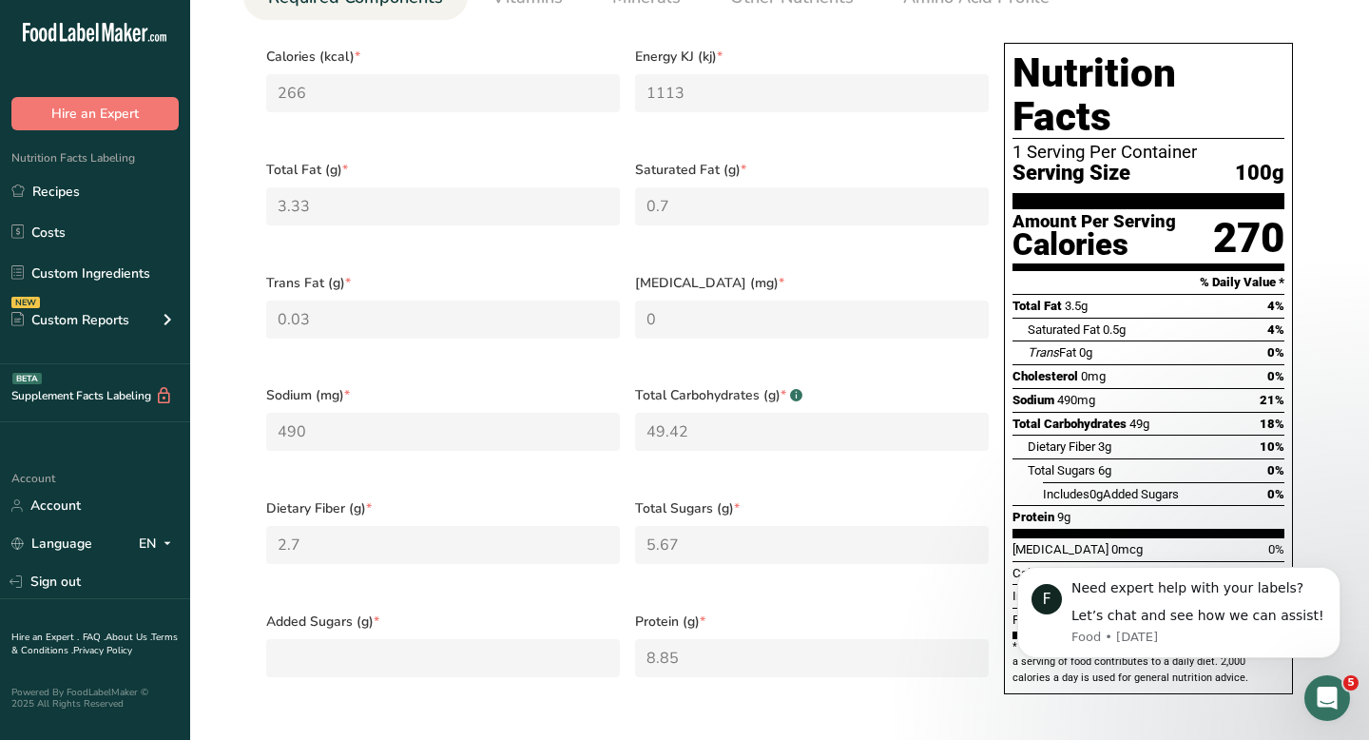
scroll to position [0, 0]
